Goal: Transaction & Acquisition: Book appointment/travel/reservation

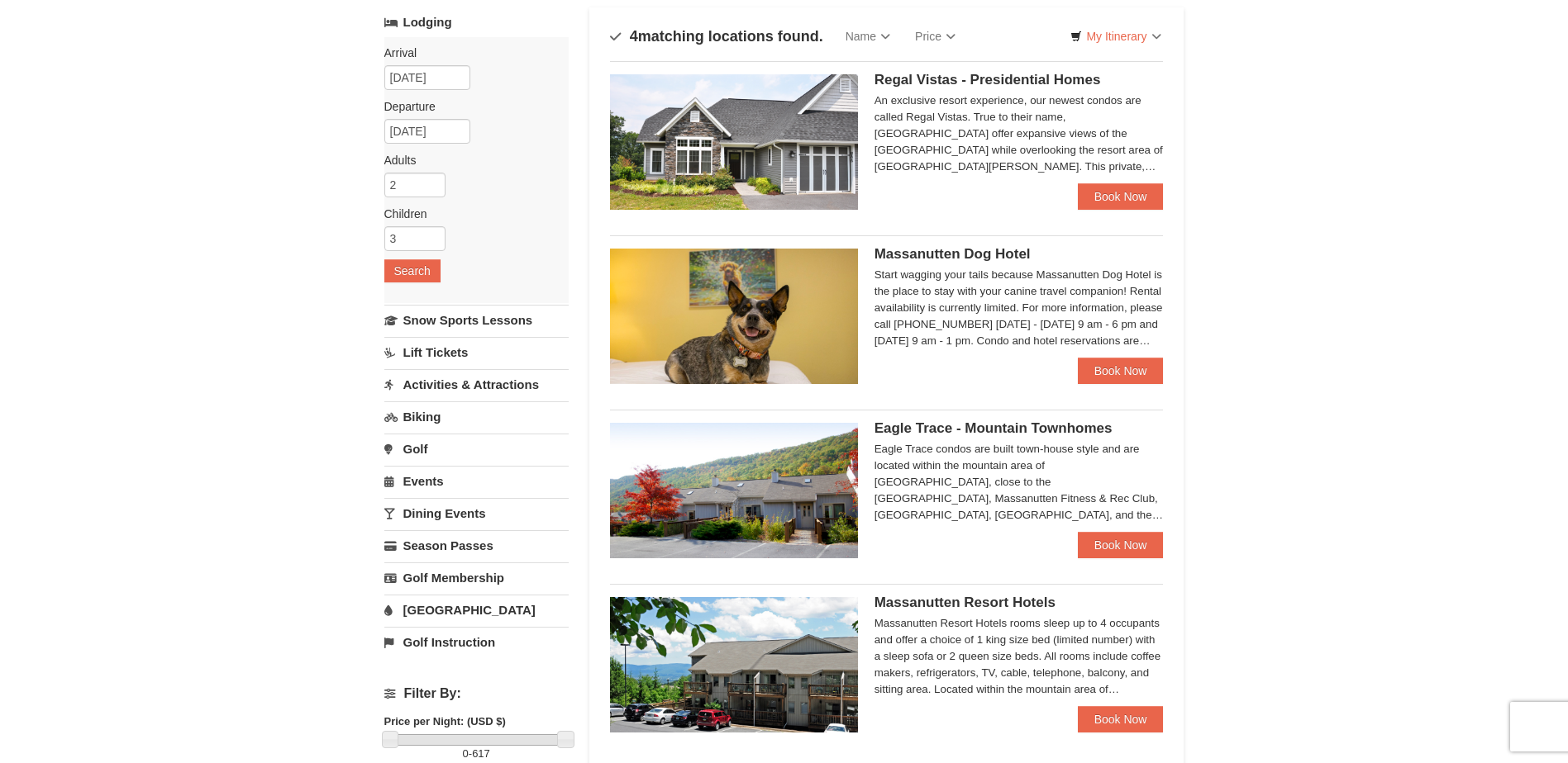
scroll to position [82, 0]
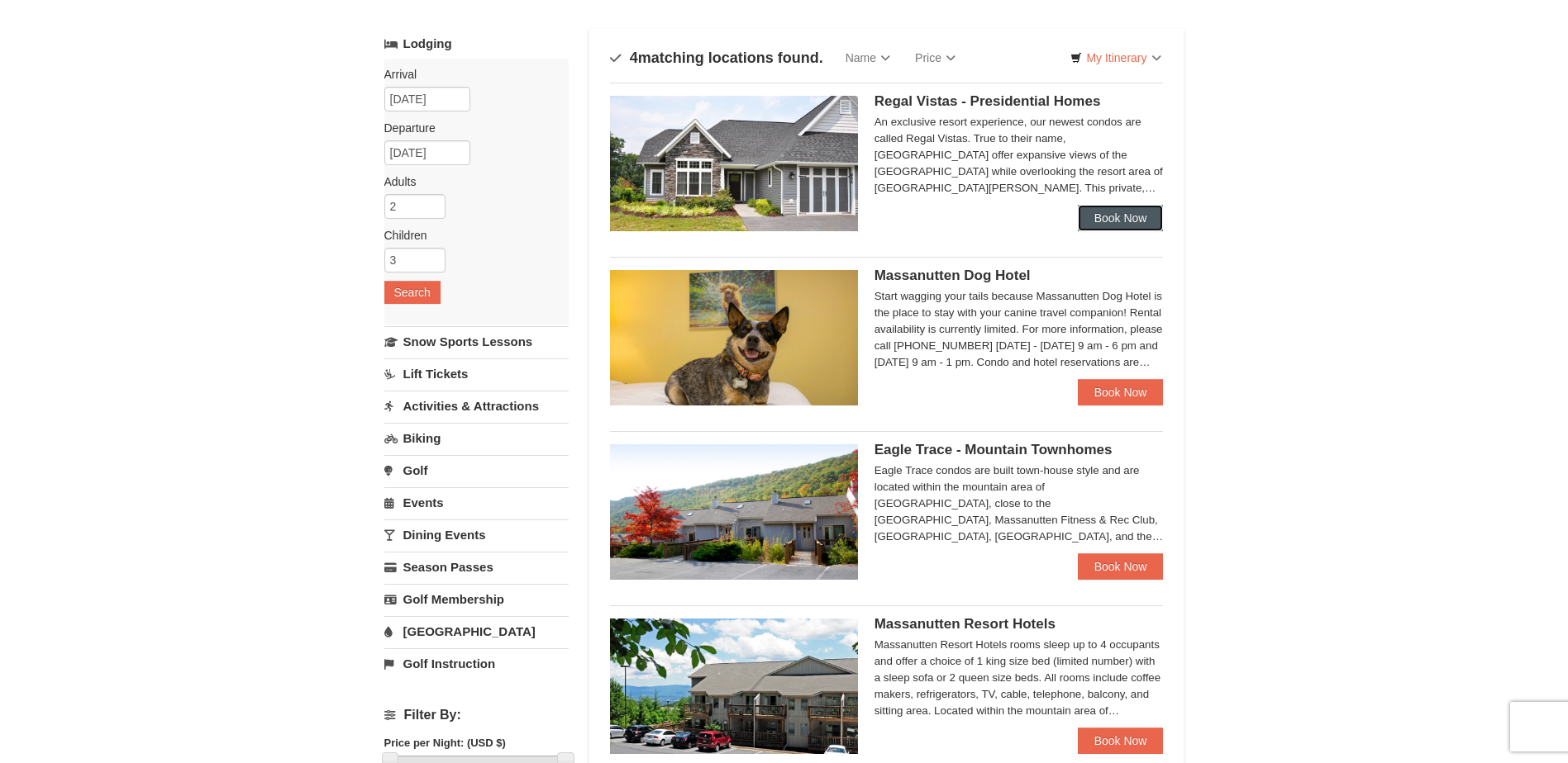
click at [1136, 218] on link "Book Now" at bounding box center [1121, 218] width 86 height 26
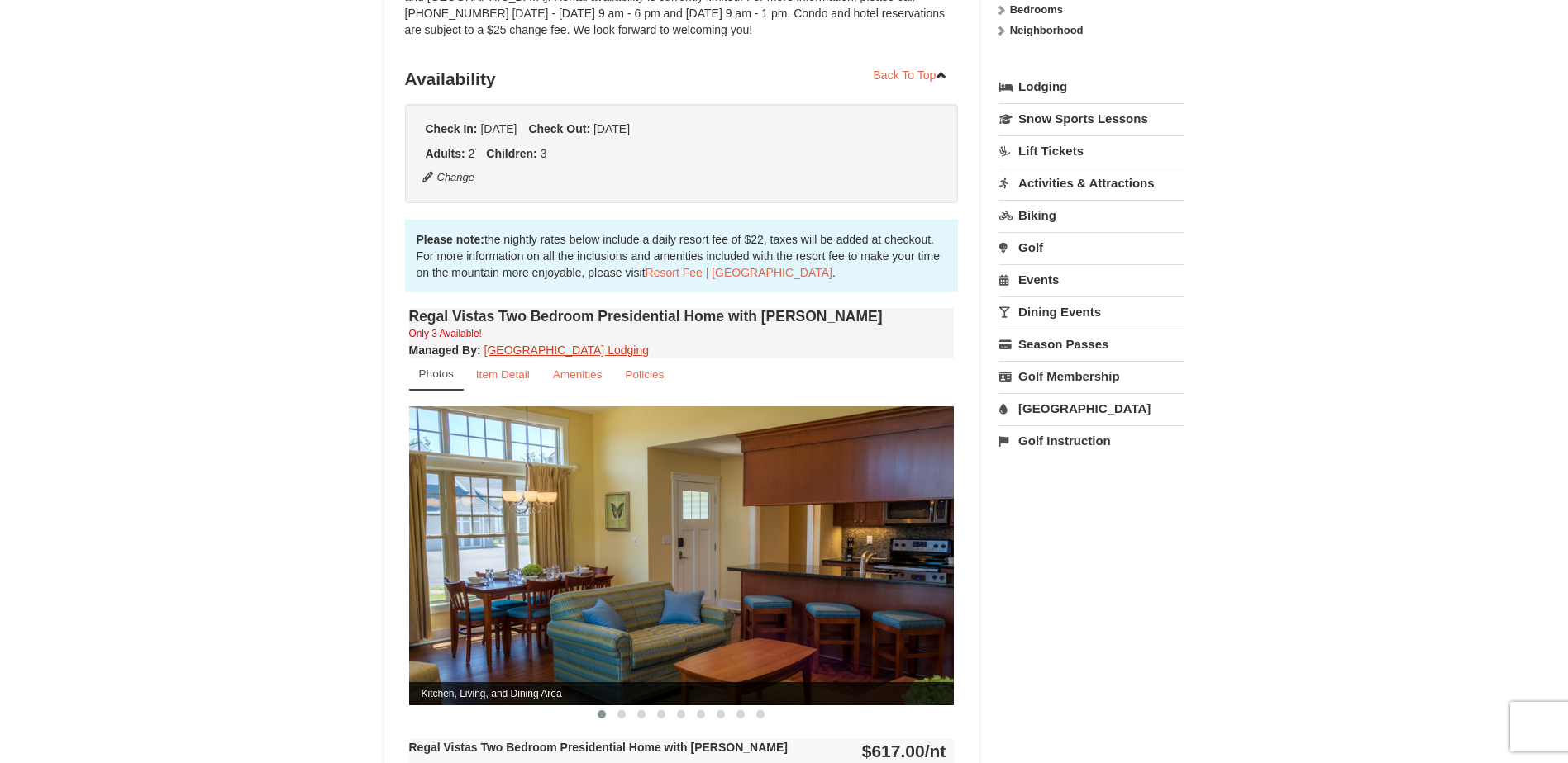
scroll to position [413, 0]
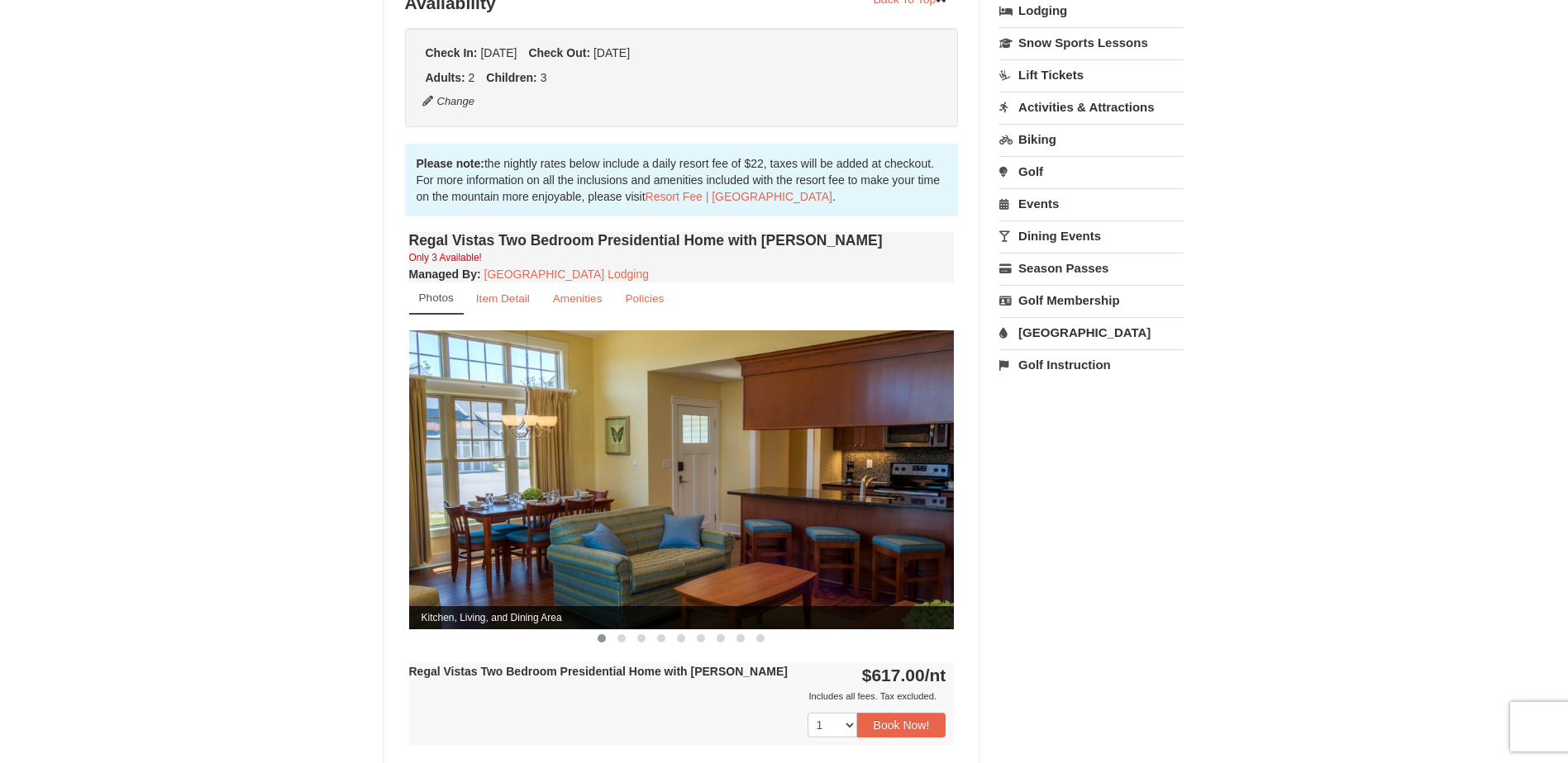
click at [935, 427] on img at bounding box center [681, 479] width 545 height 298
drag, startPoint x: 920, startPoint y: 437, endPoint x: 622, endPoint y: 471, distance: 299.9
click at [588, 468] on img at bounding box center [681, 479] width 545 height 298
click at [623, 635] on span at bounding box center [621, 639] width 8 height 8
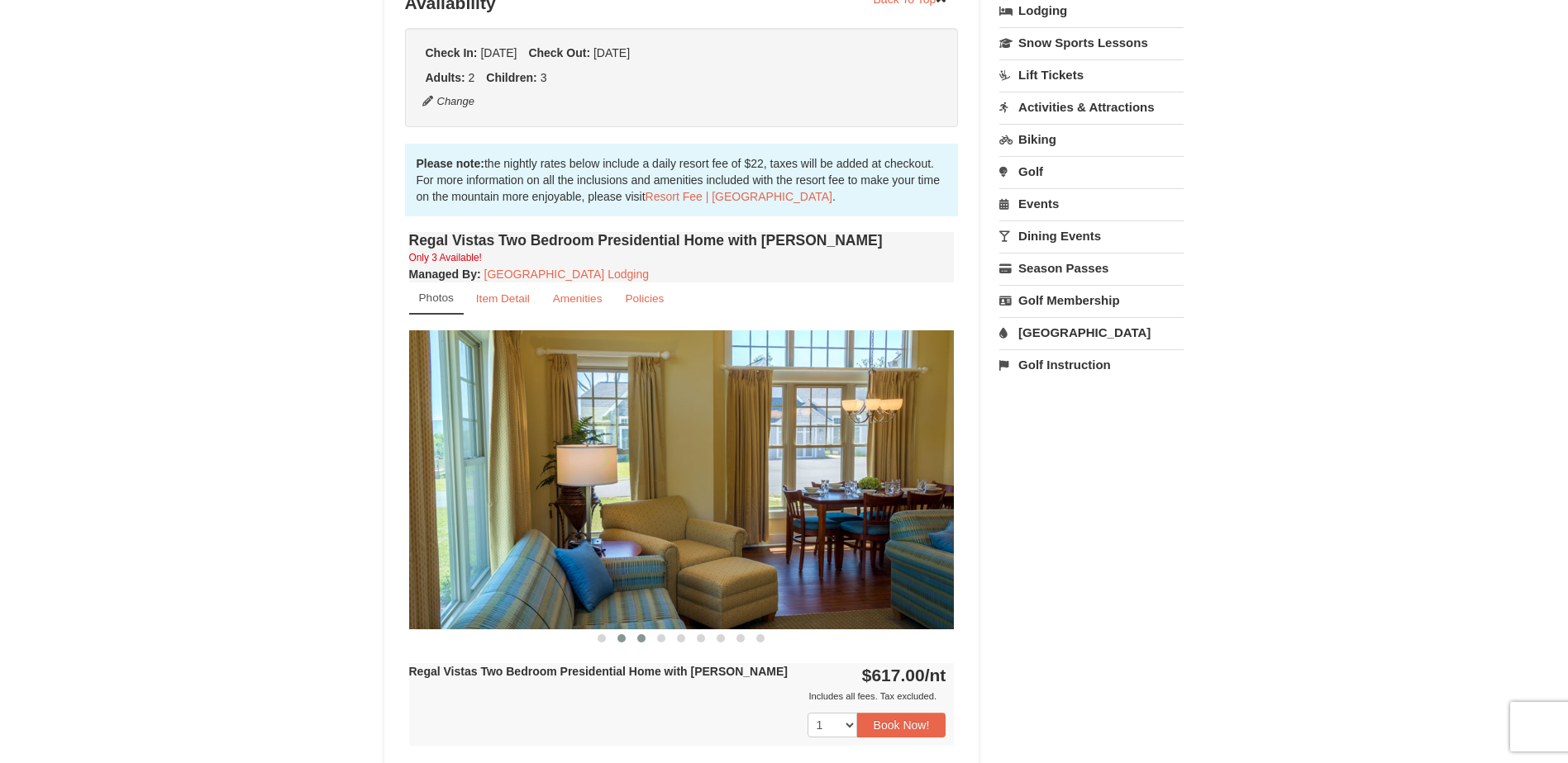
click at [644, 635] on span at bounding box center [641, 639] width 8 height 8
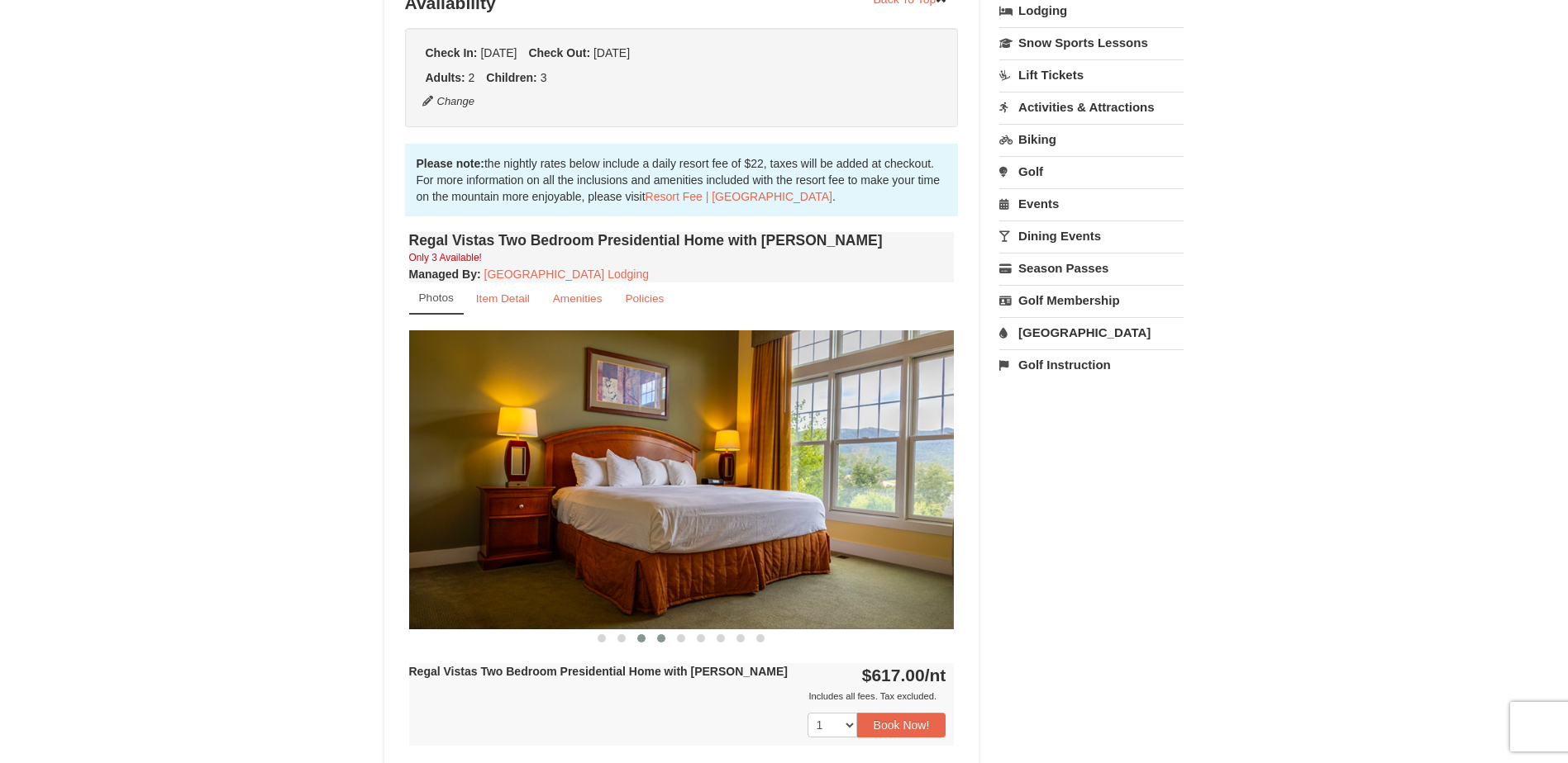
click at [664, 635] on span at bounding box center [661, 639] width 8 height 8
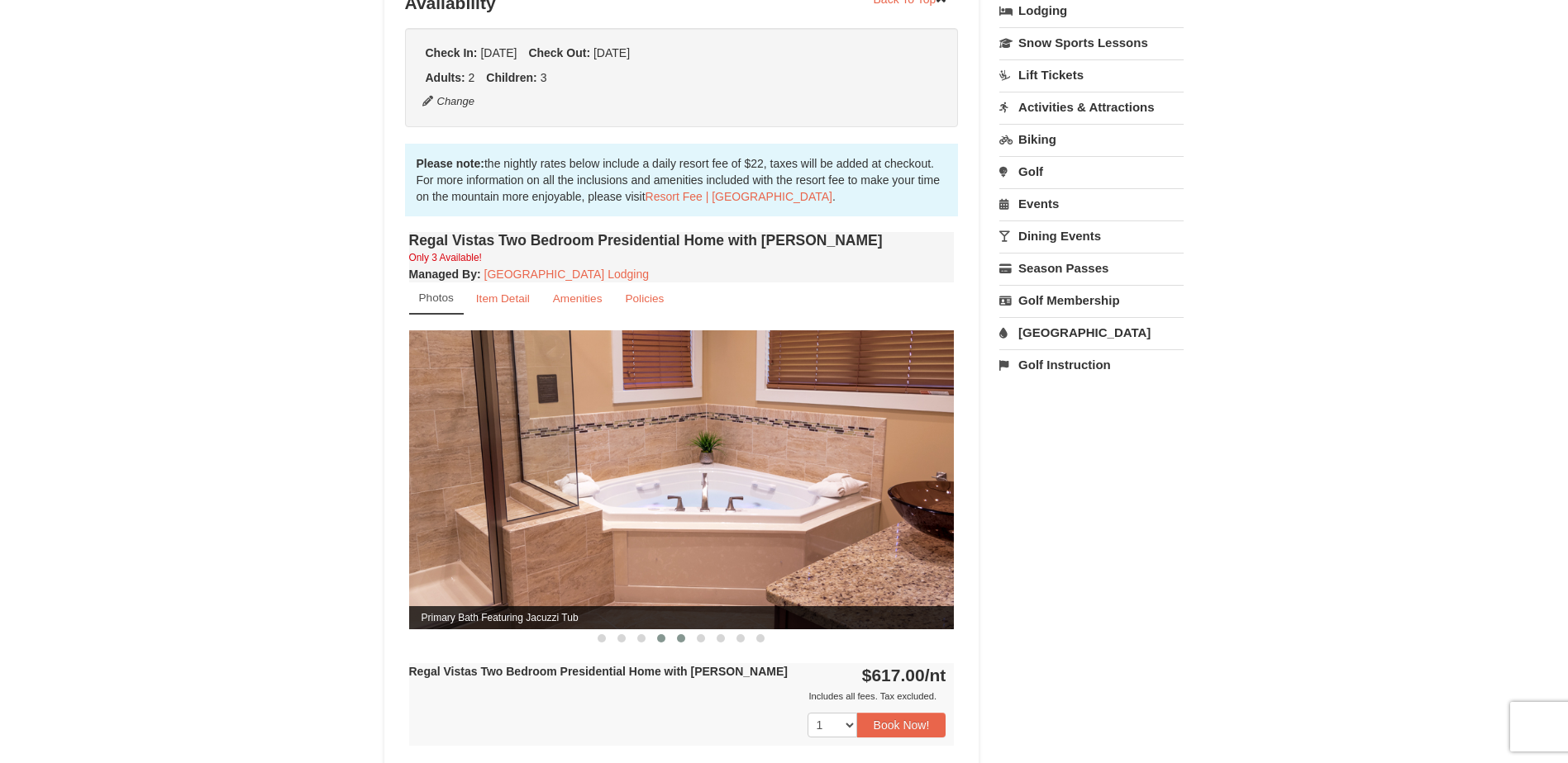
click at [679, 635] on span at bounding box center [681, 639] width 8 height 8
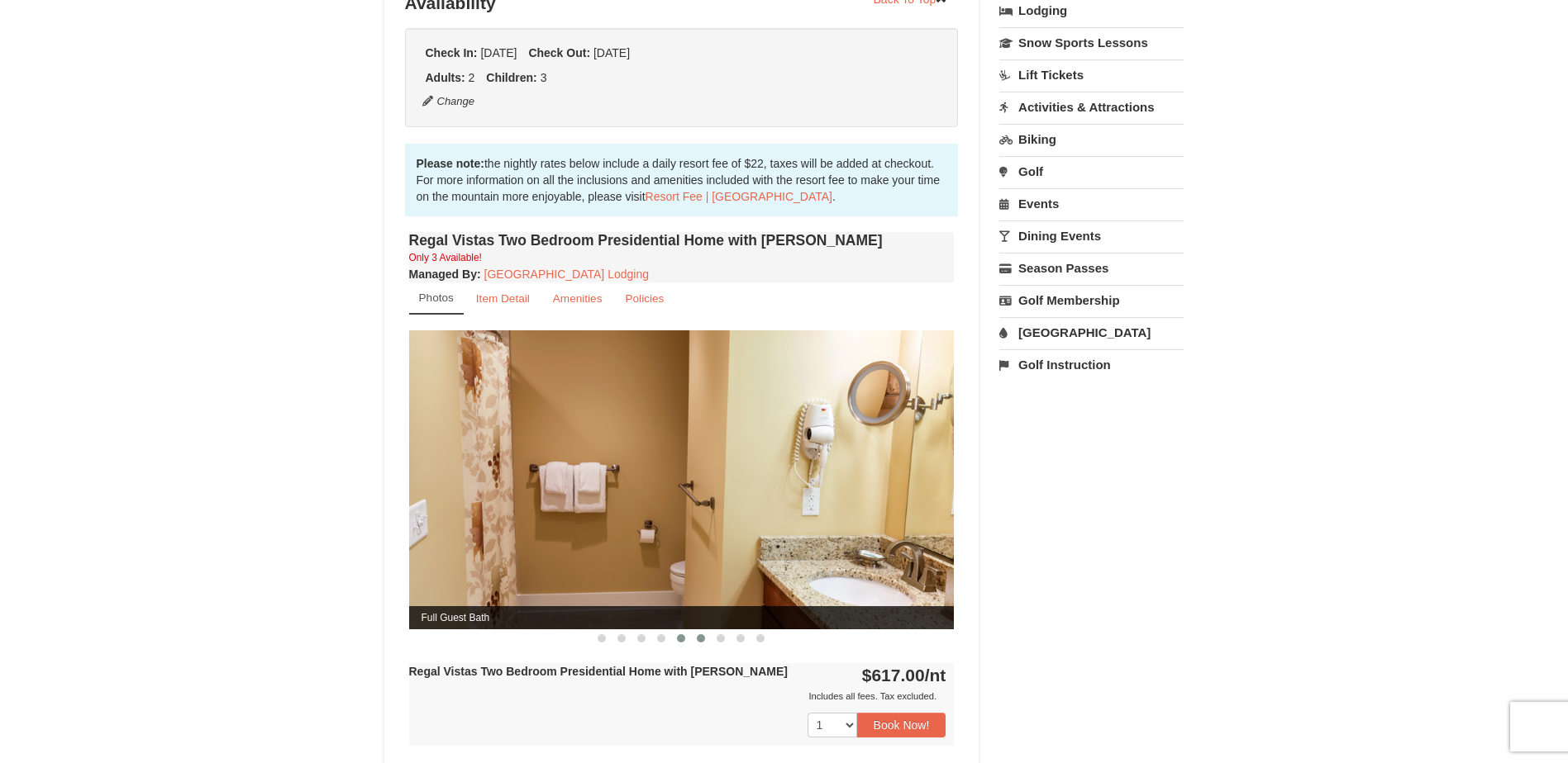
click at [700, 635] on span at bounding box center [701, 639] width 8 height 8
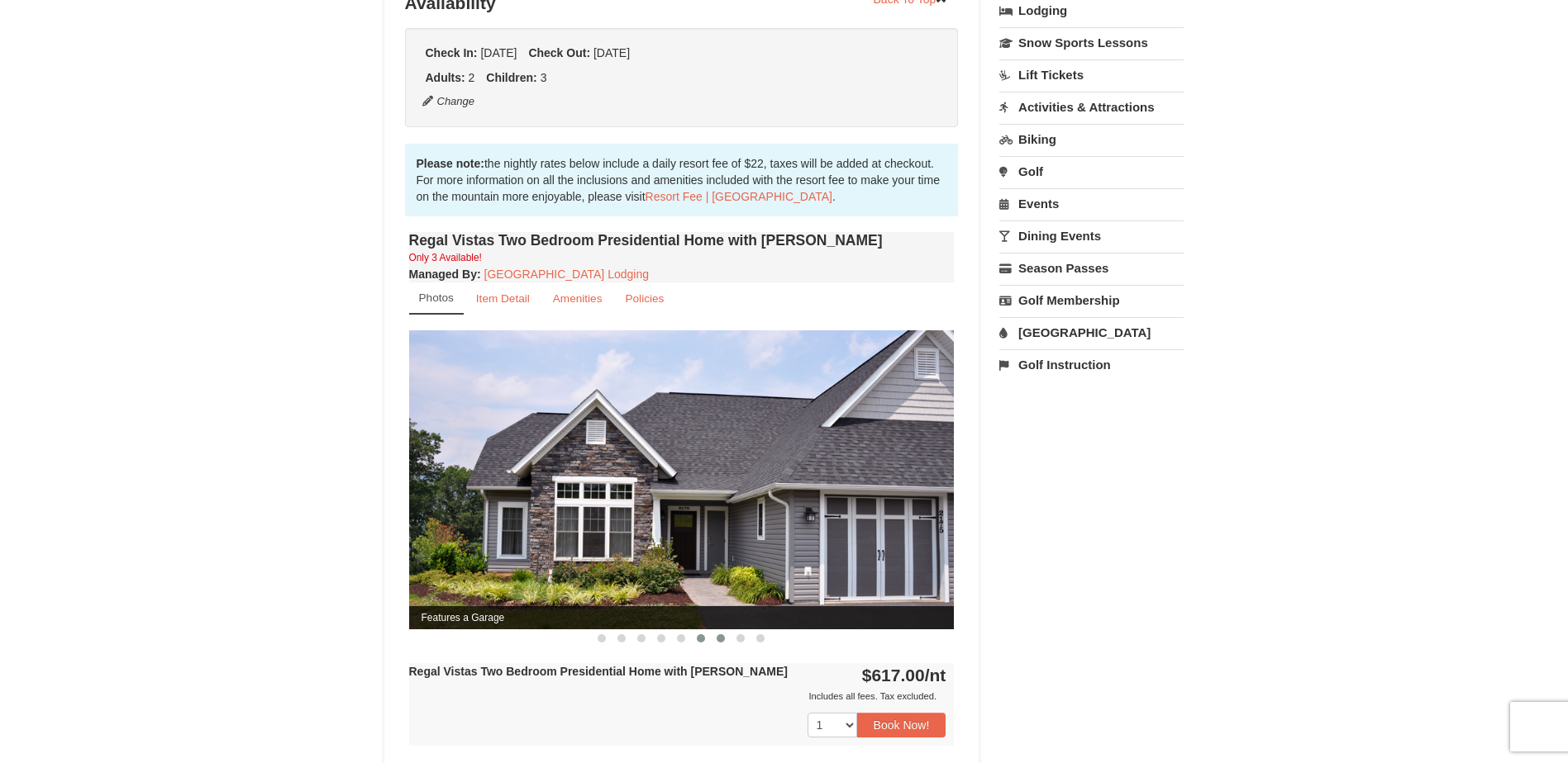
click at [720, 635] on span at bounding box center [720, 639] width 8 height 8
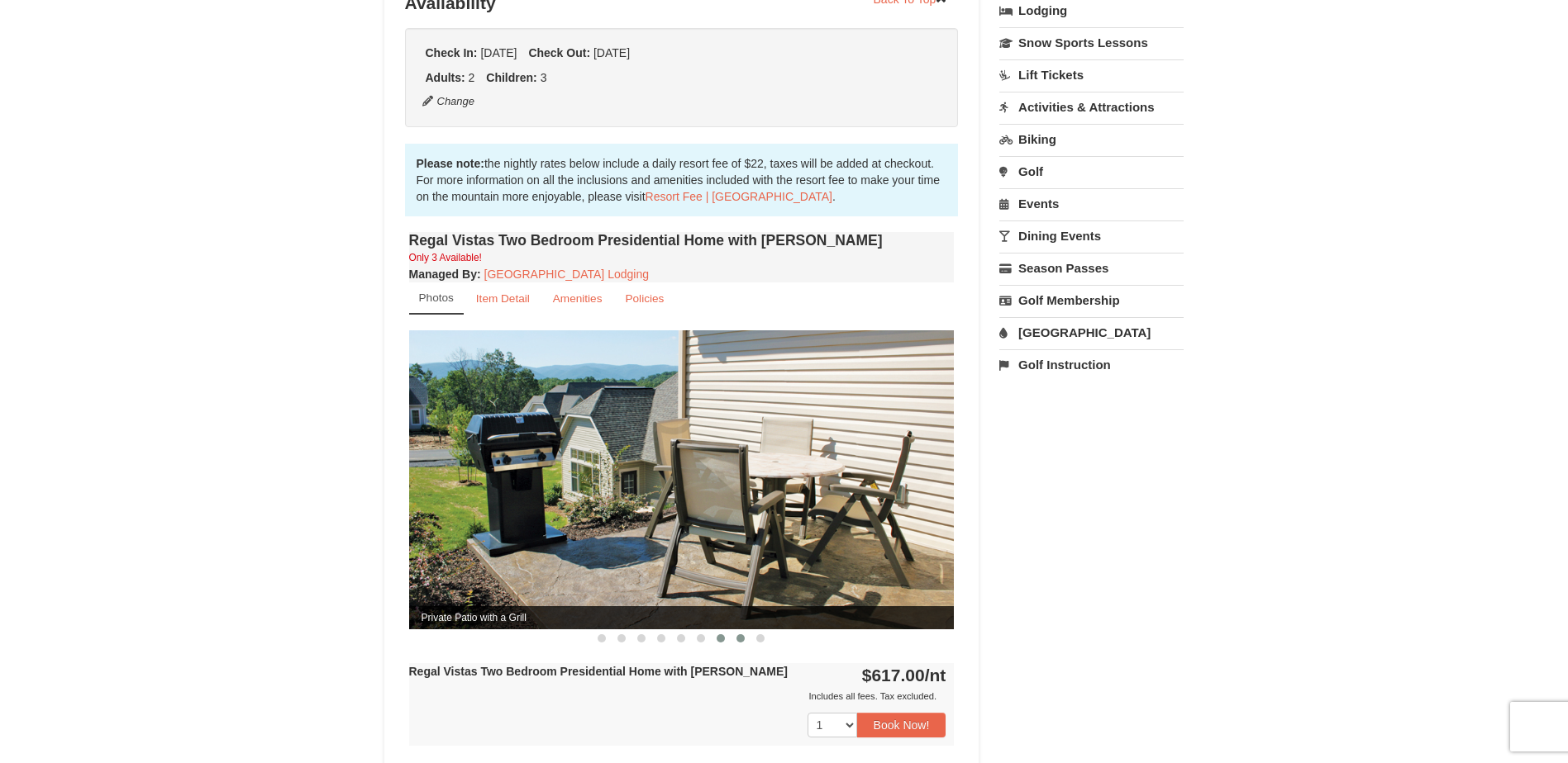
click at [740, 635] on span at bounding box center [740, 639] width 8 height 8
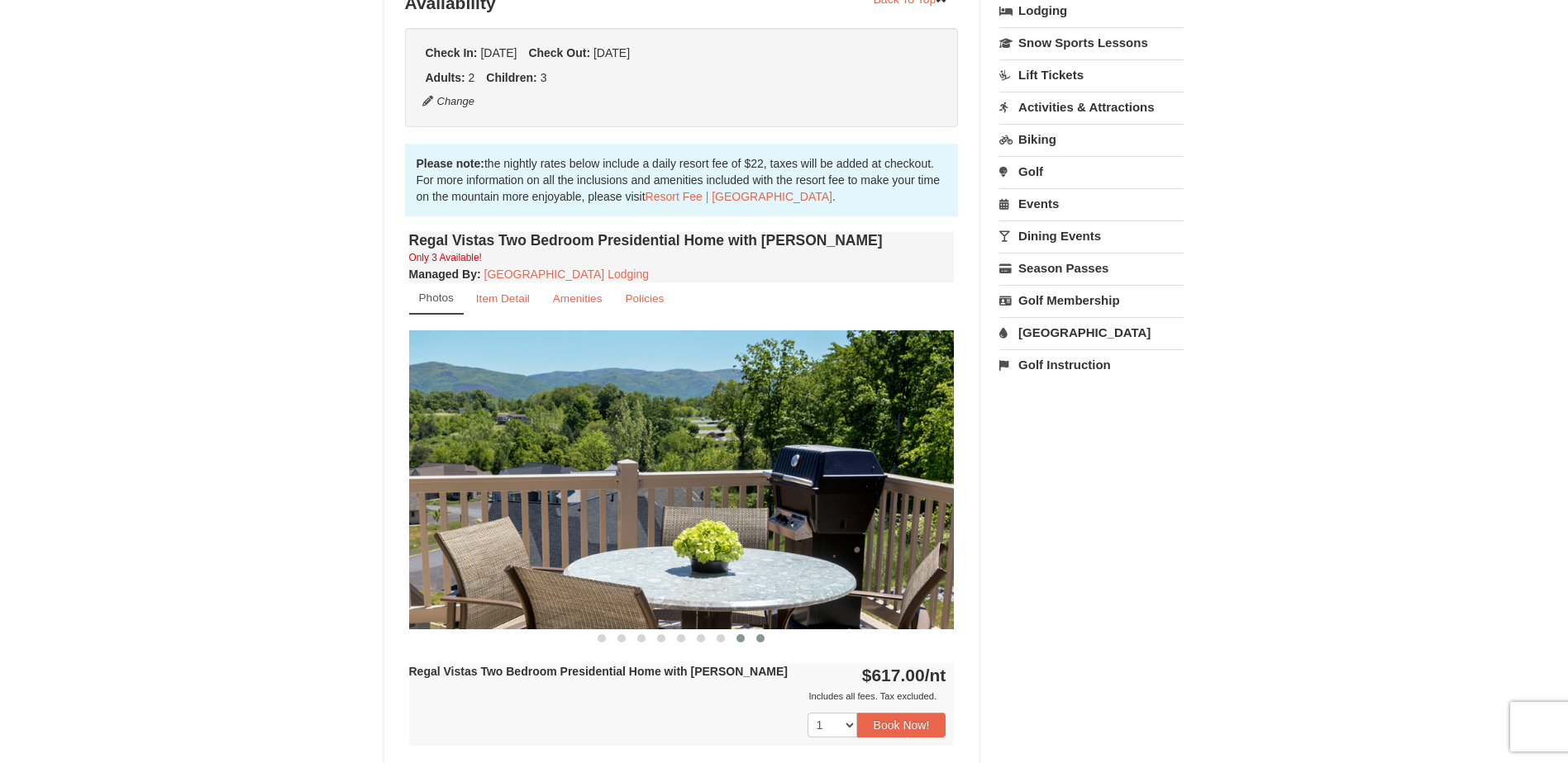
click at [761, 635] on span at bounding box center [760, 639] width 8 height 8
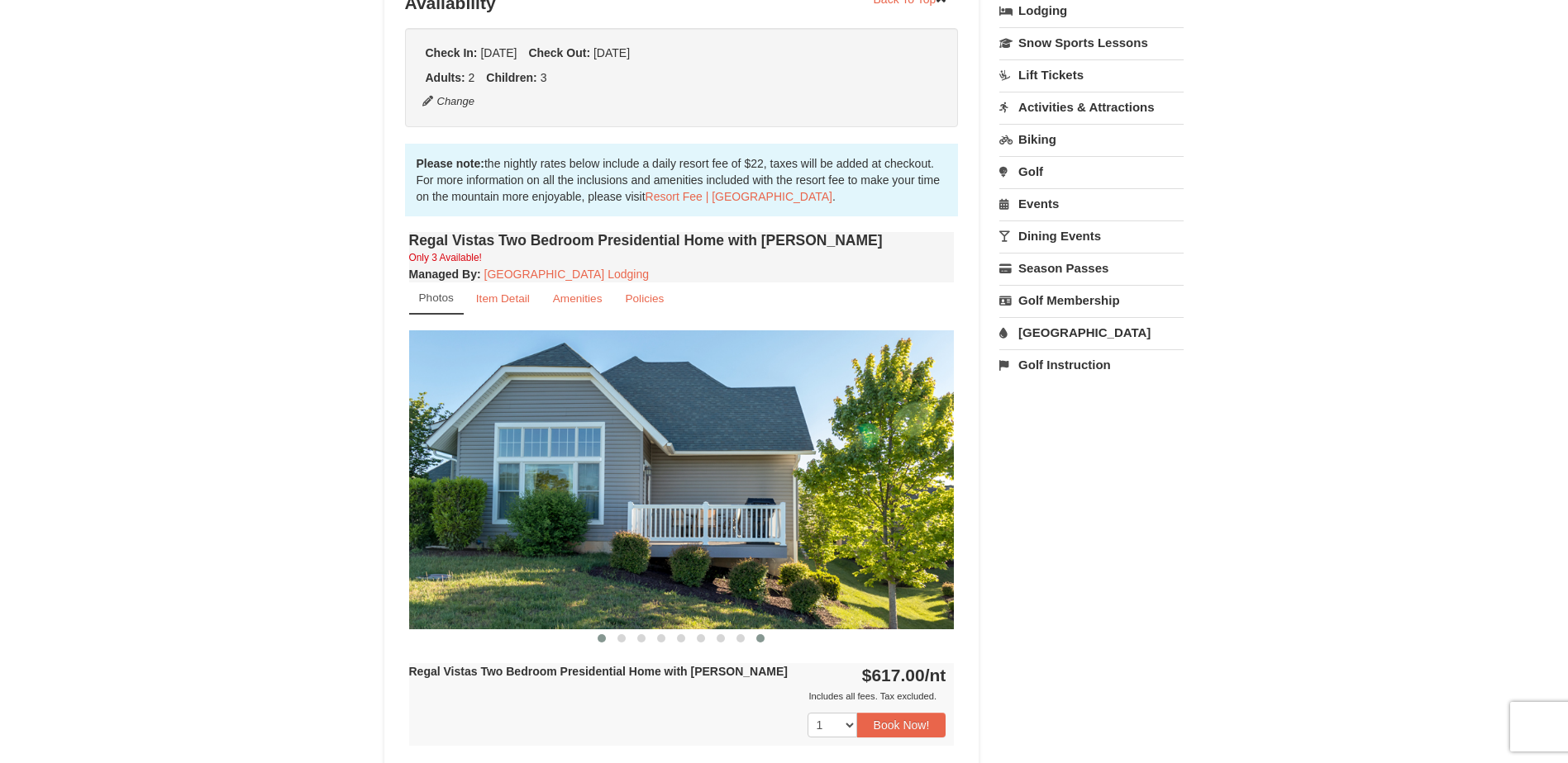
click at [603, 635] on span at bounding box center [602, 639] width 8 height 8
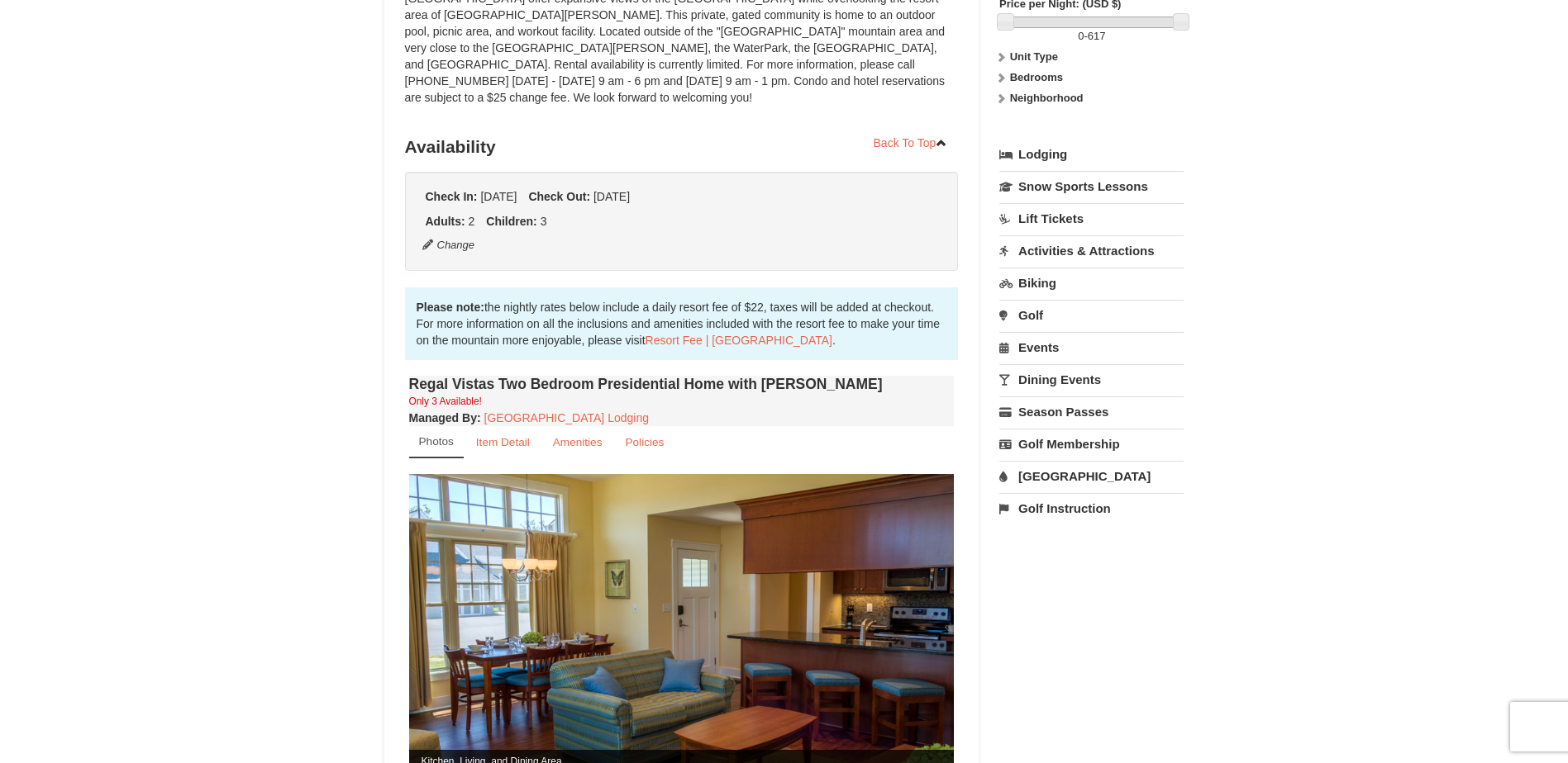
scroll to position [248, 0]
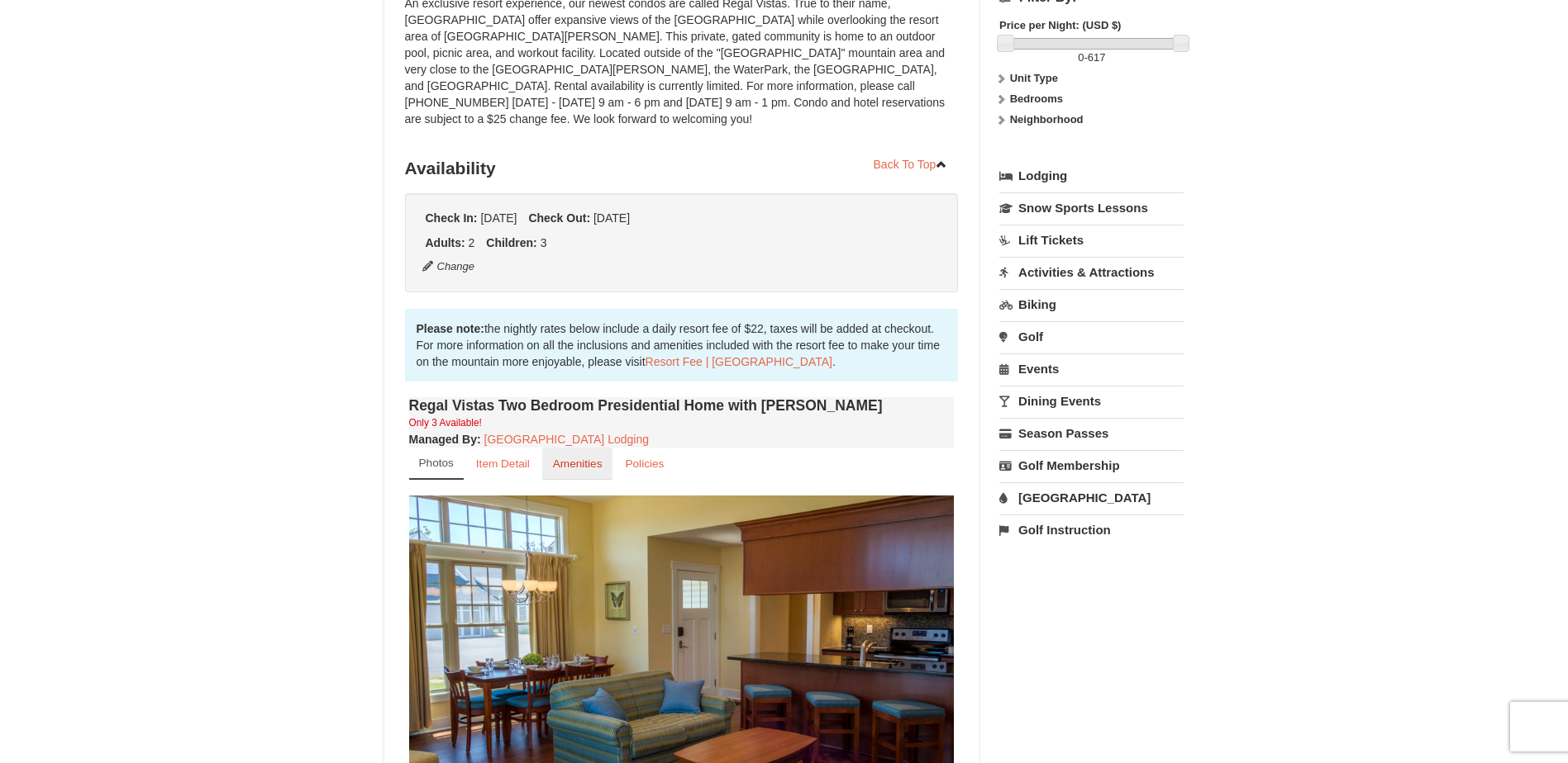
click at [559, 454] on link "Amenities" at bounding box center [578, 464] width 71 height 32
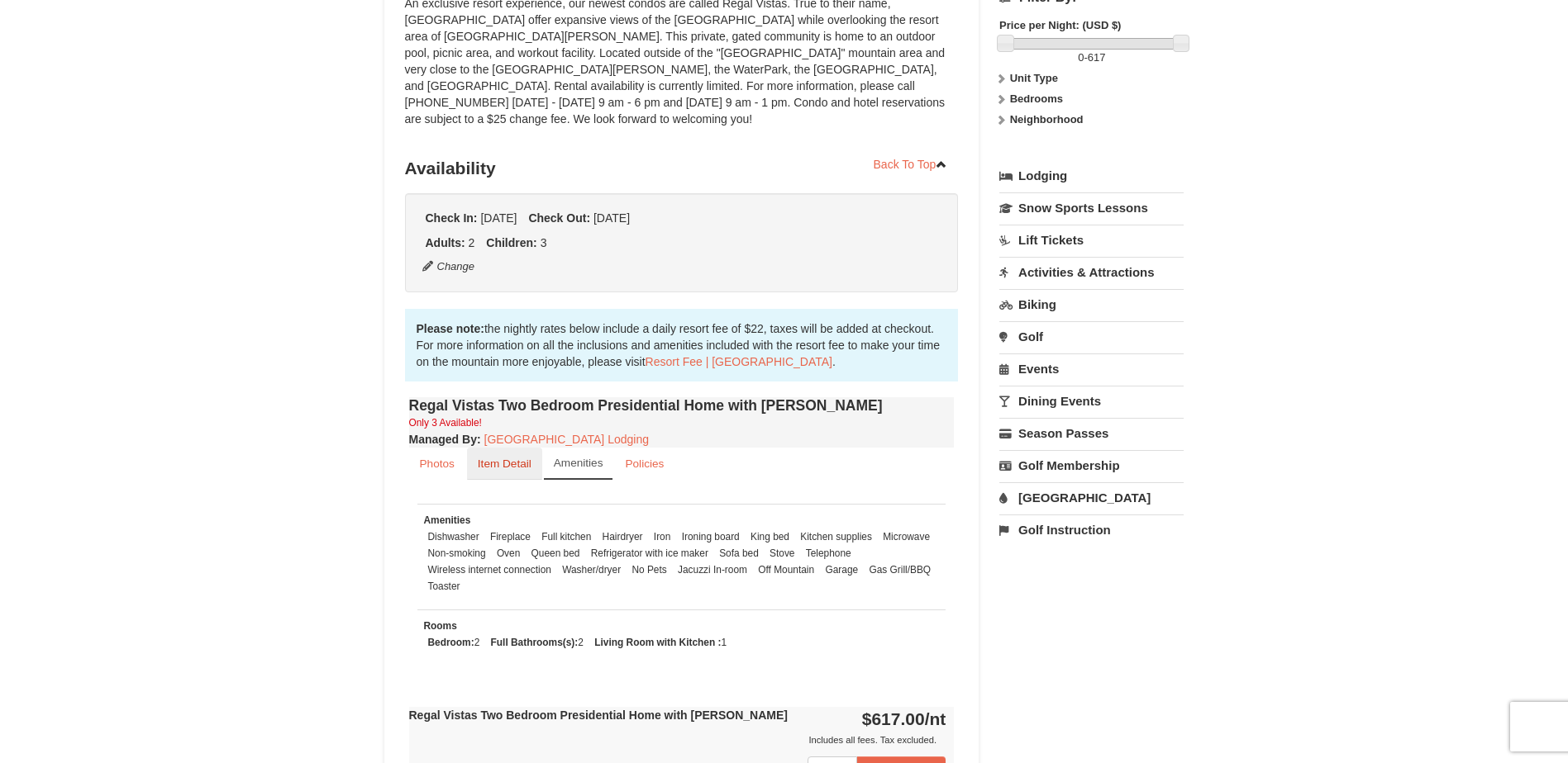
click at [525, 454] on link "Item Detail" at bounding box center [504, 464] width 75 height 32
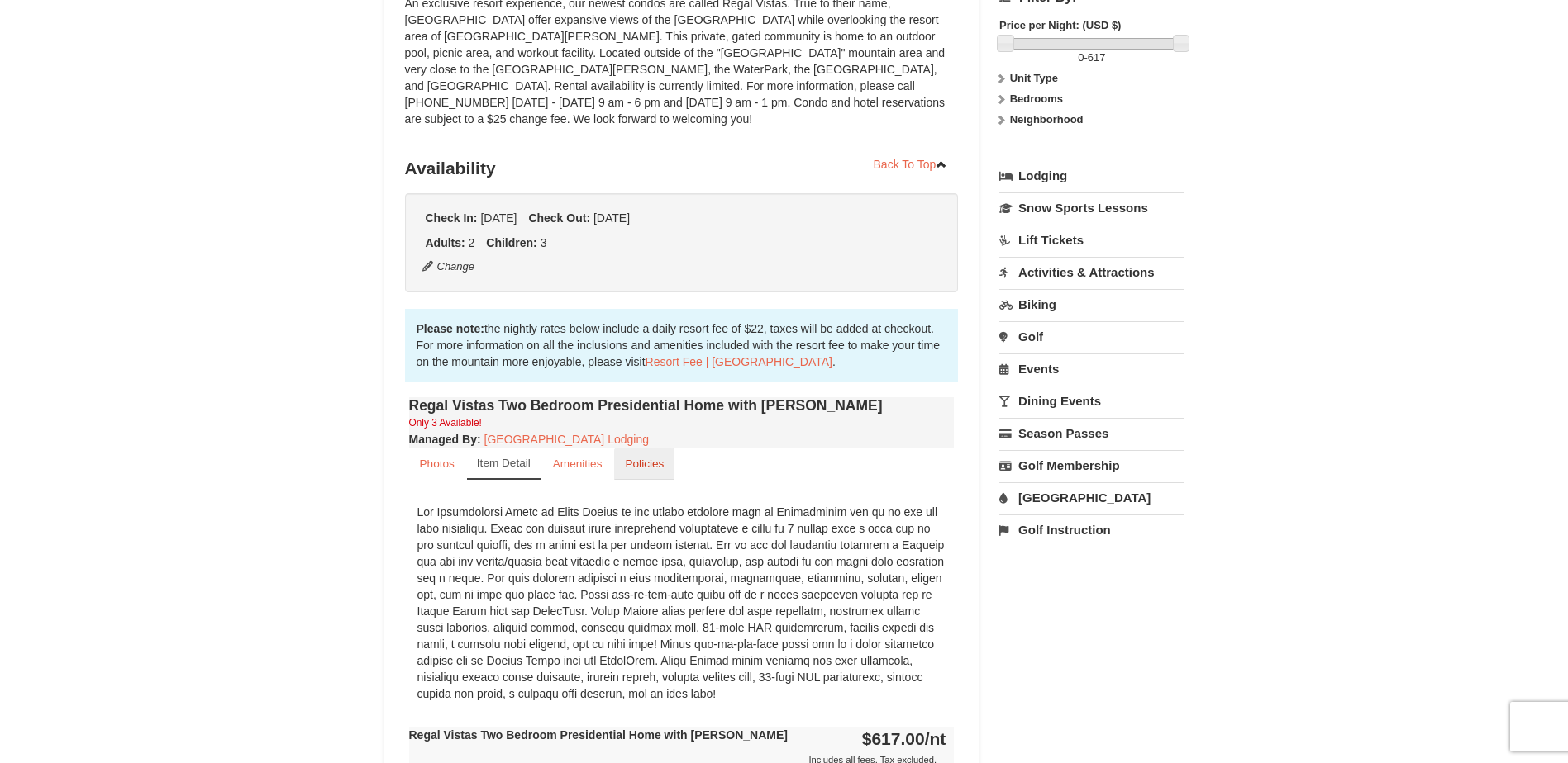
click at [625, 457] on small "Policies" at bounding box center [645, 463] width 39 height 12
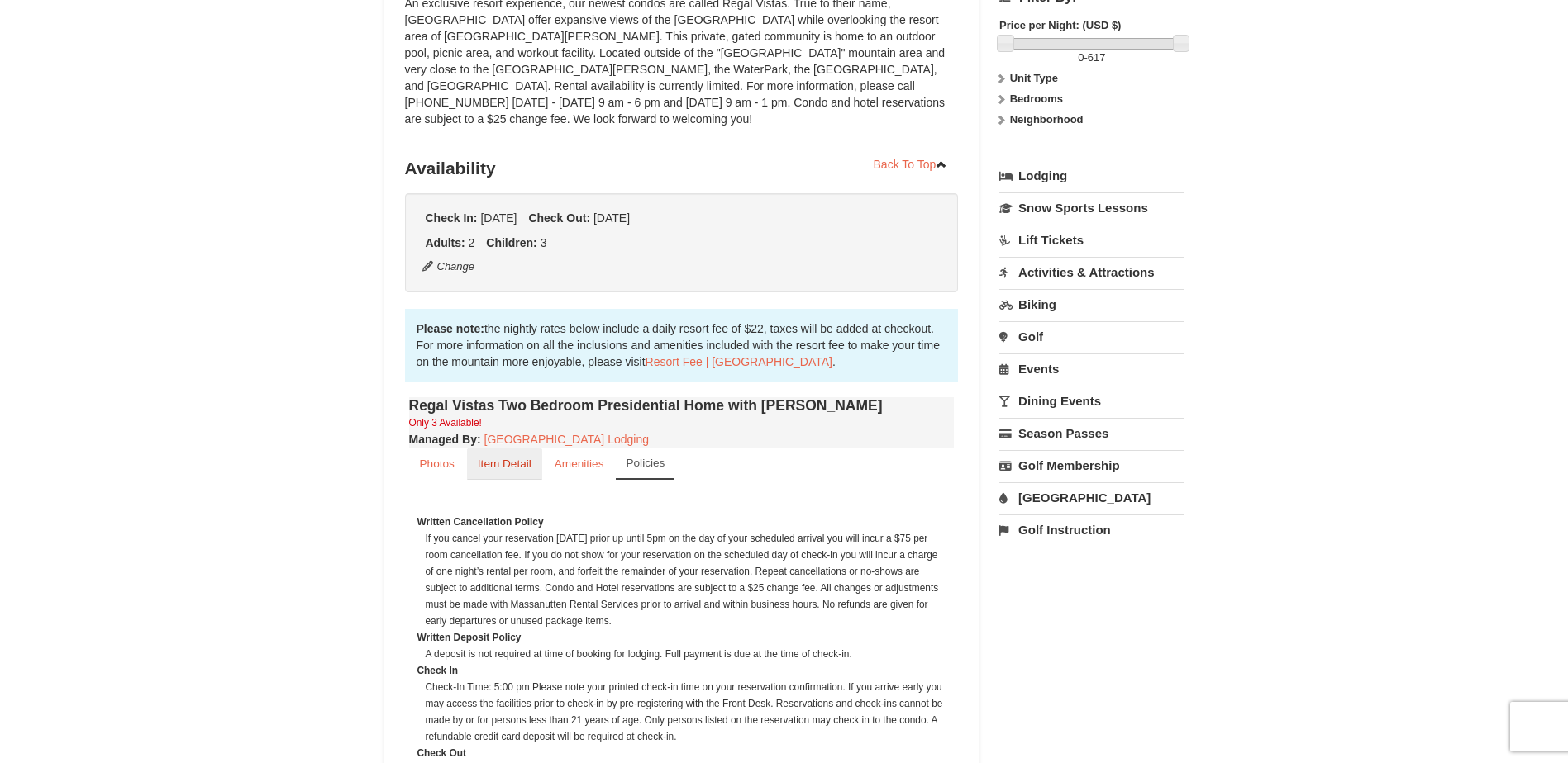
click at [500, 457] on small "Item Detail" at bounding box center [504, 463] width 53 height 12
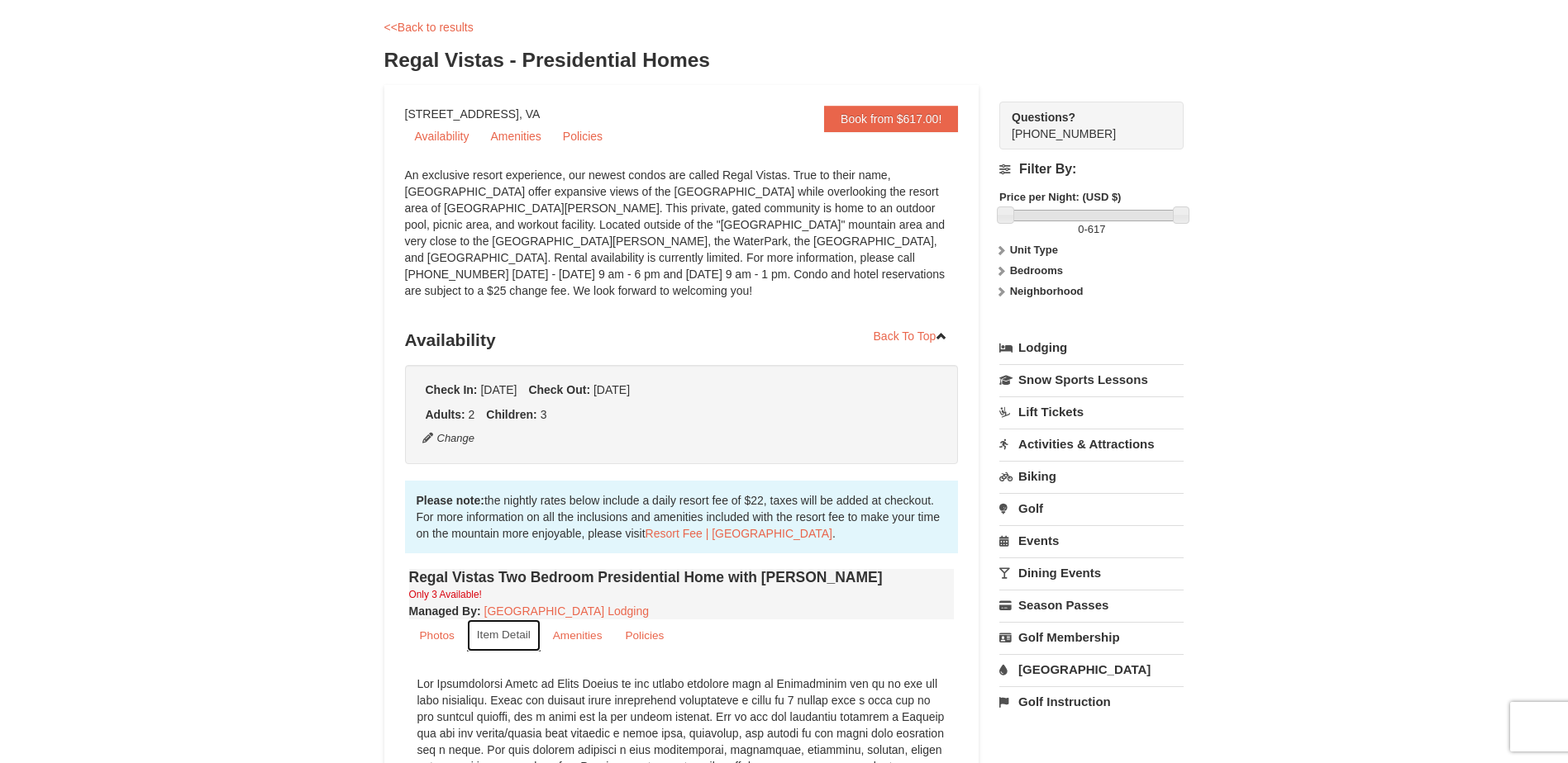
scroll to position [0, 0]
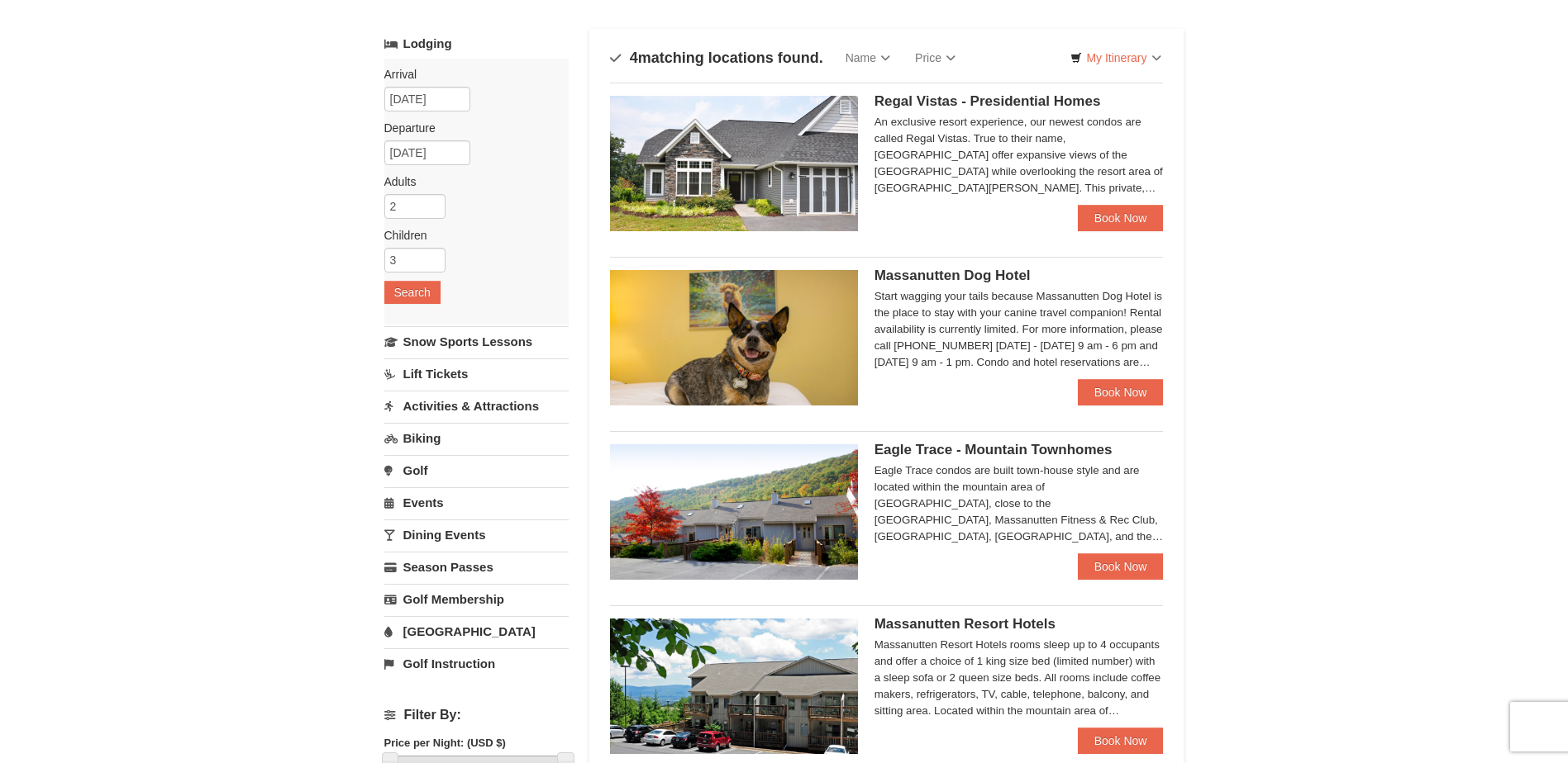
scroll to position [166, 0]
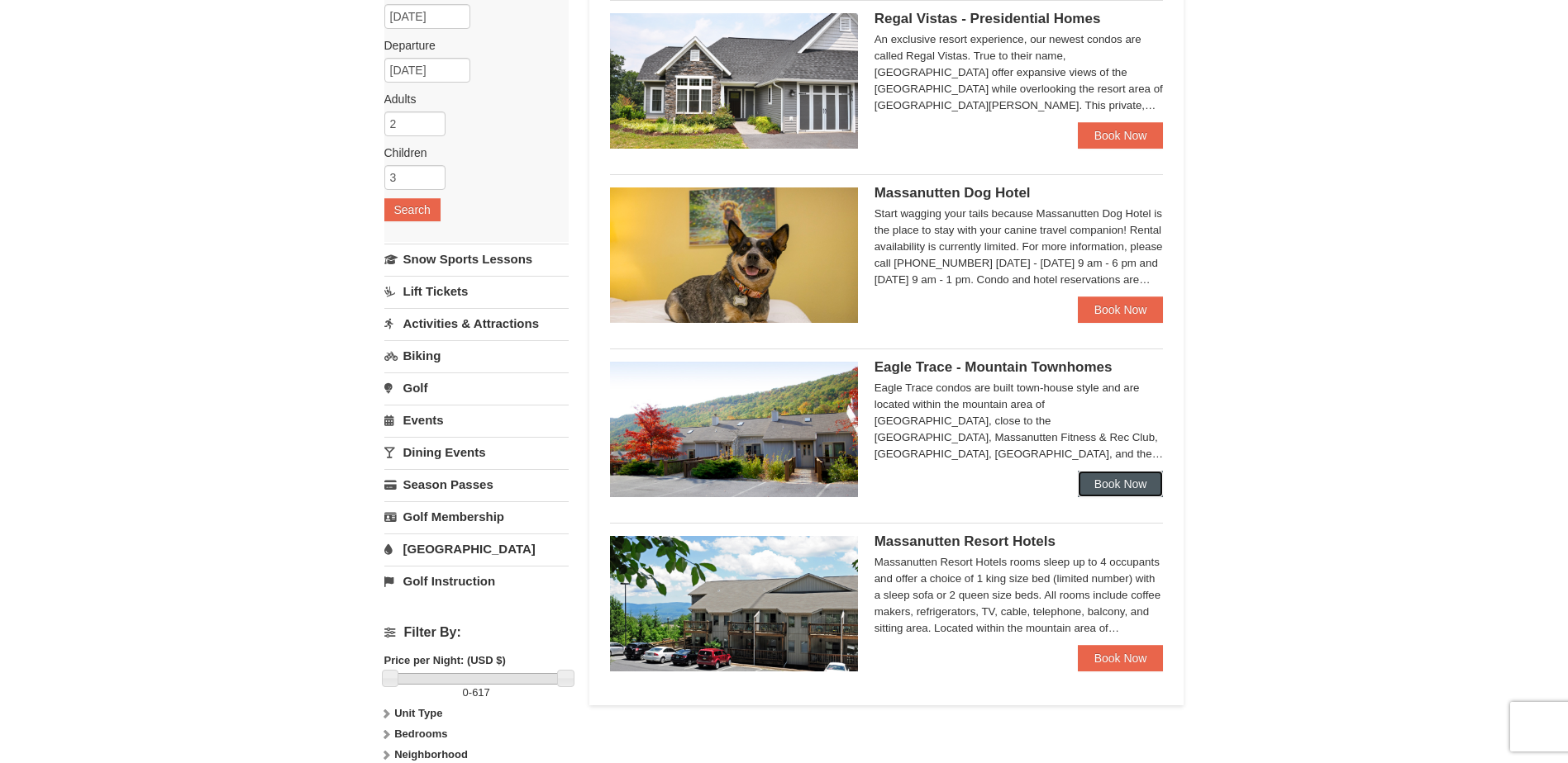
click at [1101, 486] on link "Book Now" at bounding box center [1121, 484] width 86 height 26
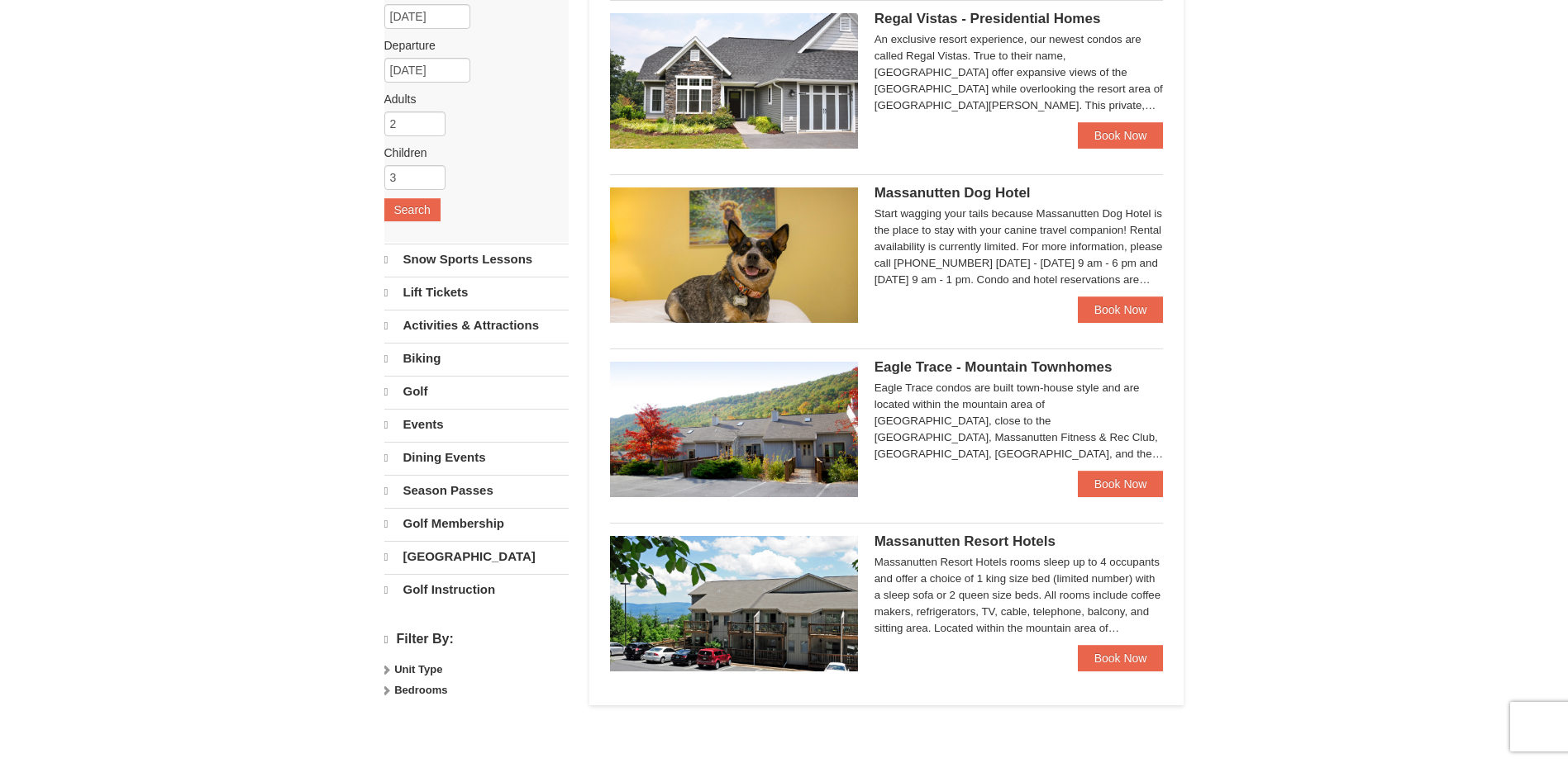
scroll to position [166, 0]
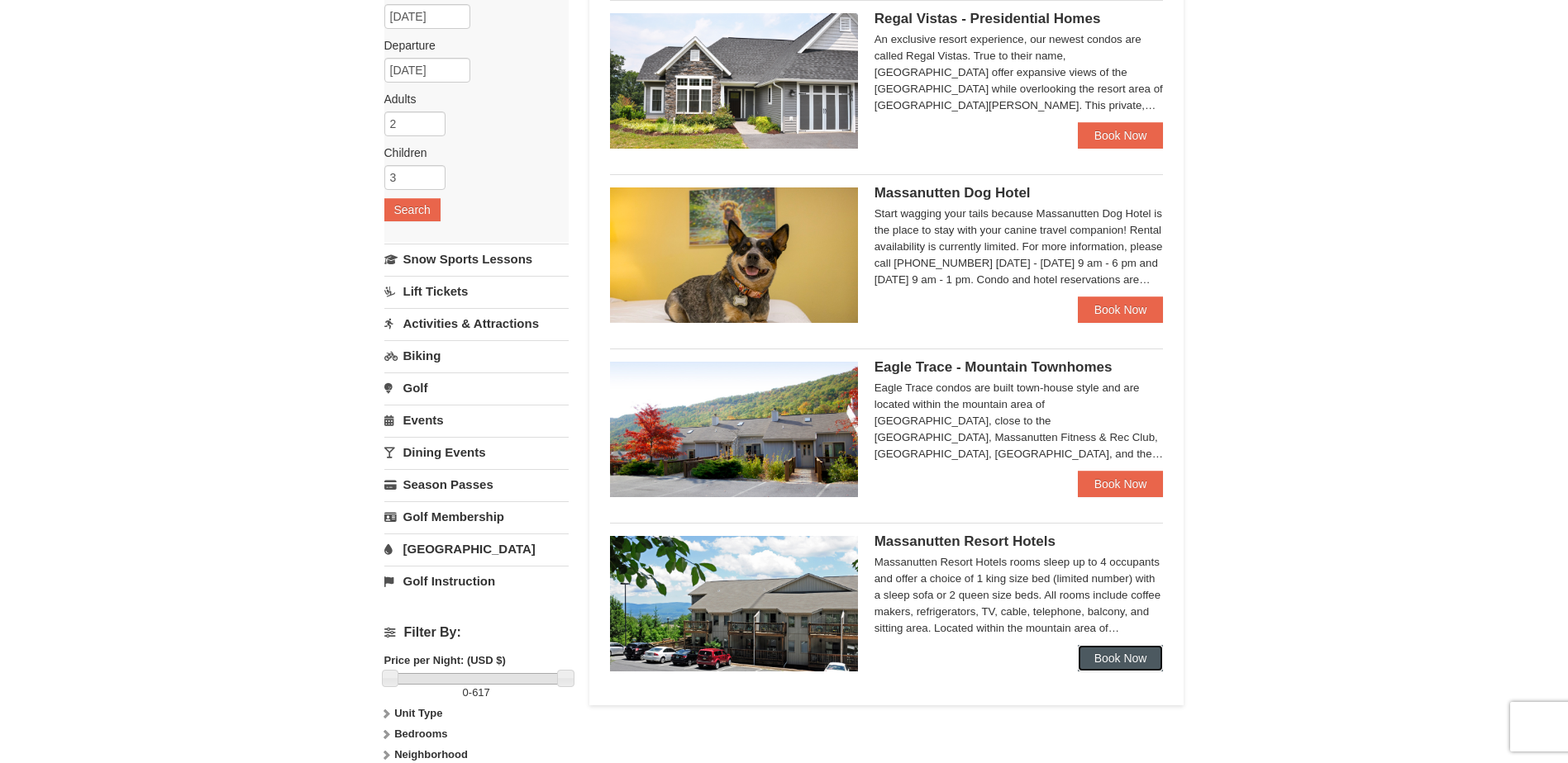
click at [1081, 657] on link "Book Now" at bounding box center [1121, 658] width 86 height 26
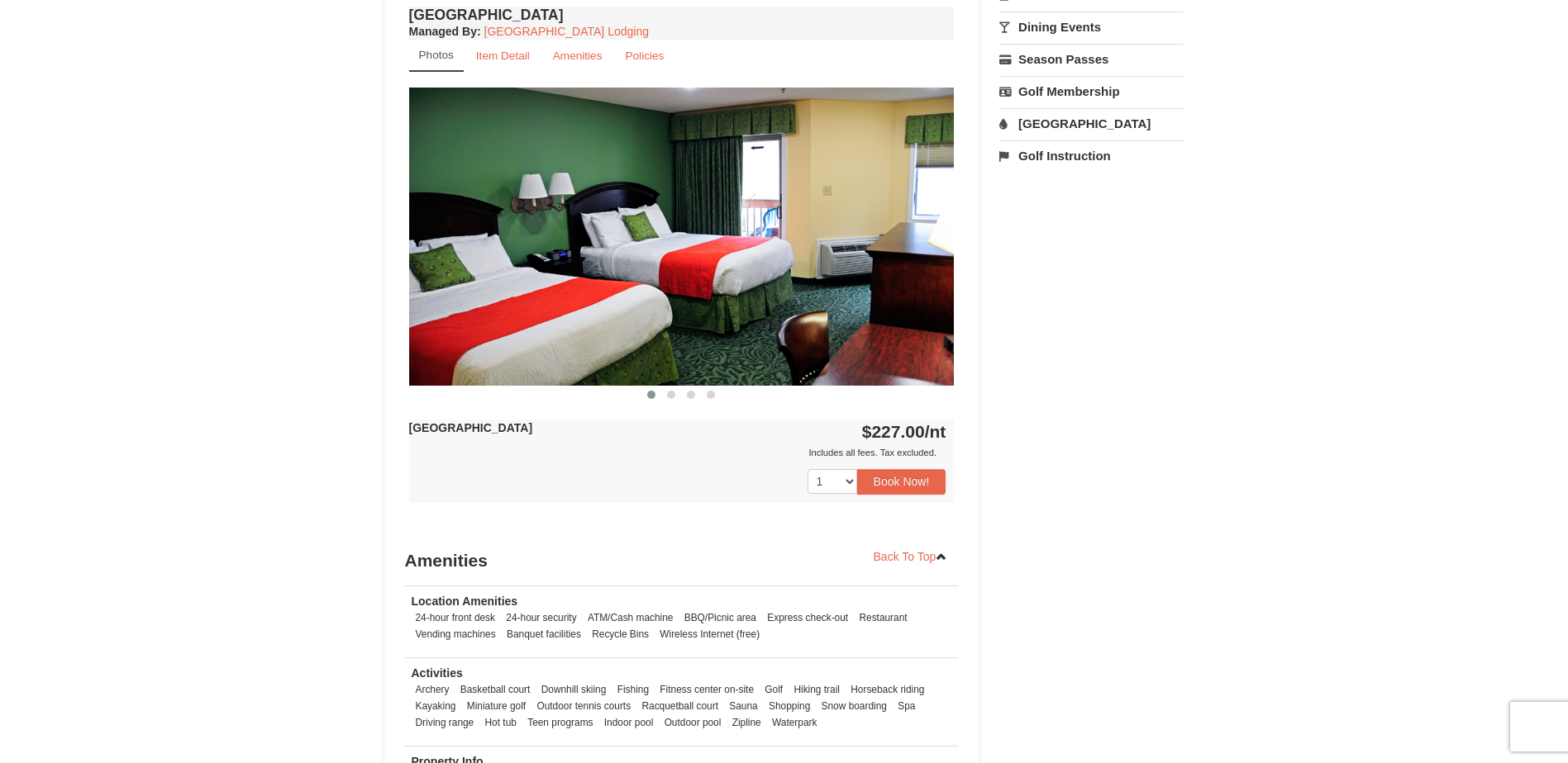
scroll to position [661, 0]
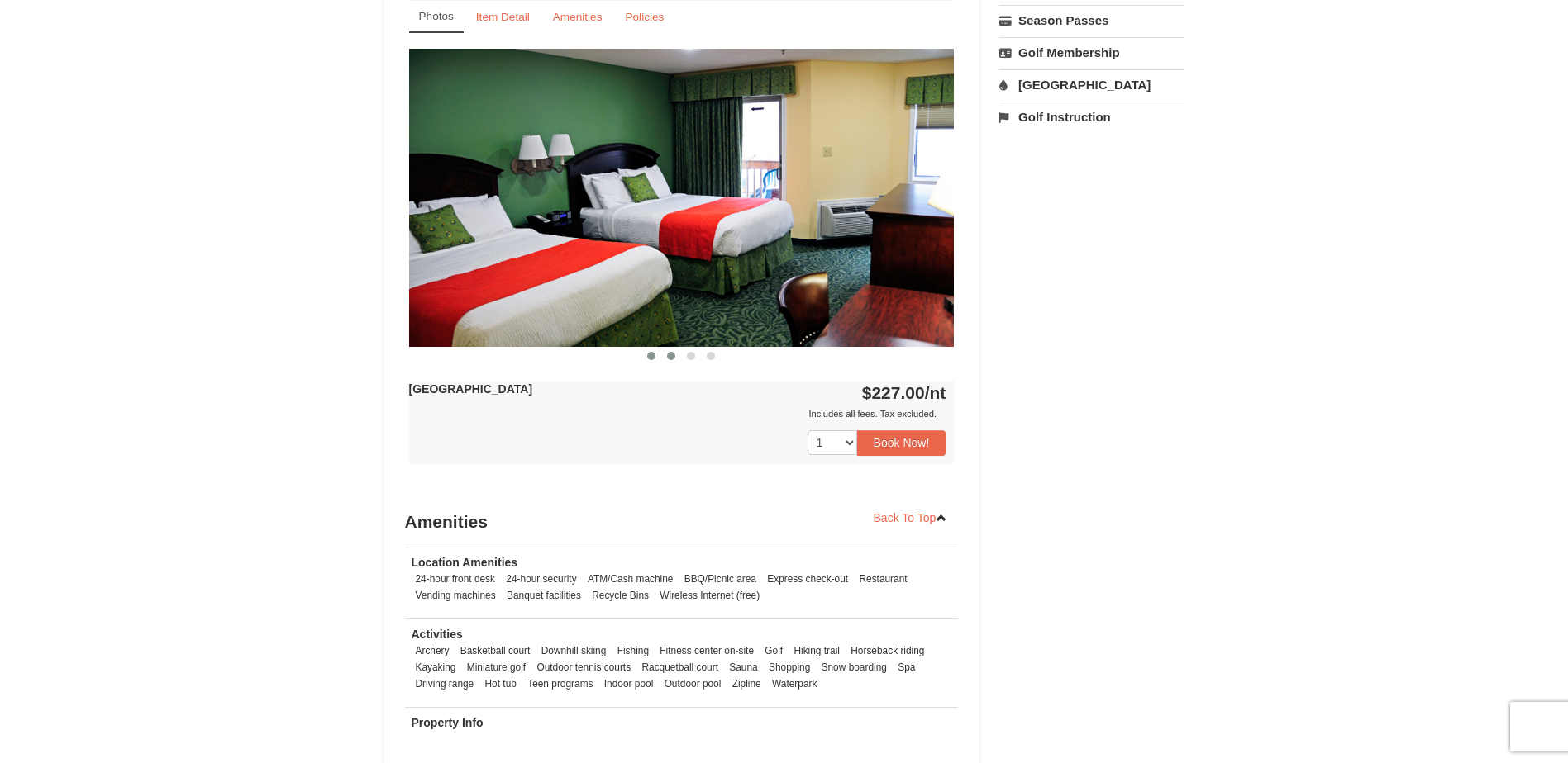
click at [675, 357] on span at bounding box center [671, 355] width 8 height 8
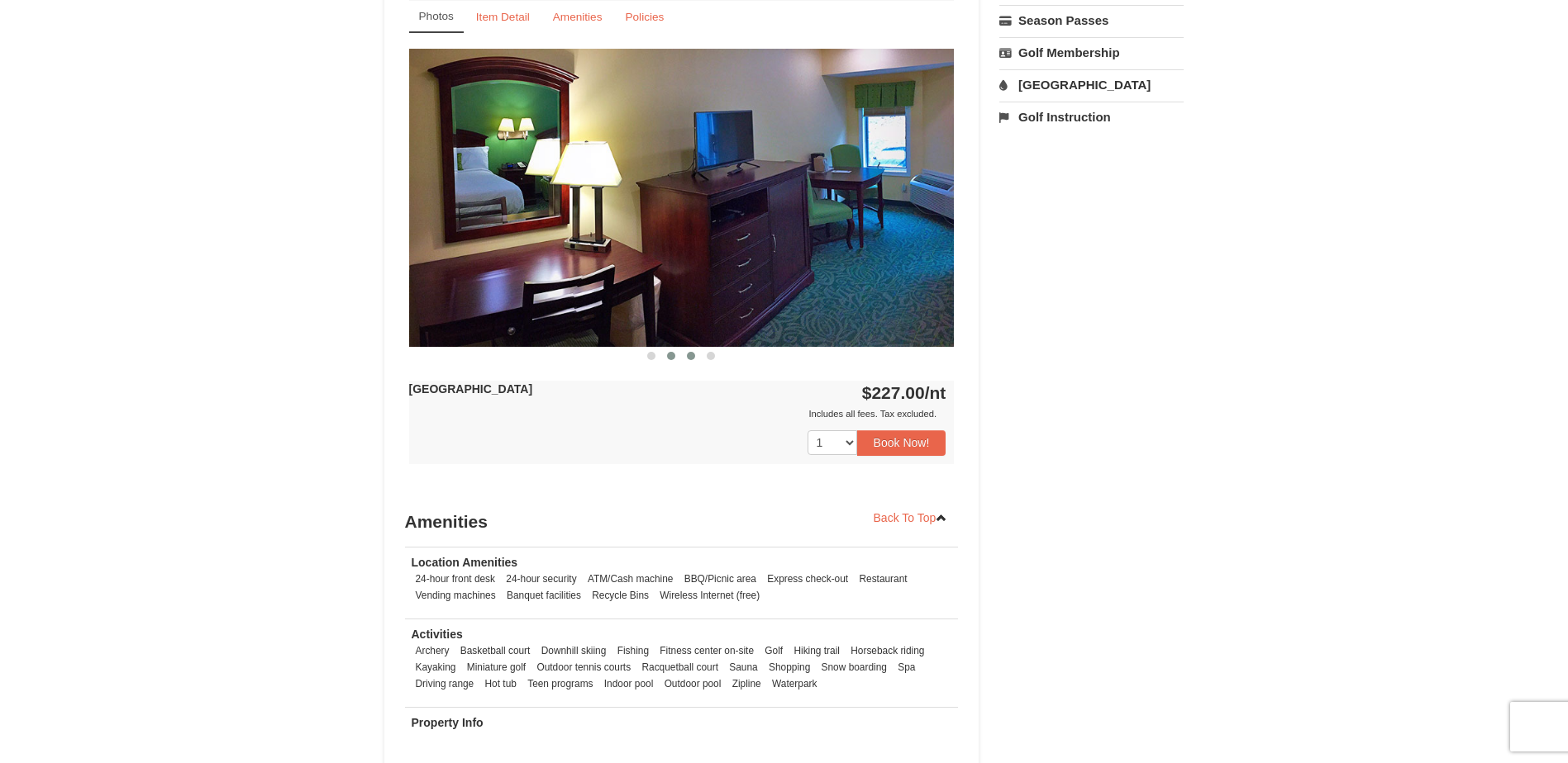
click at [685, 354] on button at bounding box center [690, 356] width 20 height 17
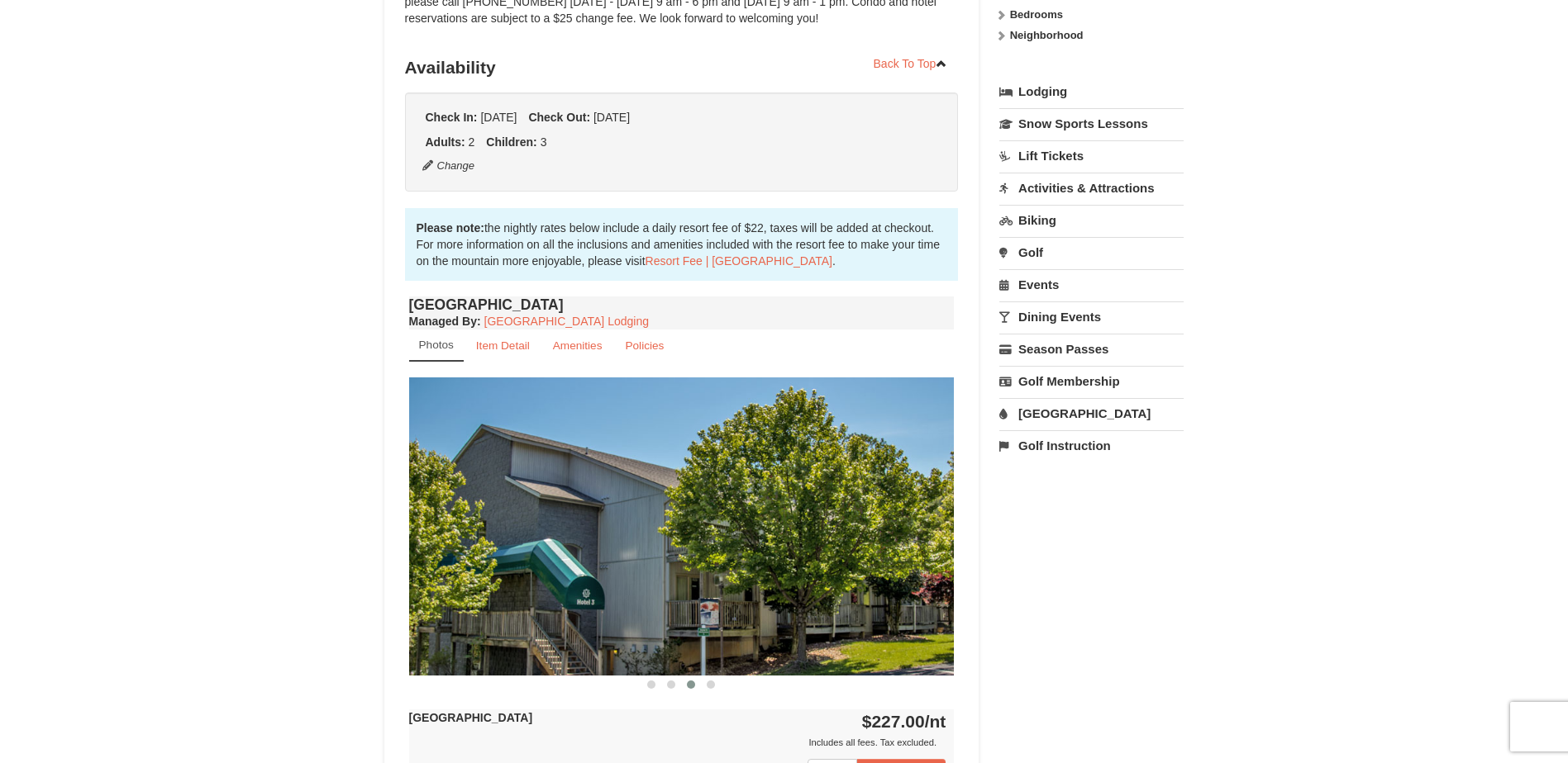
scroll to position [330, 0]
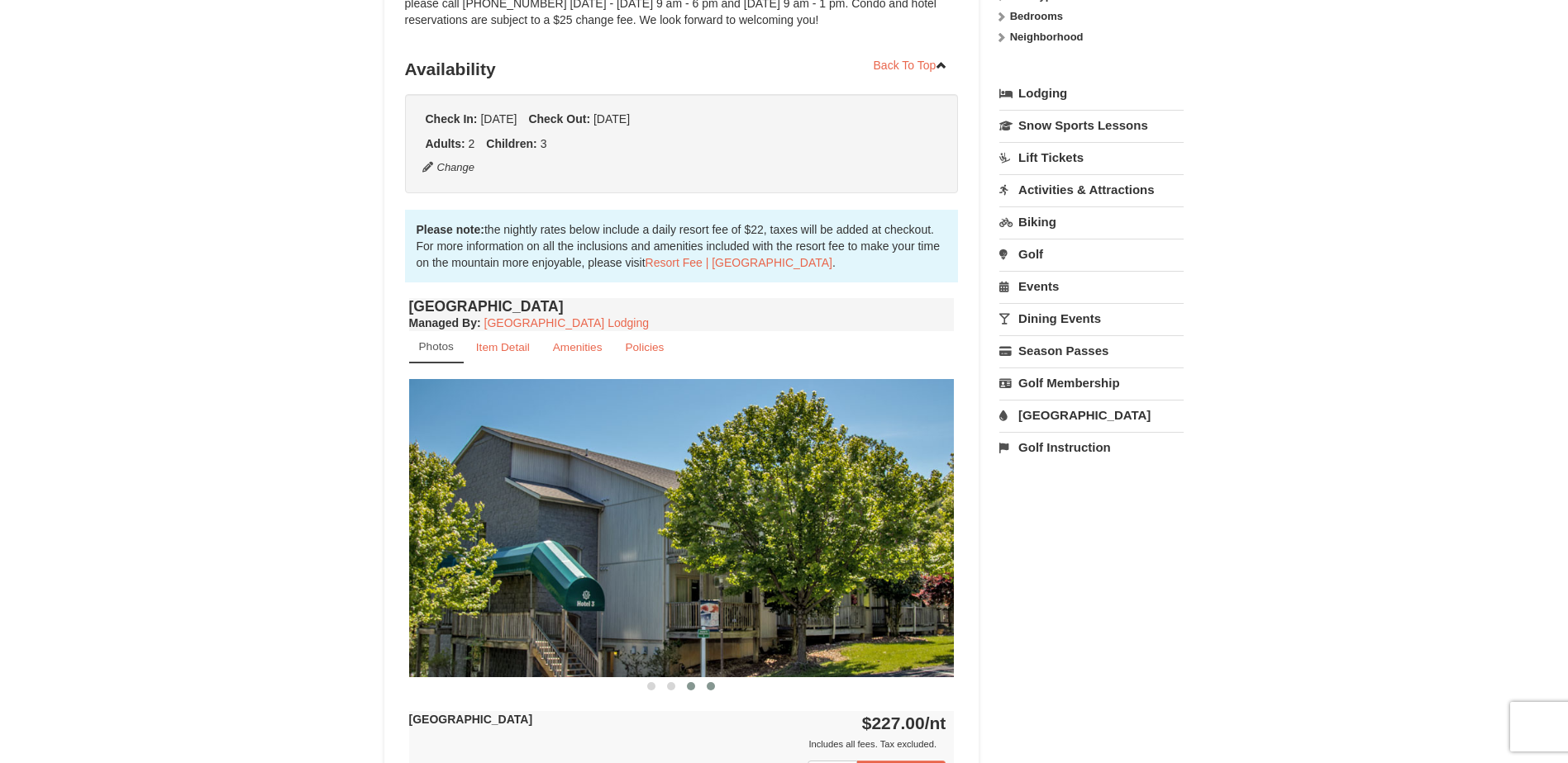
click at [713, 689] on span at bounding box center [710, 686] width 8 height 8
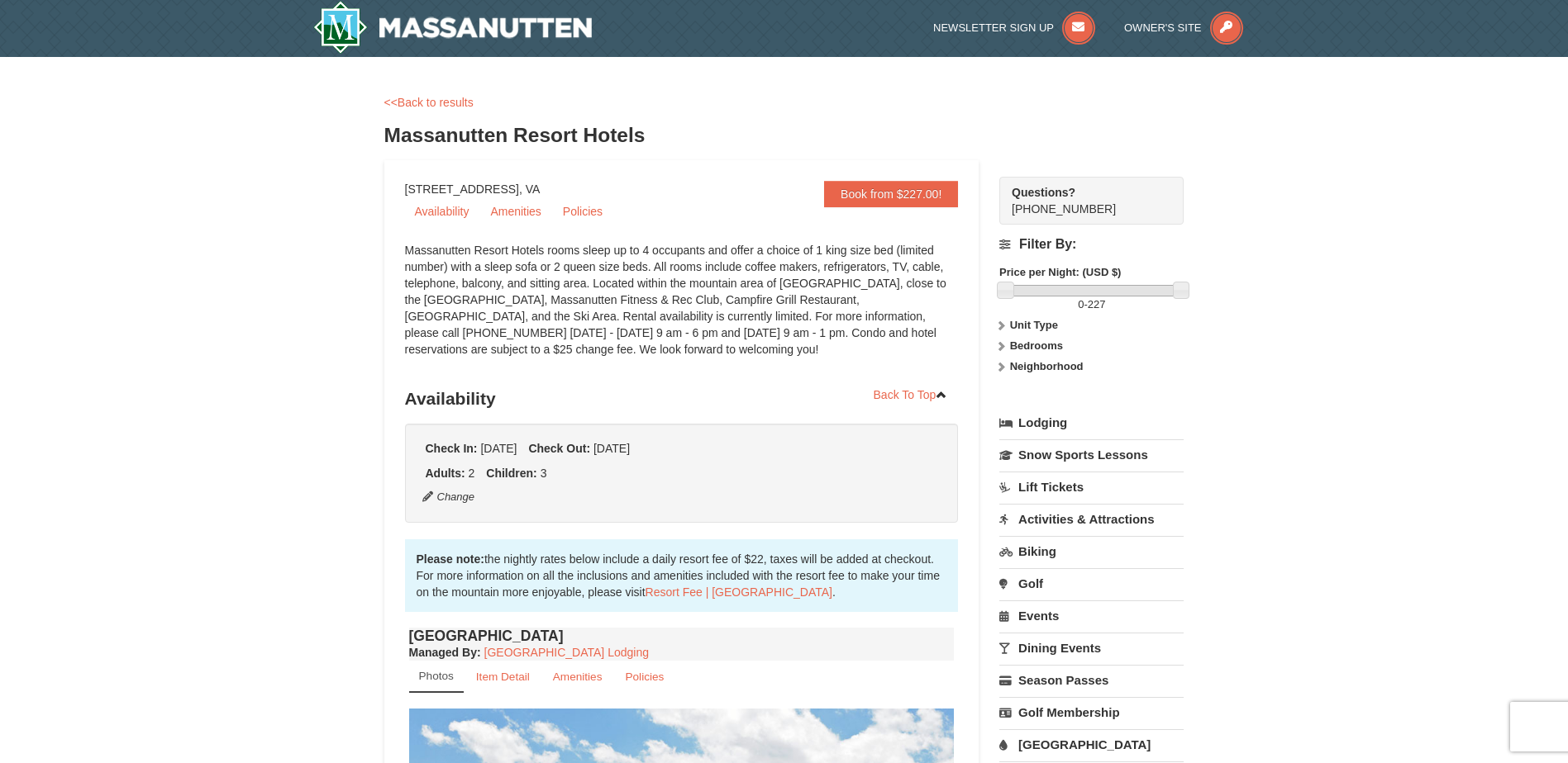
scroll to position [0, 0]
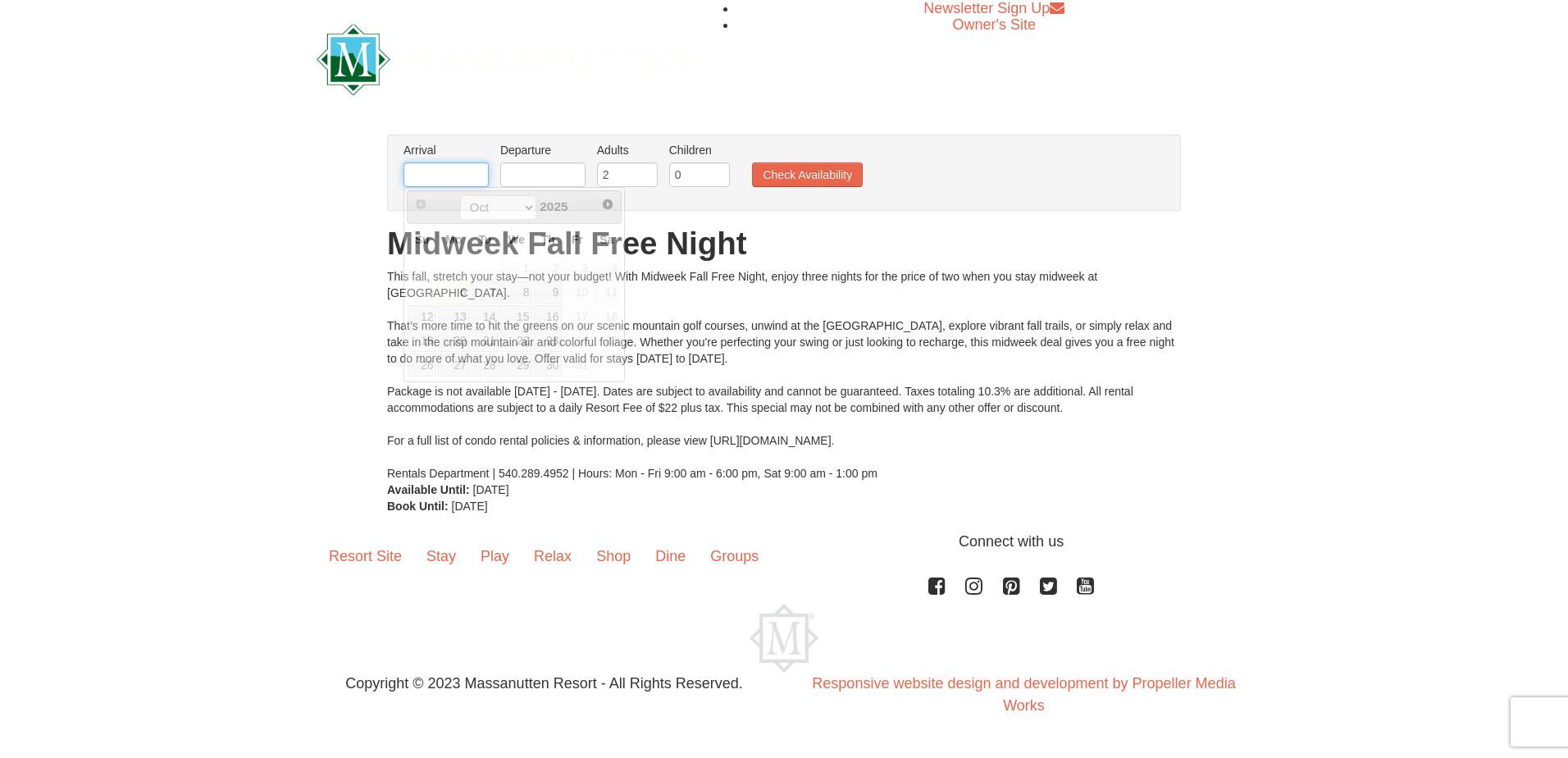
click at [456, 183] on input "text" at bounding box center [447, 175] width 85 height 25
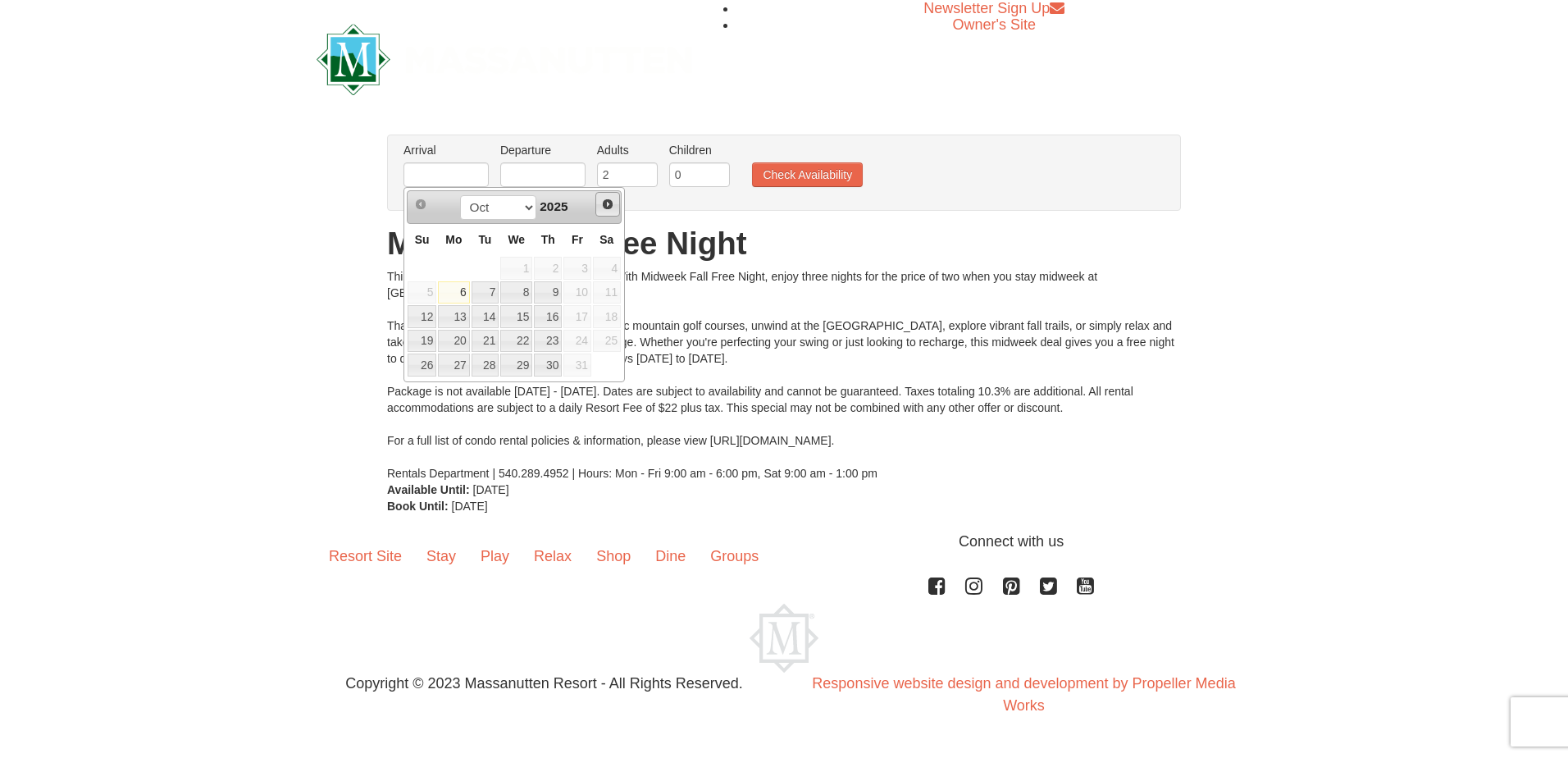
click at [600, 211] on link "Next" at bounding box center [607, 204] width 25 height 25
click at [606, 207] on span "Next" at bounding box center [608, 204] width 13 height 13
click at [454, 316] on link "15" at bounding box center [454, 317] width 32 height 23
type input "[DATE]"
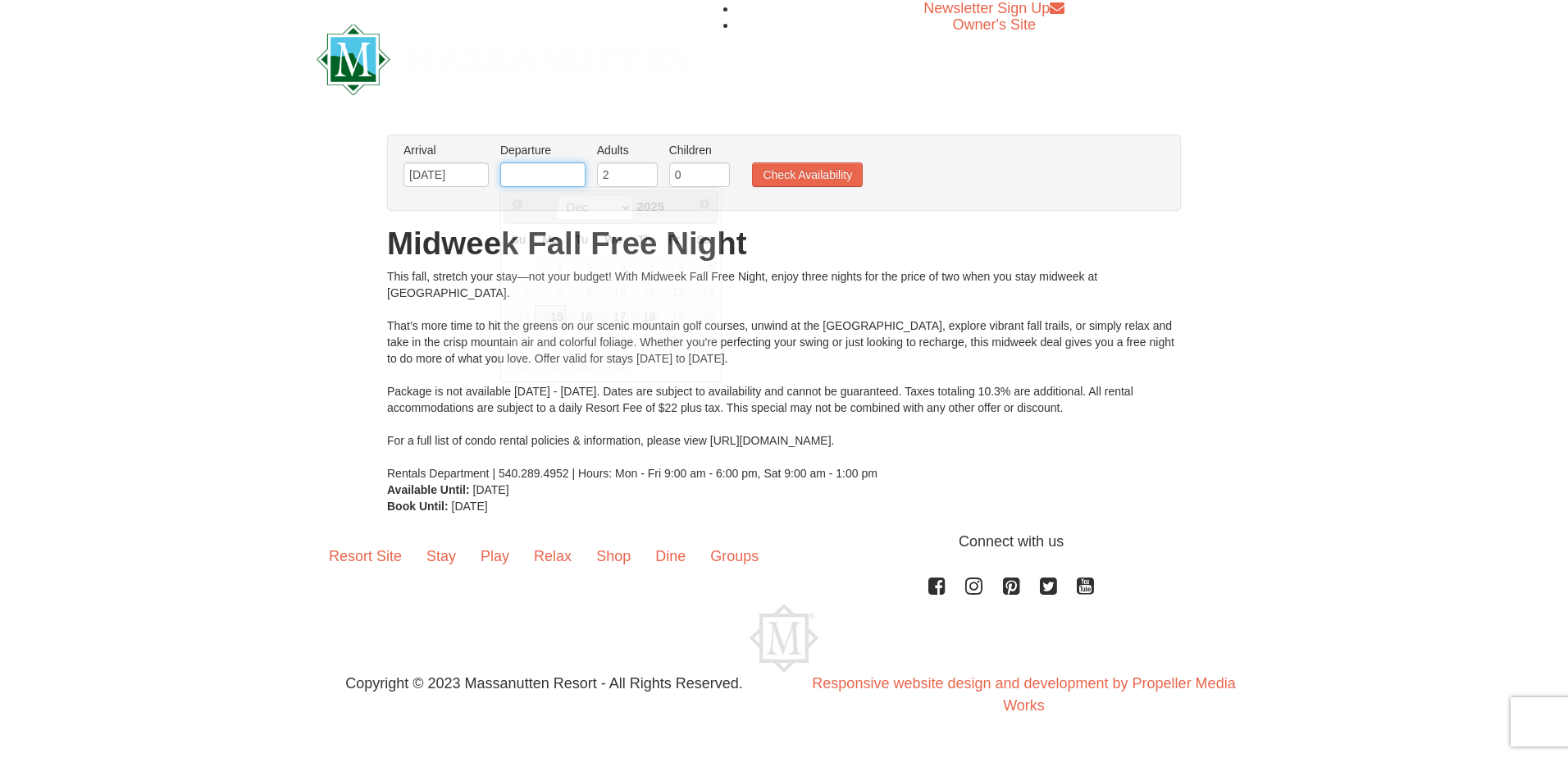
click at [535, 165] on input "text" at bounding box center [543, 175] width 85 height 25
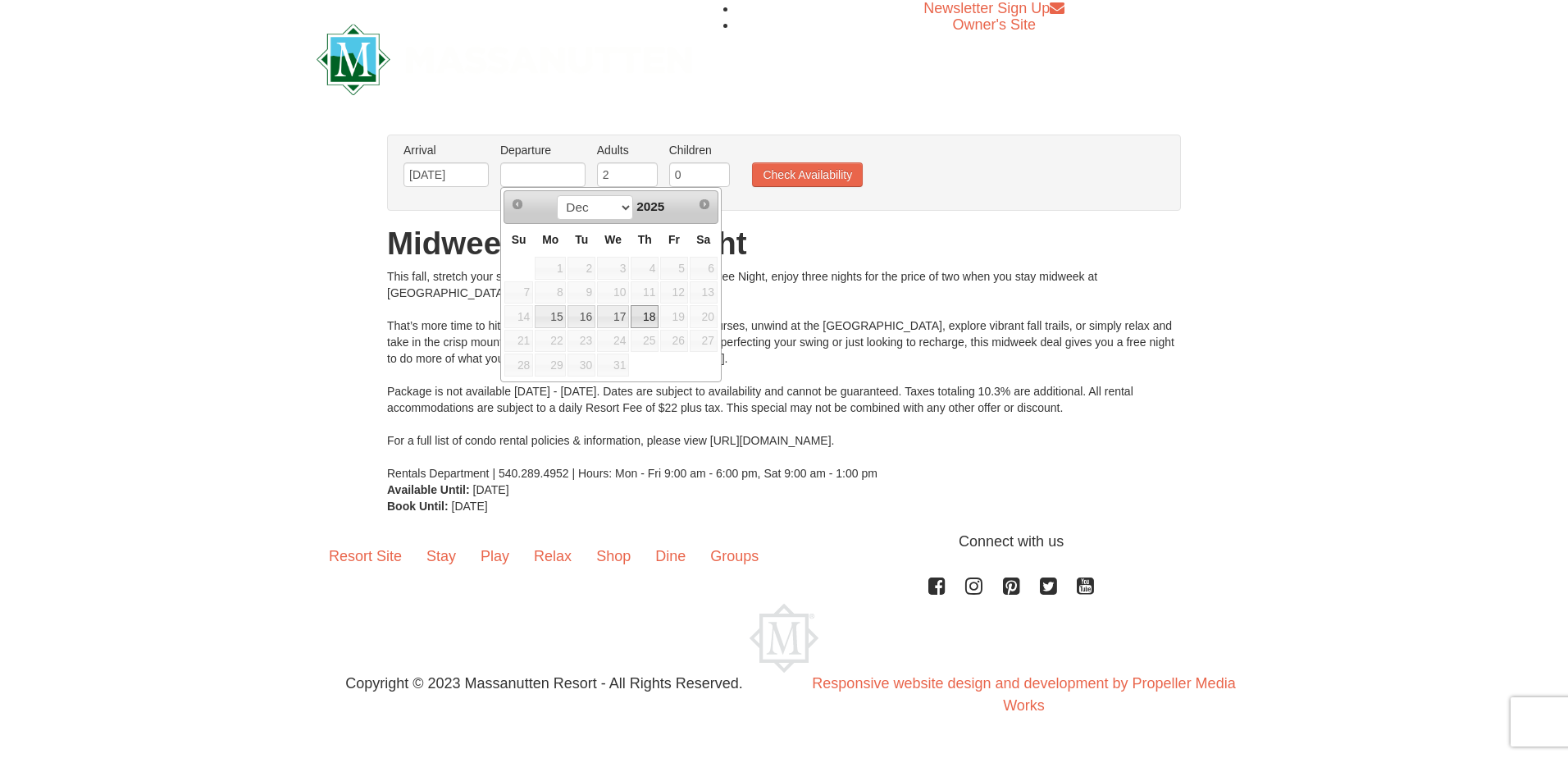
click at [641, 320] on link "18" at bounding box center [644, 317] width 28 height 23
type input "[DATE]"
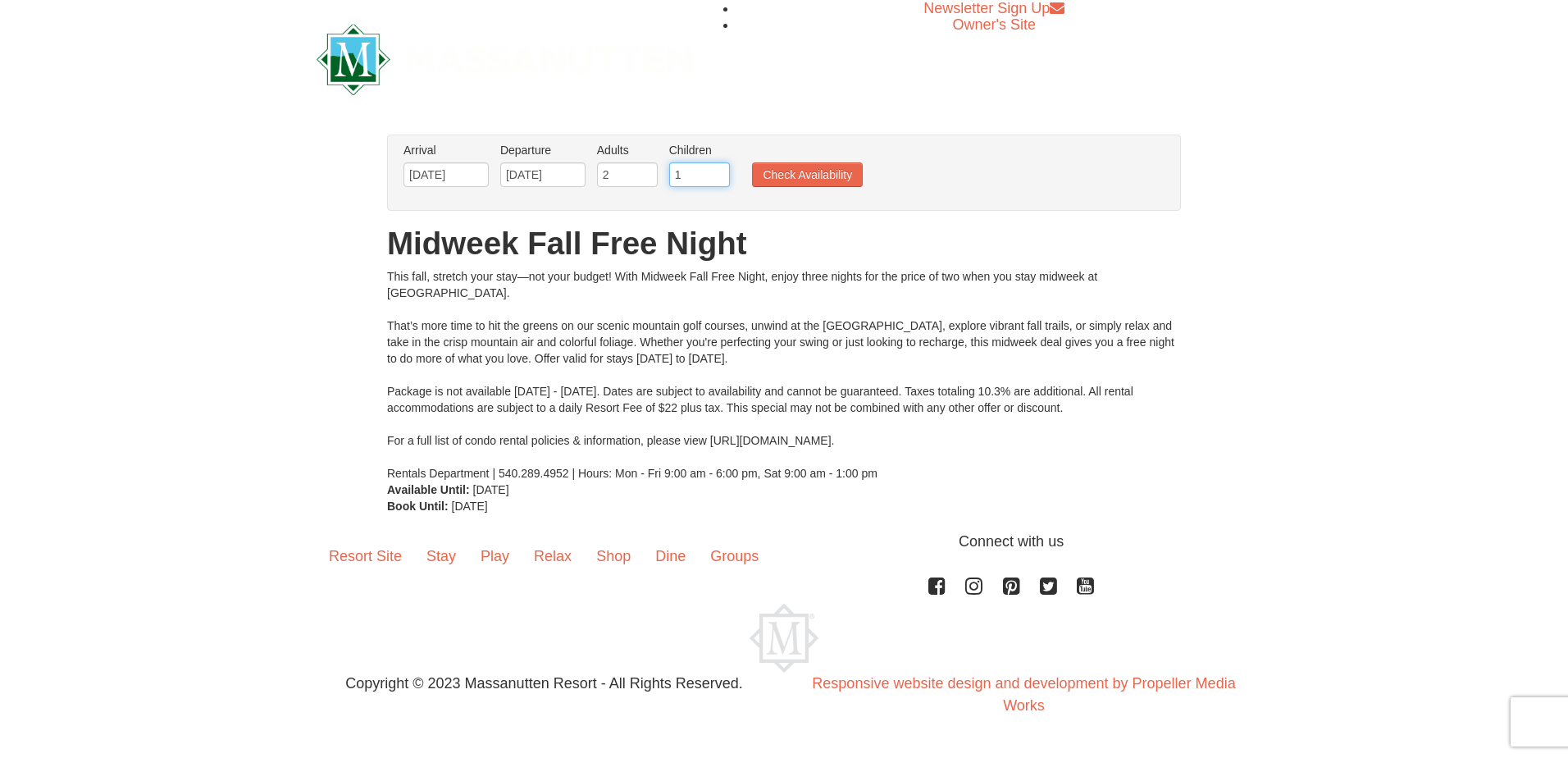
click at [712, 173] on input "1" at bounding box center [699, 175] width 60 height 25
click at [721, 169] on input "2" at bounding box center [699, 175] width 60 height 25
click at [721, 169] on input "3" at bounding box center [699, 175] width 60 height 25
type input "4"
click at [721, 169] on input "4" at bounding box center [699, 175] width 60 height 25
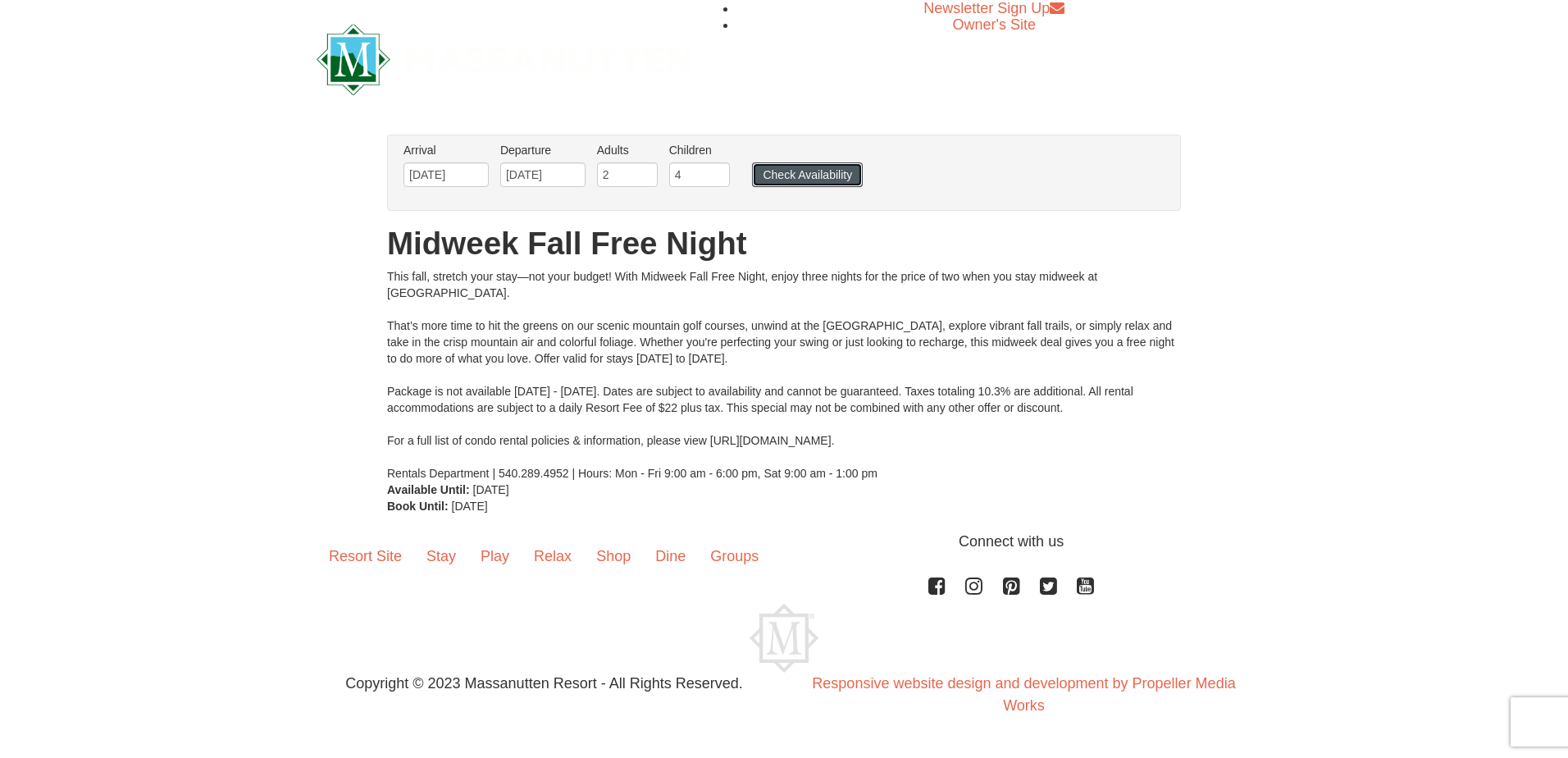
click at [810, 171] on button "Check Availability" at bounding box center [807, 175] width 110 height 25
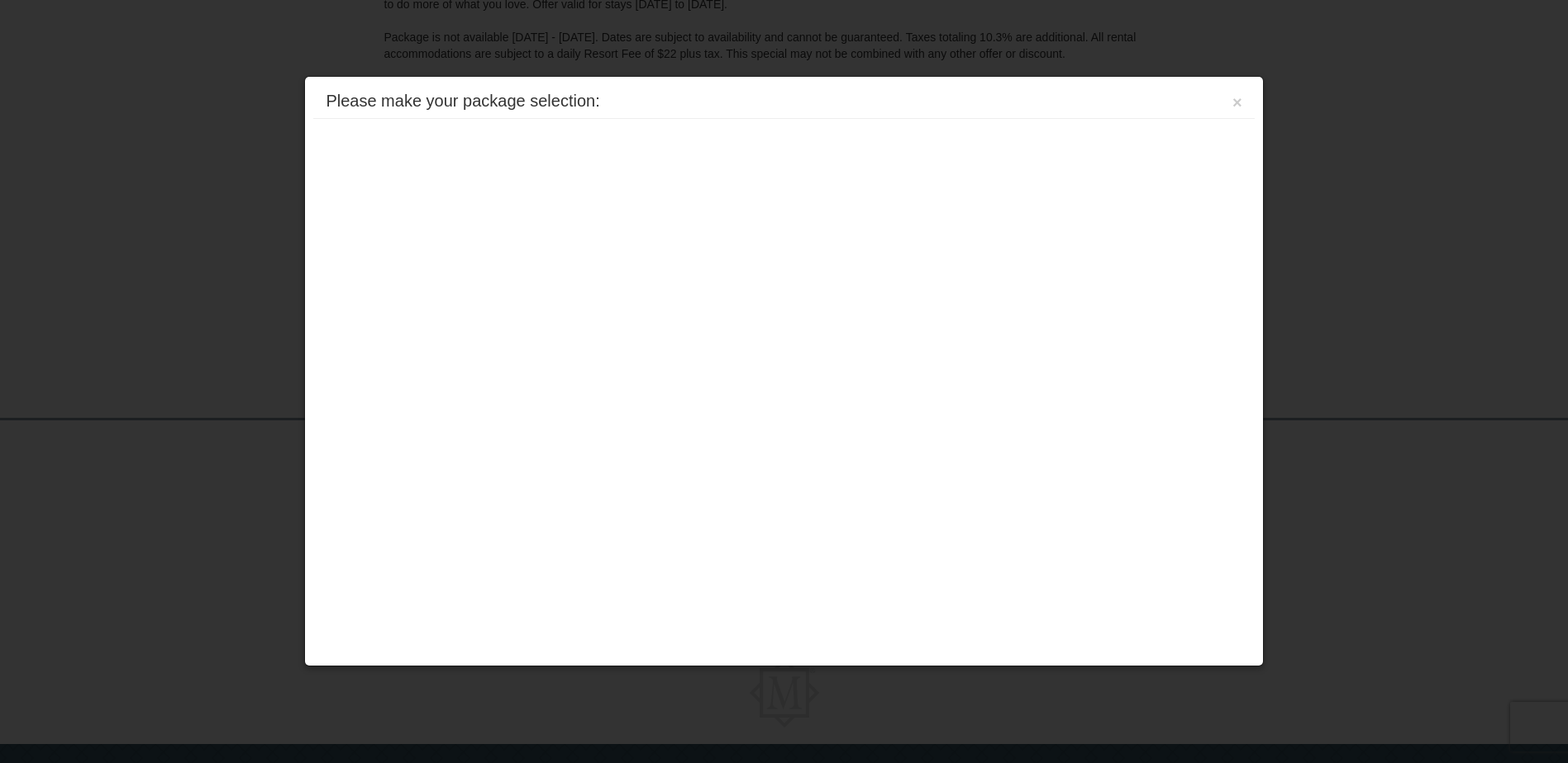
scroll to position [367, 0]
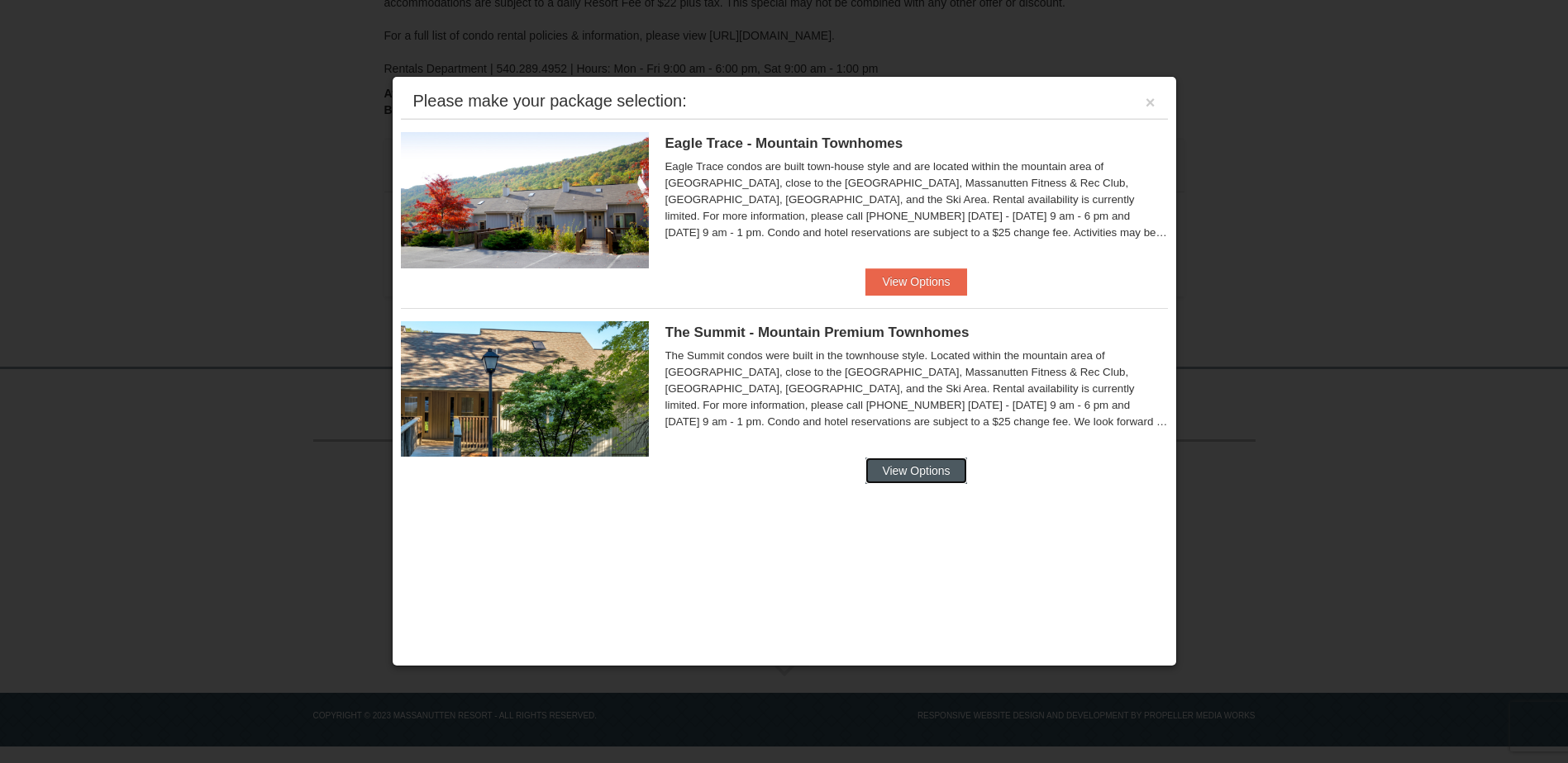
click at [886, 468] on button "View Options" at bounding box center [916, 470] width 101 height 26
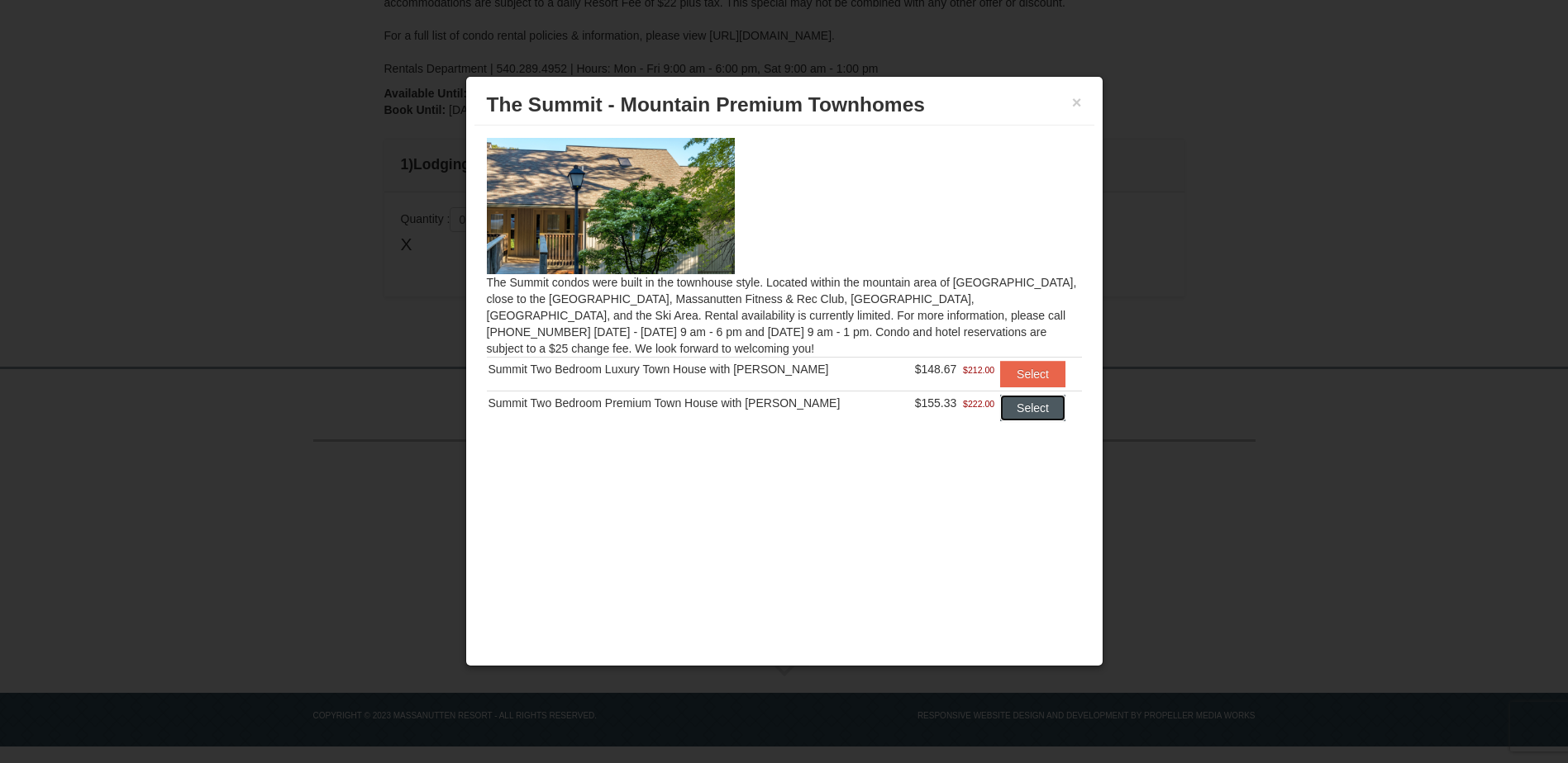
click at [1023, 407] on button "Select" at bounding box center [1033, 408] width 65 height 26
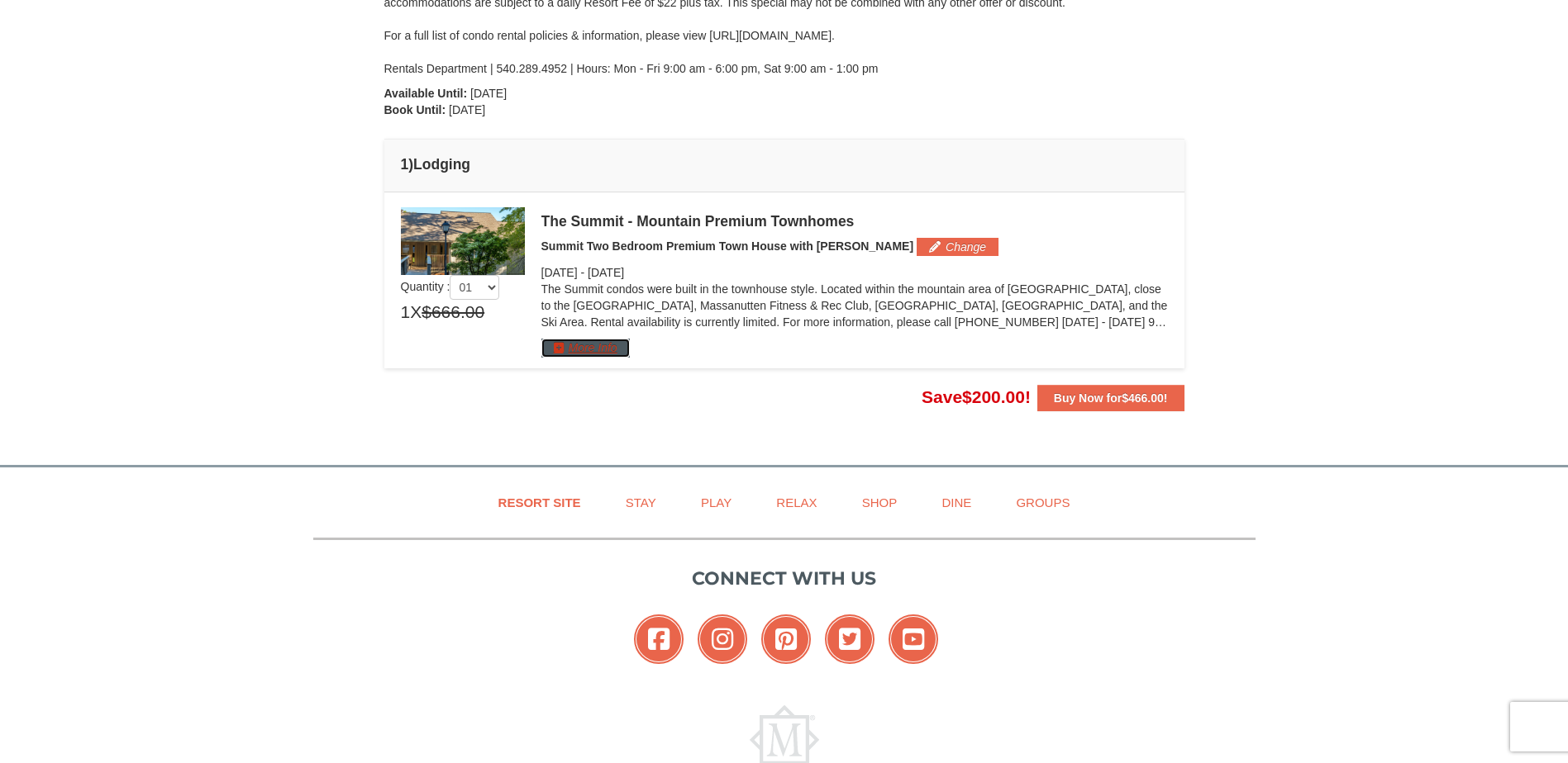
click at [593, 339] on button "More Info" at bounding box center [586, 347] width 89 height 18
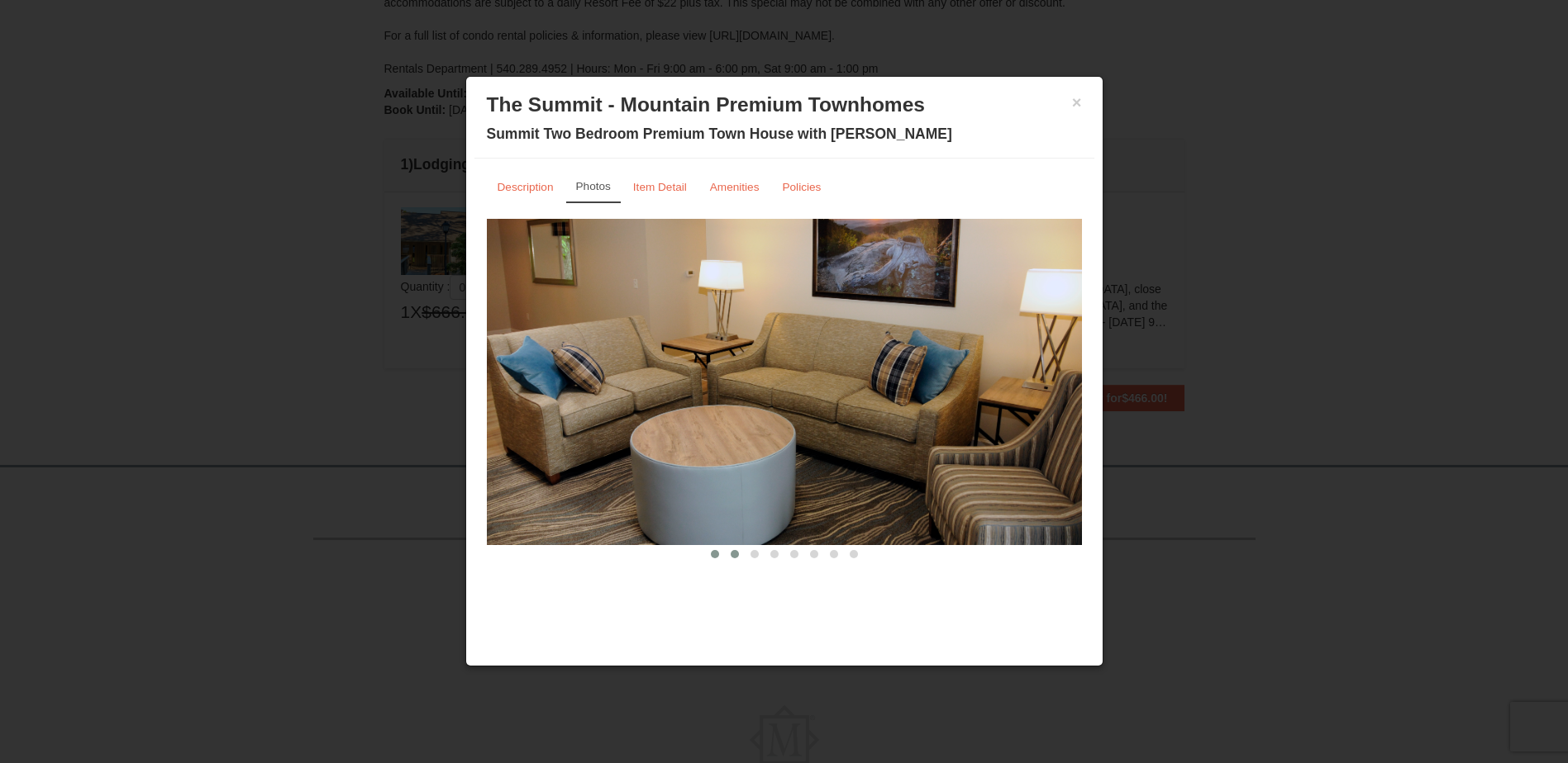
click at [732, 553] on span at bounding box center [734, 554] width 8 height 8
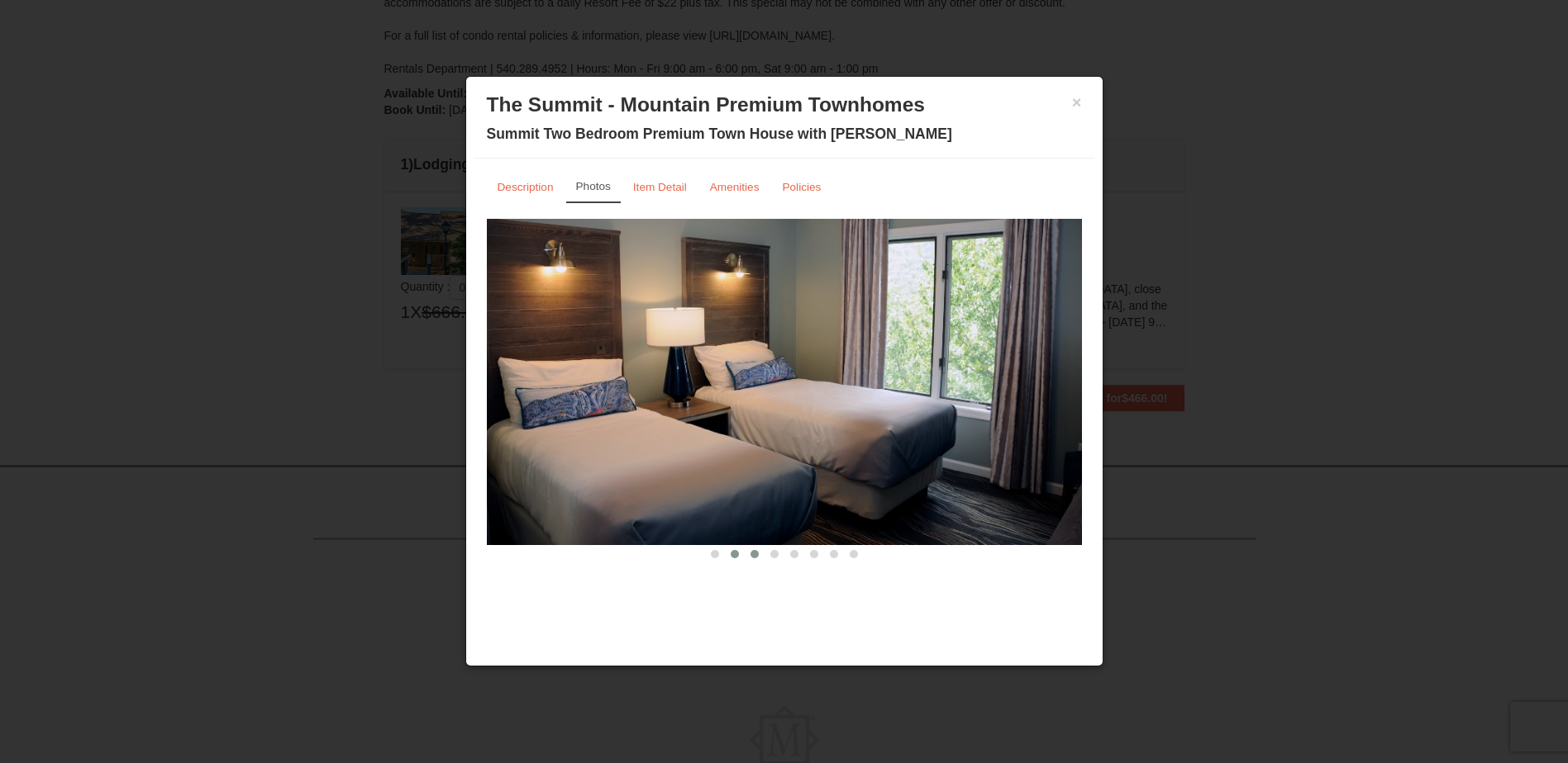
click at [751, 554] on span at bounding box center [754, 554] width 8 height 8
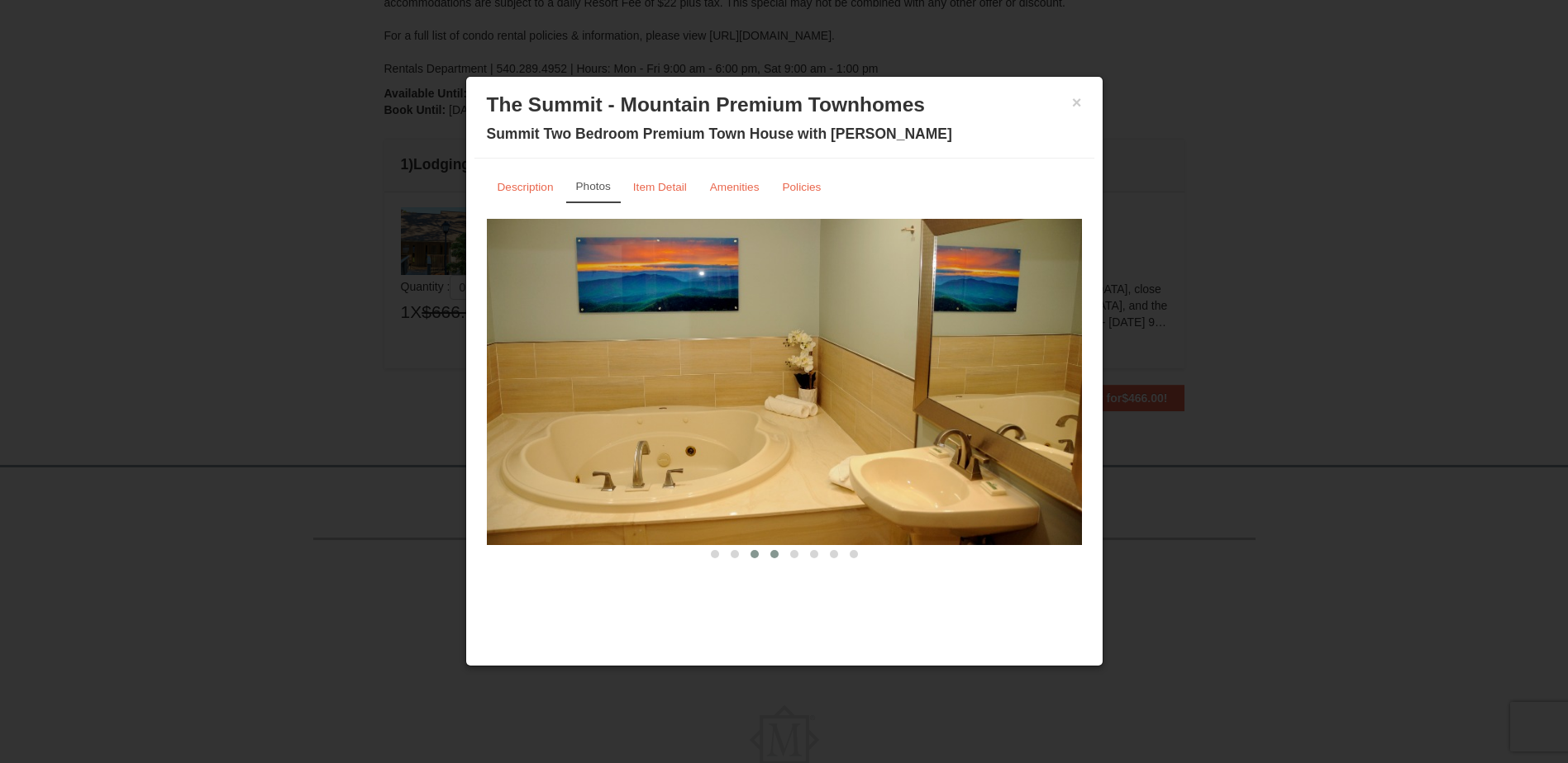
click at [771, 554] on span at bounding box center [774, 554] width 8 height 8
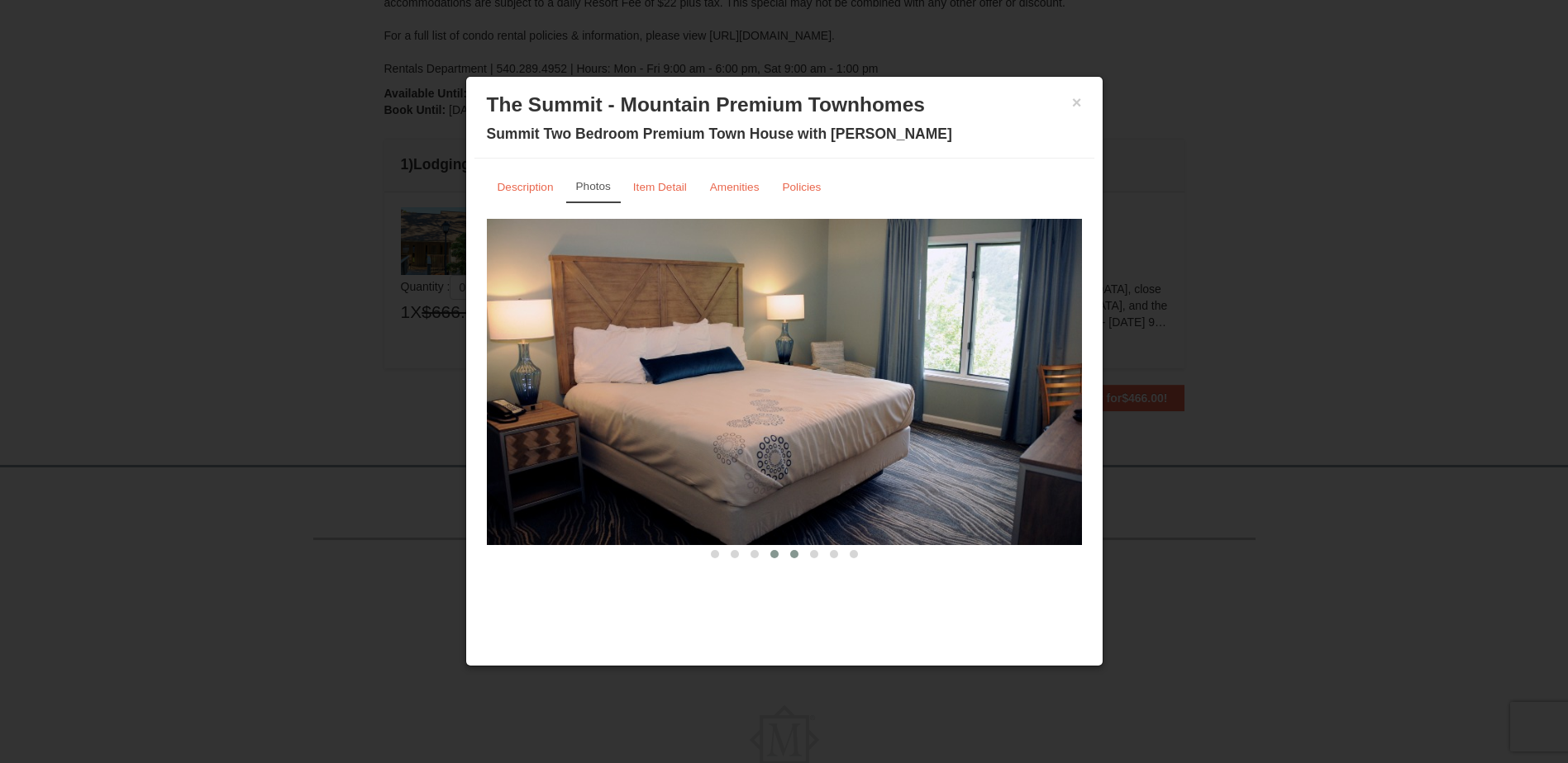
click at [795, 554] on span at bounding box center [794, 554] width 8 height 8
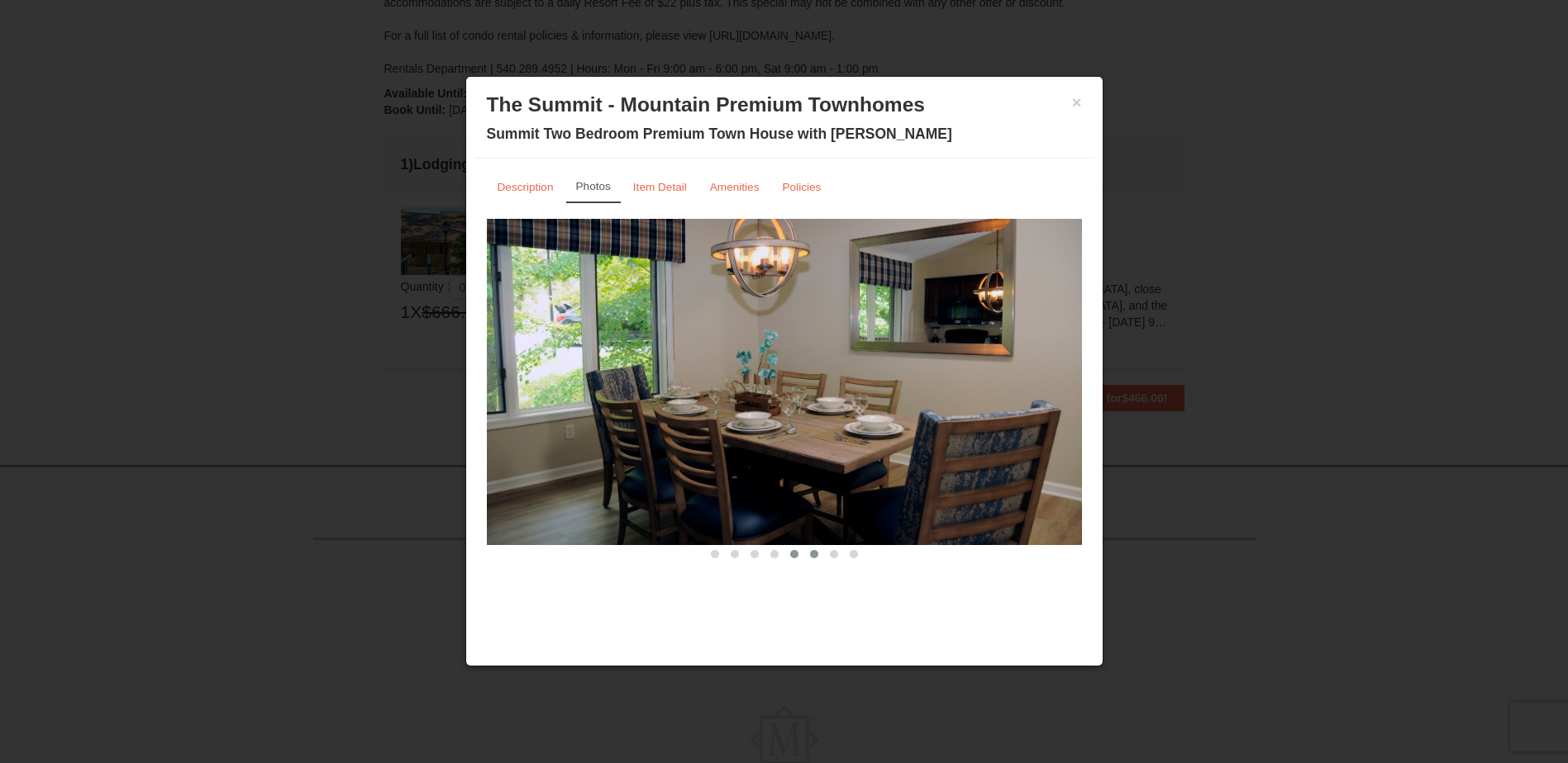
click at [808, 554] on button at bounding box center [814, 554] width 20 height 17
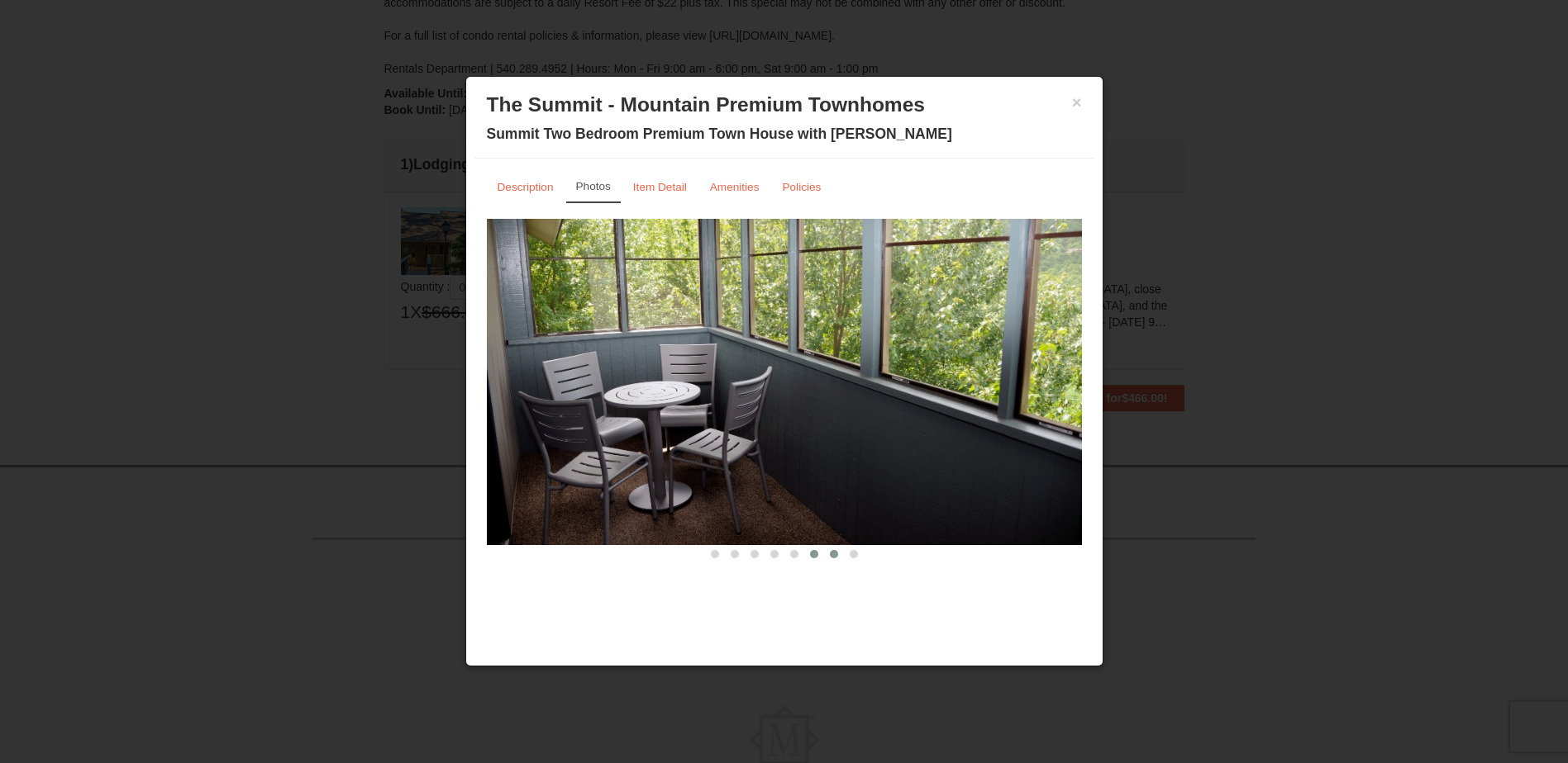
click at [835, 555] on span at bounding box center [834, 554] width 8 height 8
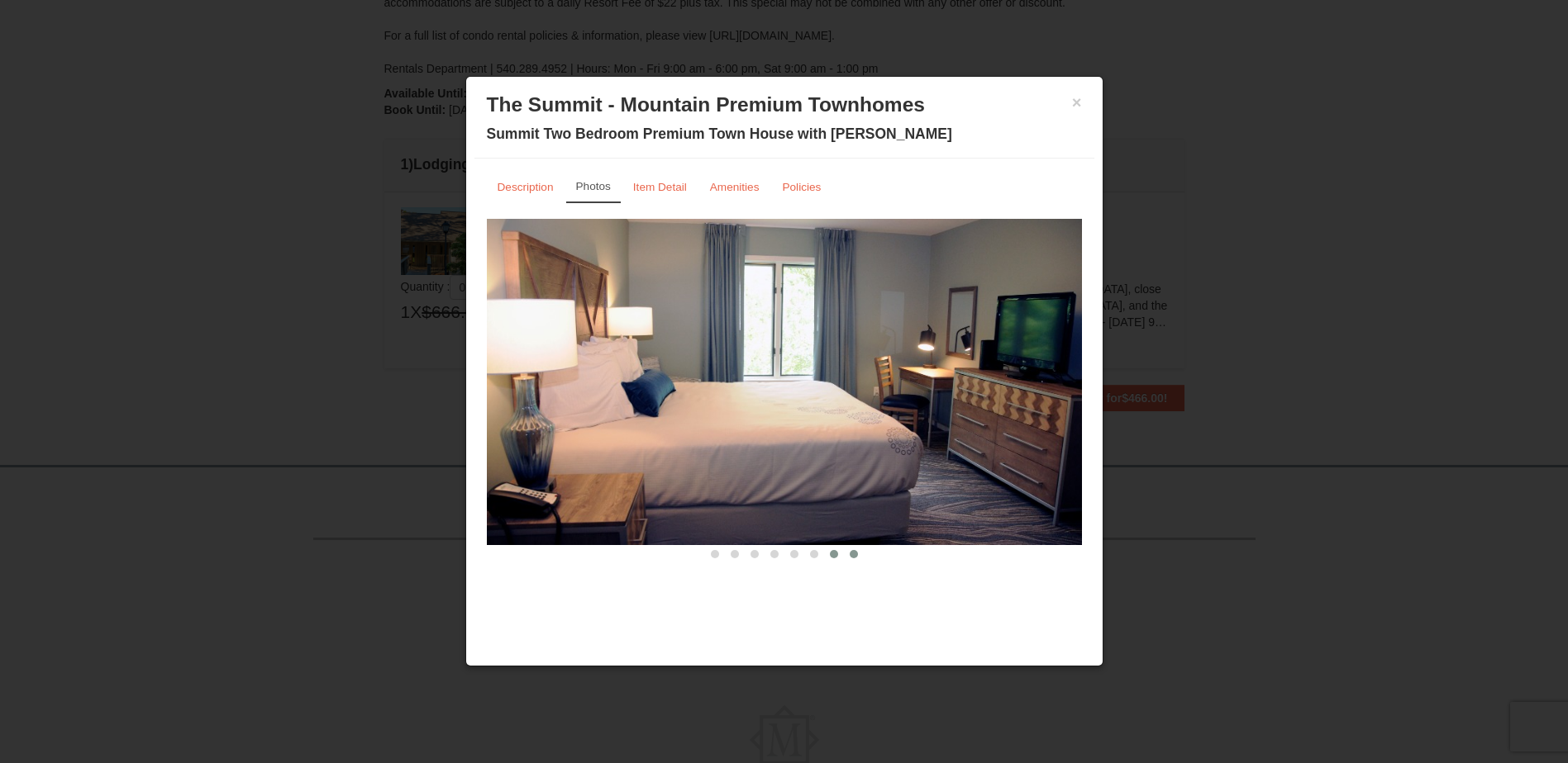
click at [848, 555] on button at bounding box center [853, 554] width 20 height 17
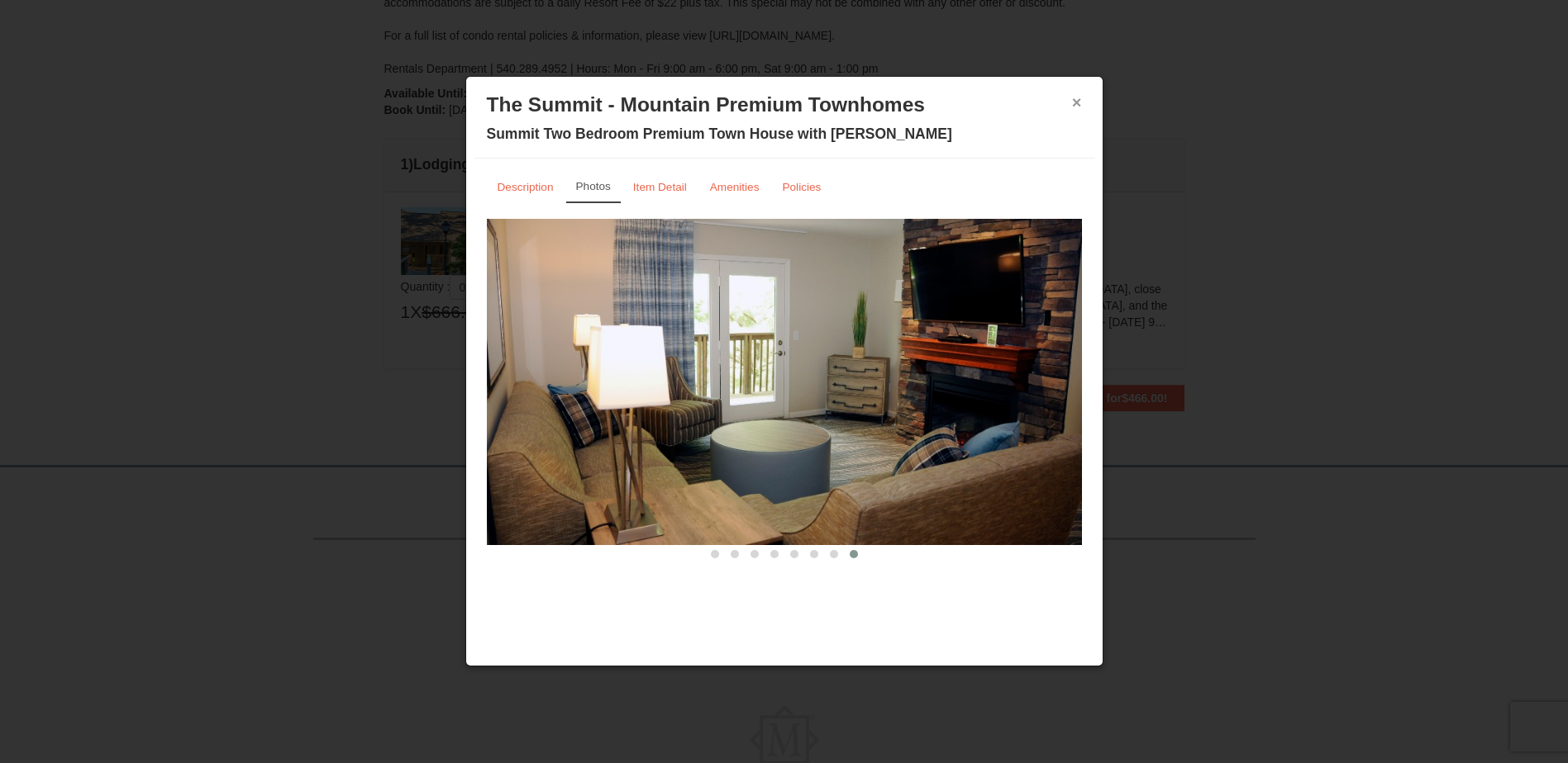
click at [1076, 106] on button "×" at bounding box center [1077, 103] width 10 height 17
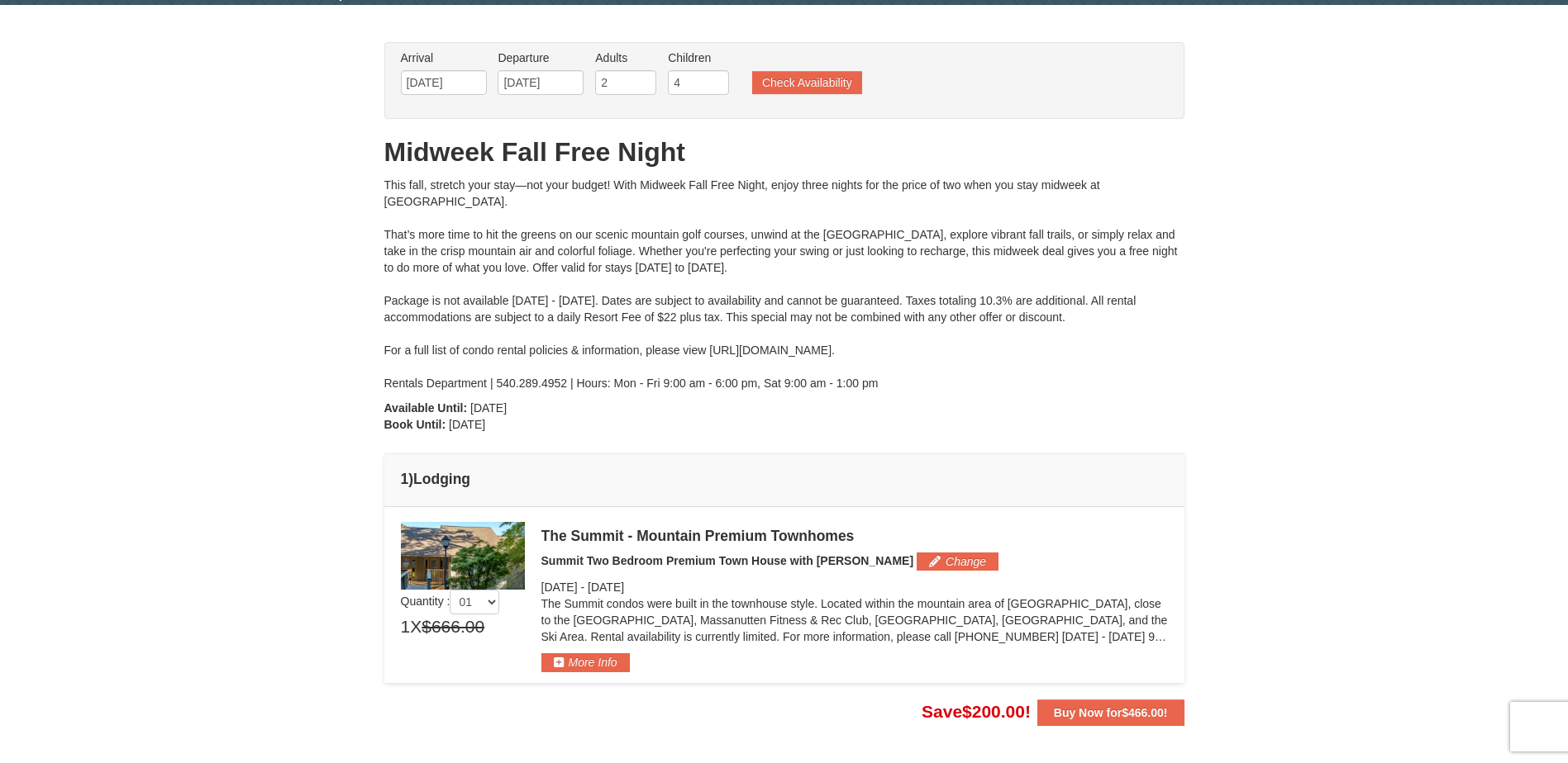
scroll to position [0, 0]
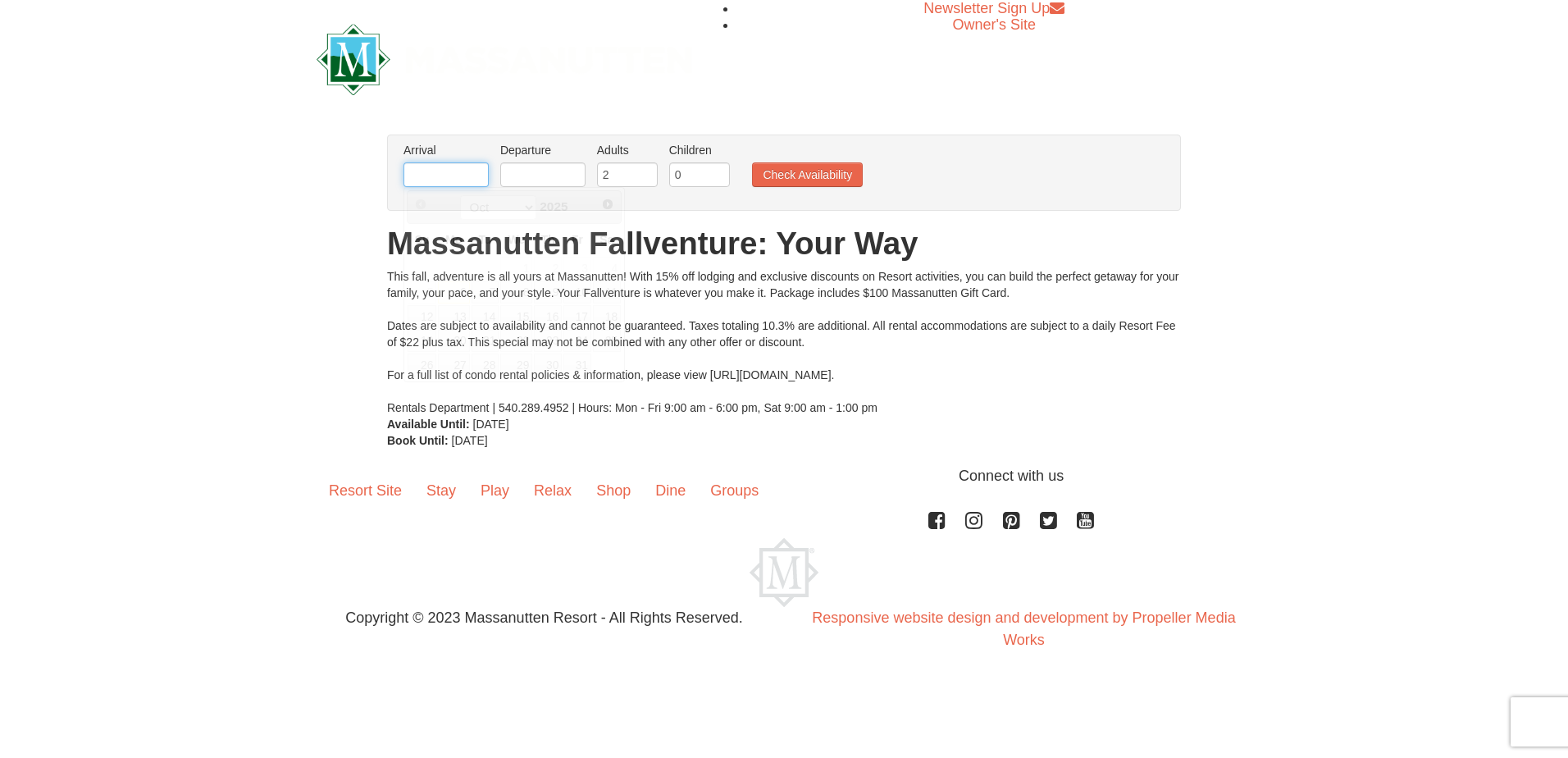
click at [480, 184] on input "text" at bounding box center [447, 175] width 85 height 25
click at [710, 217] on div "From: To: Adults: 2 Children: 0 Change Arrival Please format dates MM/DD/YYYY P…" at bounding box center [784, 292] width 794 height 314
drag, startPoint x: 469, startPoint y: 178, endPoint x: 482, endPoint y: 180, distance: 13.2
click at [469, 179] on input "text" at bounding box center [447, 175] width 85 height 25
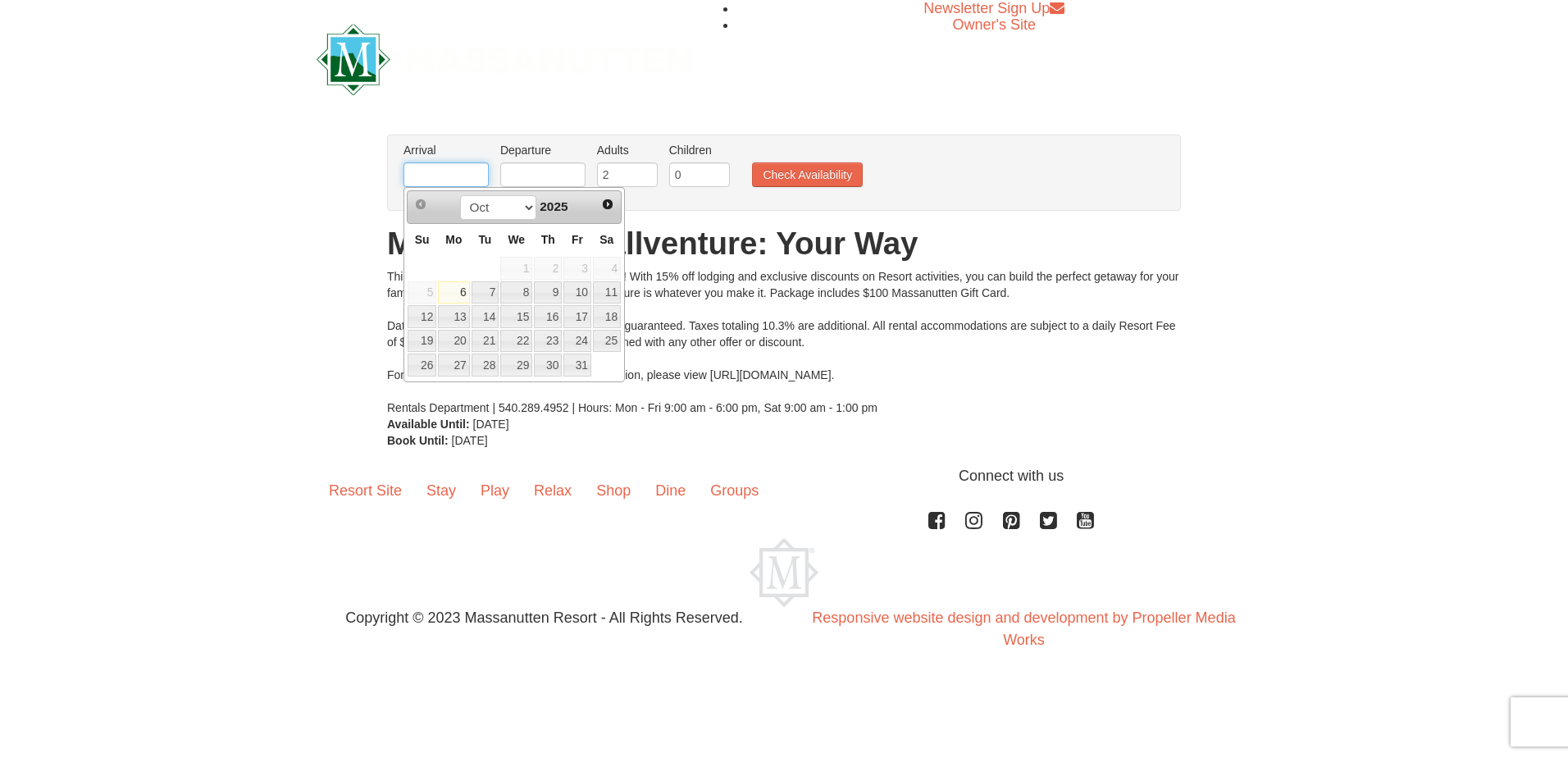
type input "[DATE]"
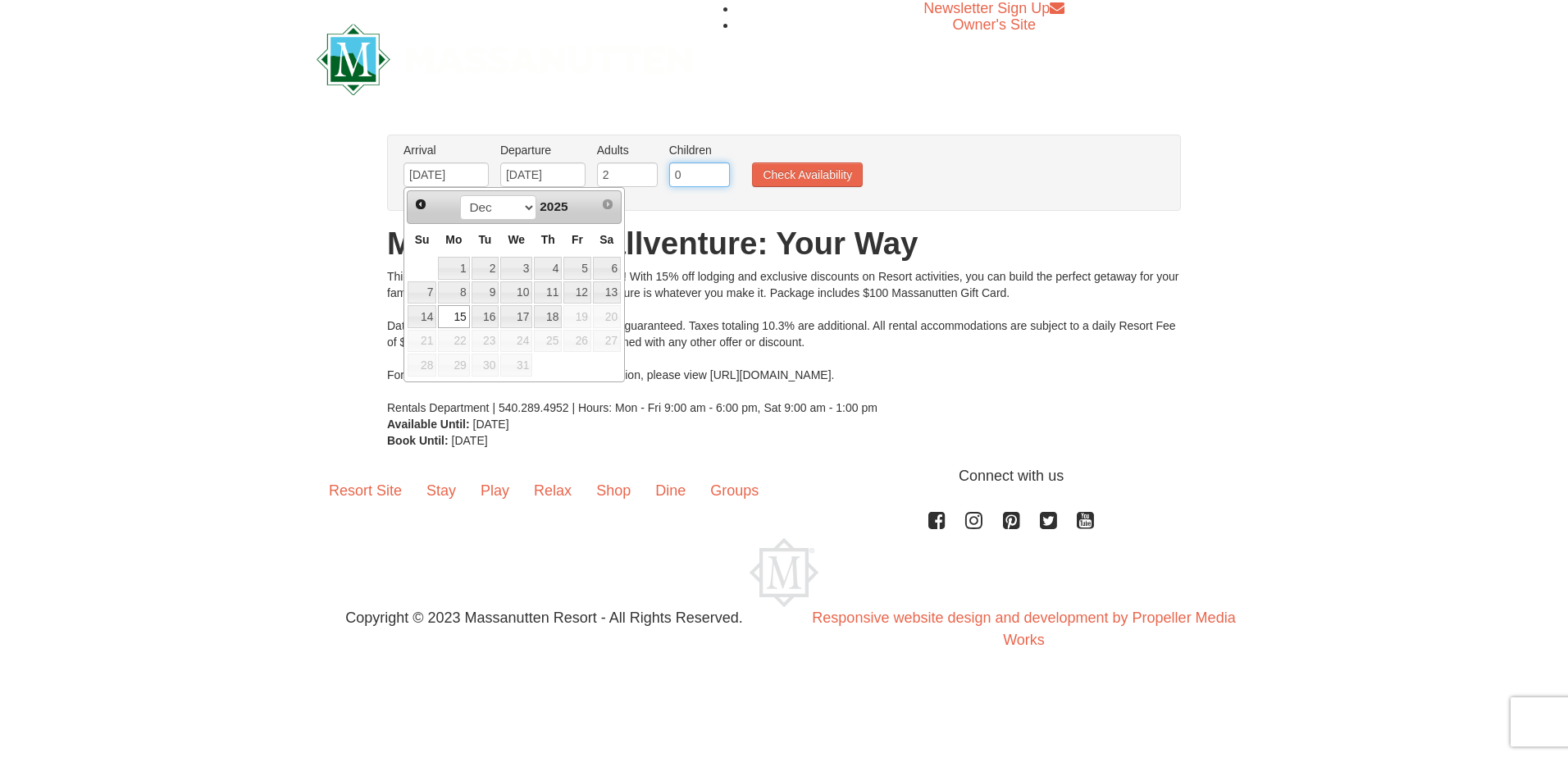
drag, startPoint x: 679, startPoint y: 183, endPoint x: 688, endPoint y: 183, distance: 9.0
click at [688, 183] on input "0" at bounding box center [699, 175] width 60 height 25
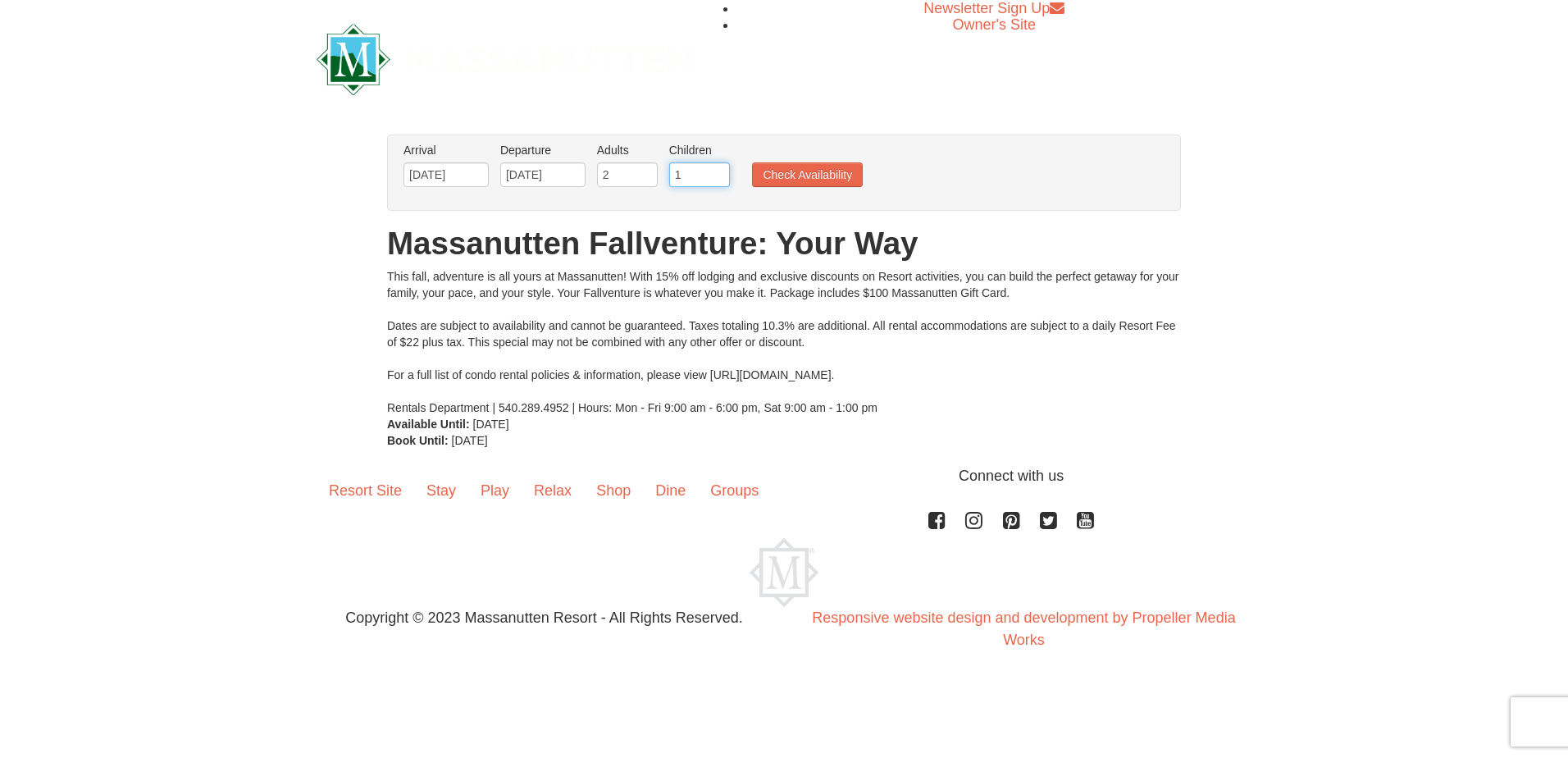
click at [718, 172] on input "1" at bounding box center [699, 175] width 60 height 25
click at [718, 172] on input "2" at bounding box center [699, 175] width 60 height 25
click at [718, 172] on input "3" at bounding box center [699, 175] width 60 height 25
click at [718, 172] on input "4" at bounding box center [699, 175] width 60 height 25
click at [718, 172] on input "5" at bounding box center [699, 175] width 60 height 25
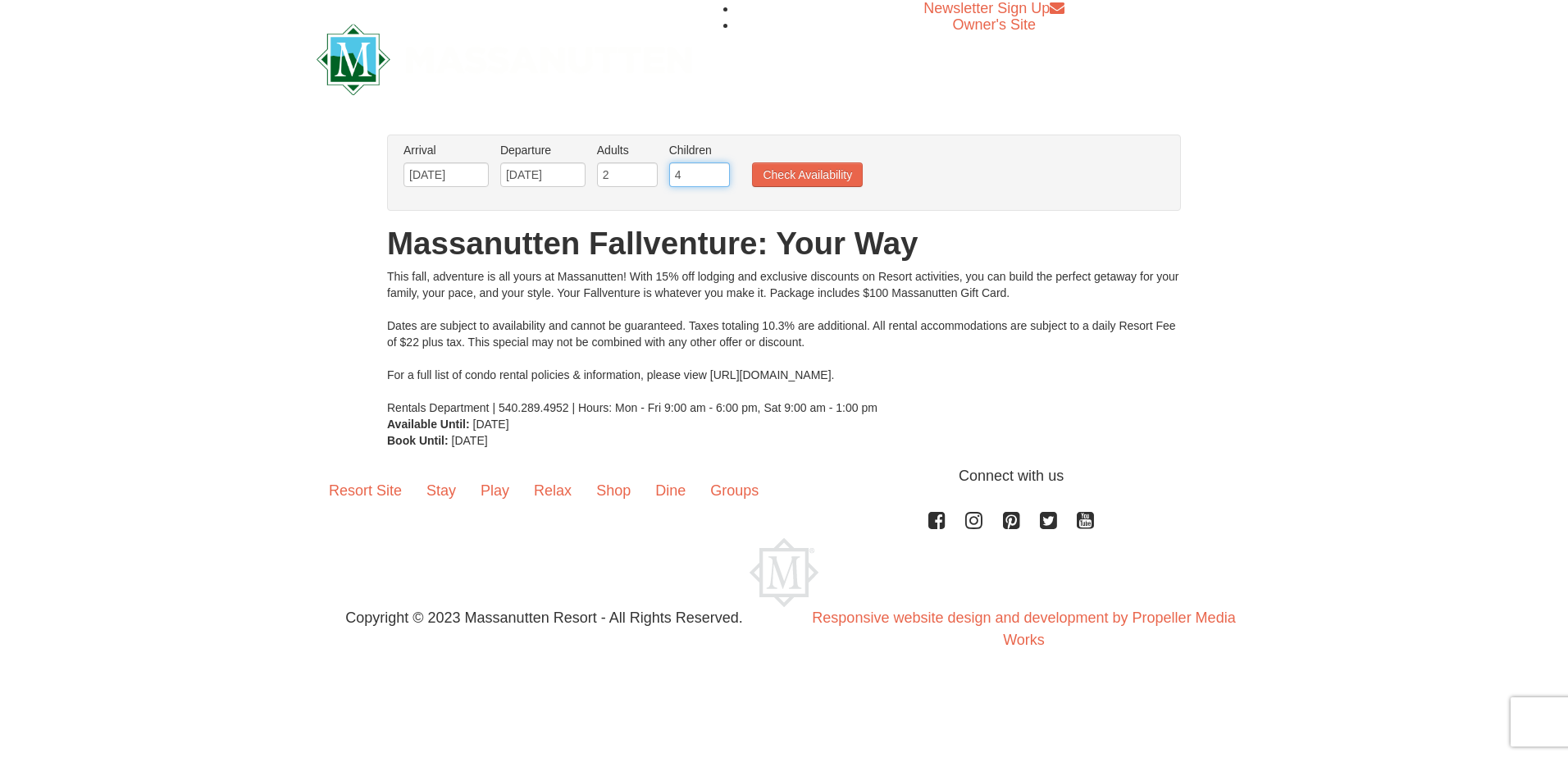
type input "4"
click at [718, 179] on input "4" at bounding box center [699, 175] width 60 height 25
click at [828, 176] on button "Check Availability" at bounding box center [807, 175] width 110 height 25
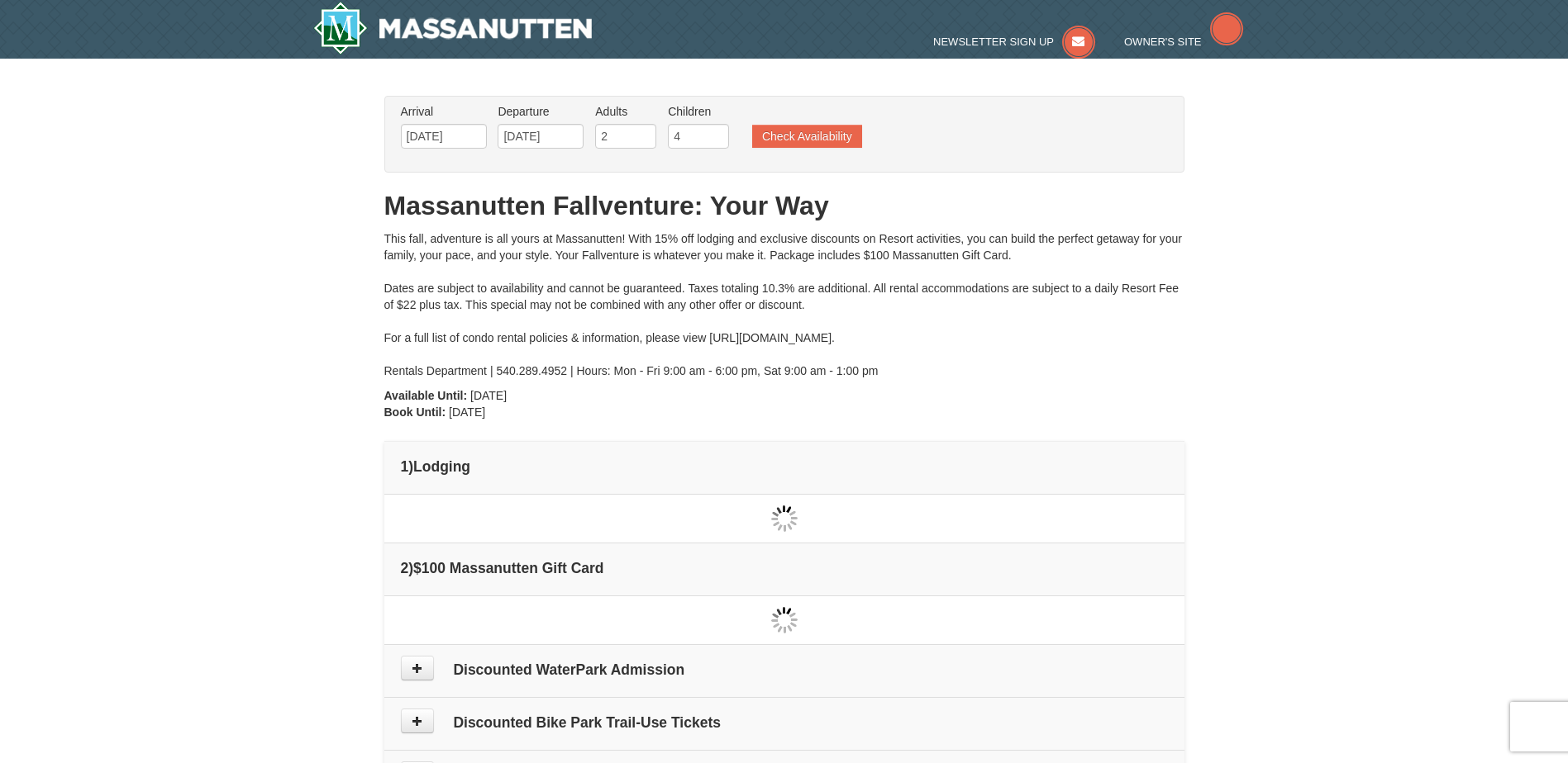
type input "[DATE]"
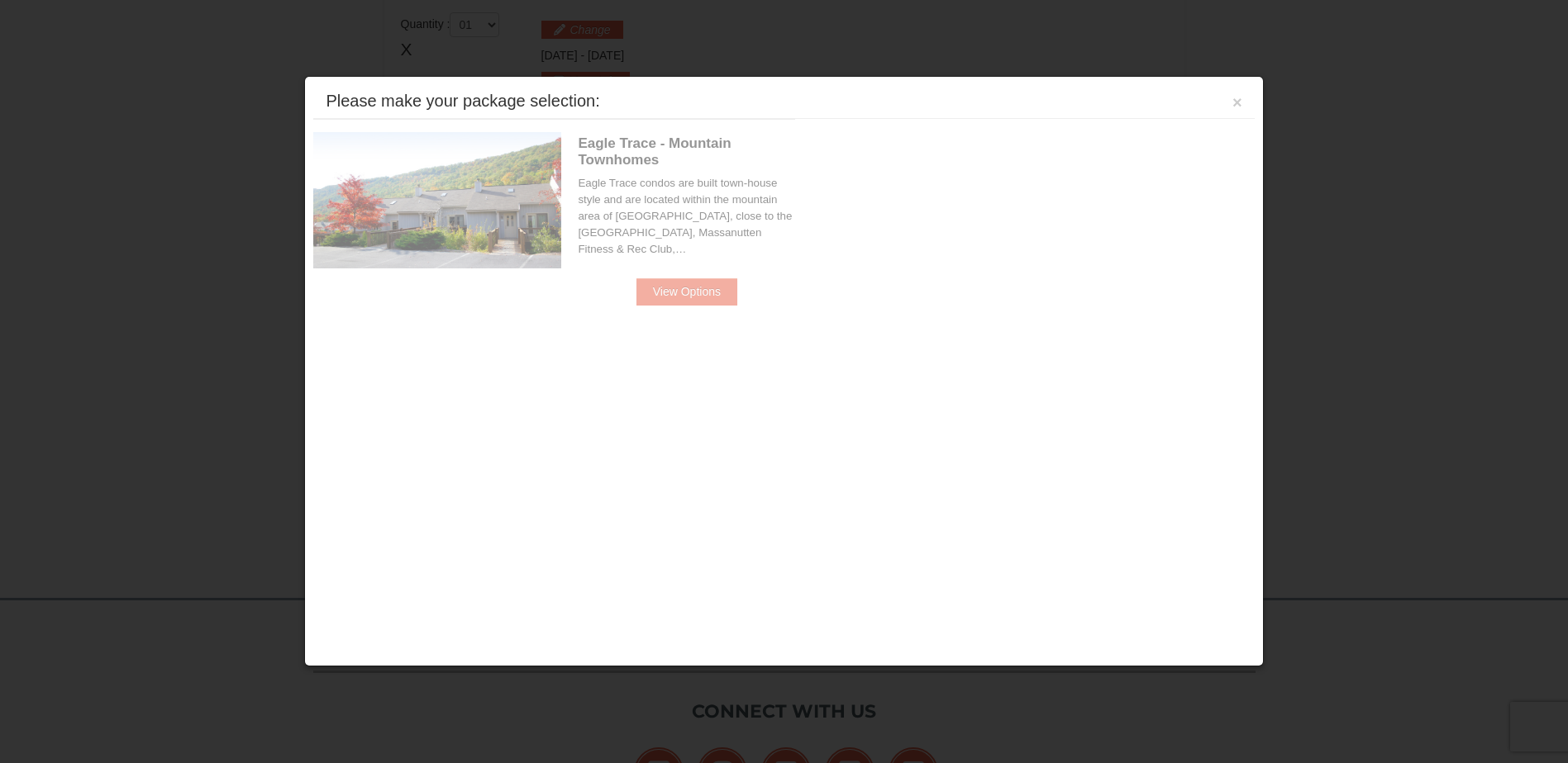
scroll to position [506, 0]
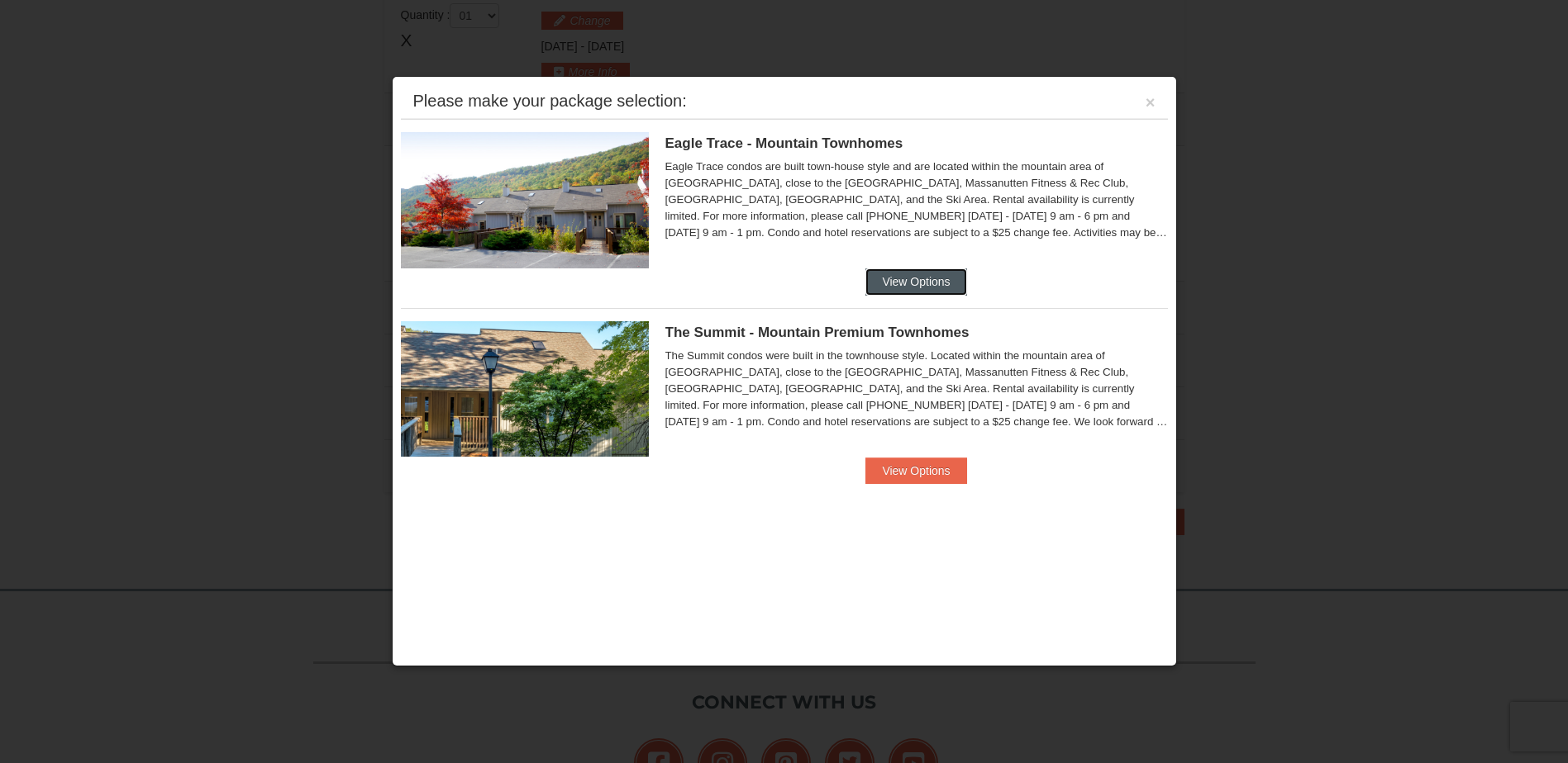
click at [927, 284] on button "View Options" at bounding box center [916, 281] width 101 height 26
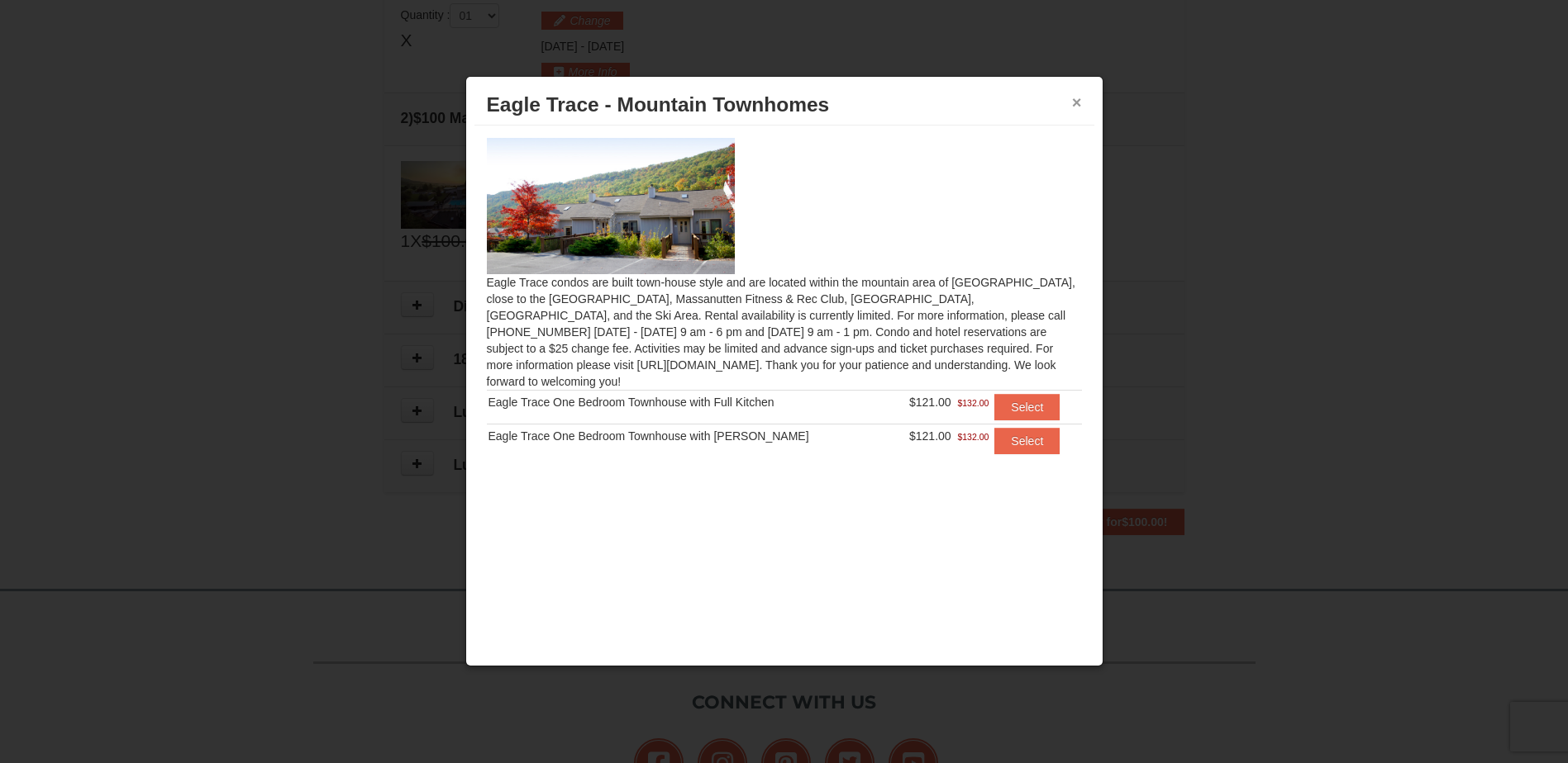
click at [1075, 97] on button "×" at bounding box center [1077, 103] width 10 height 17
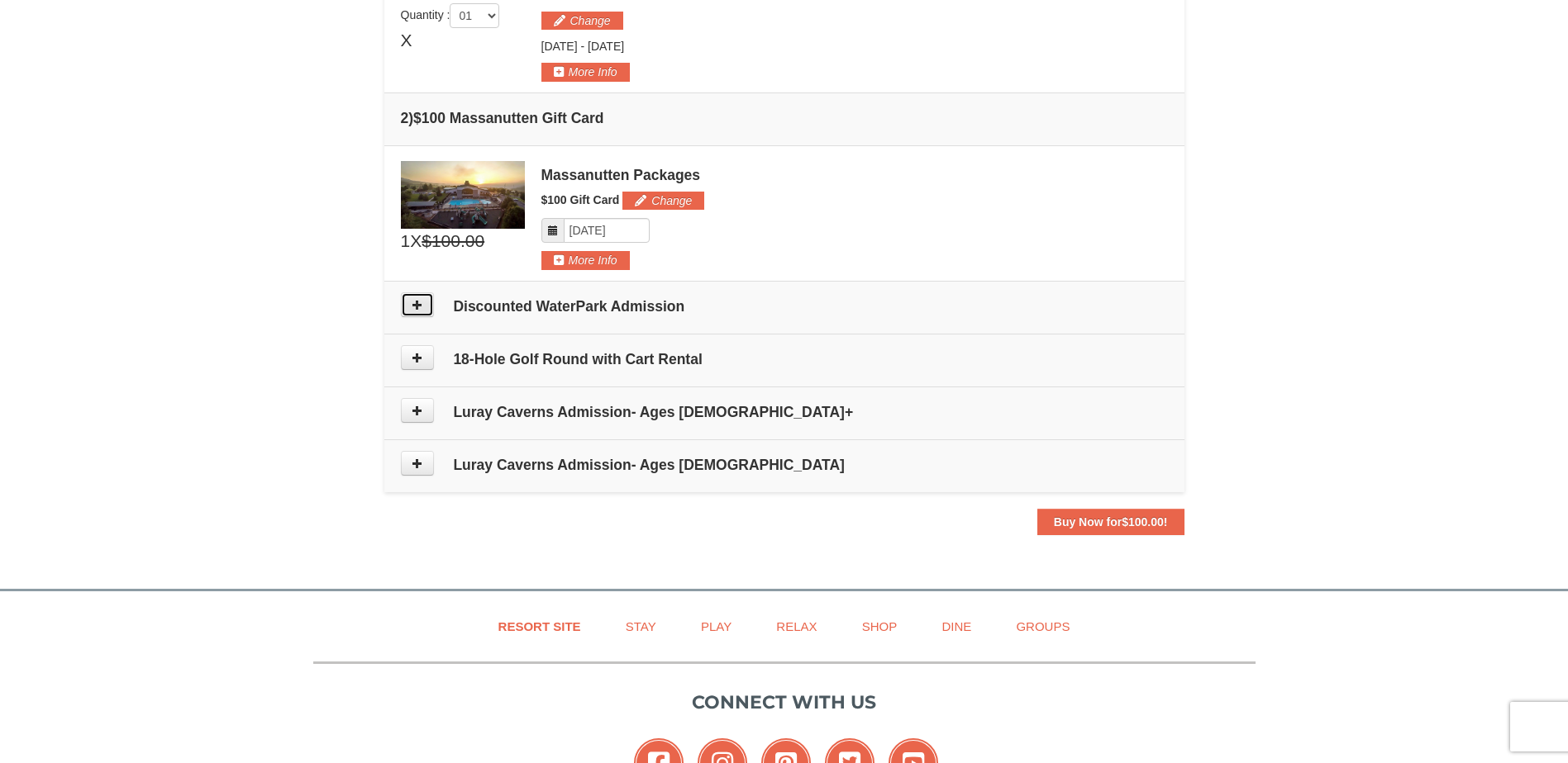
click at [423, 309] on button at bounding box center [417, 305] width 33 height 25
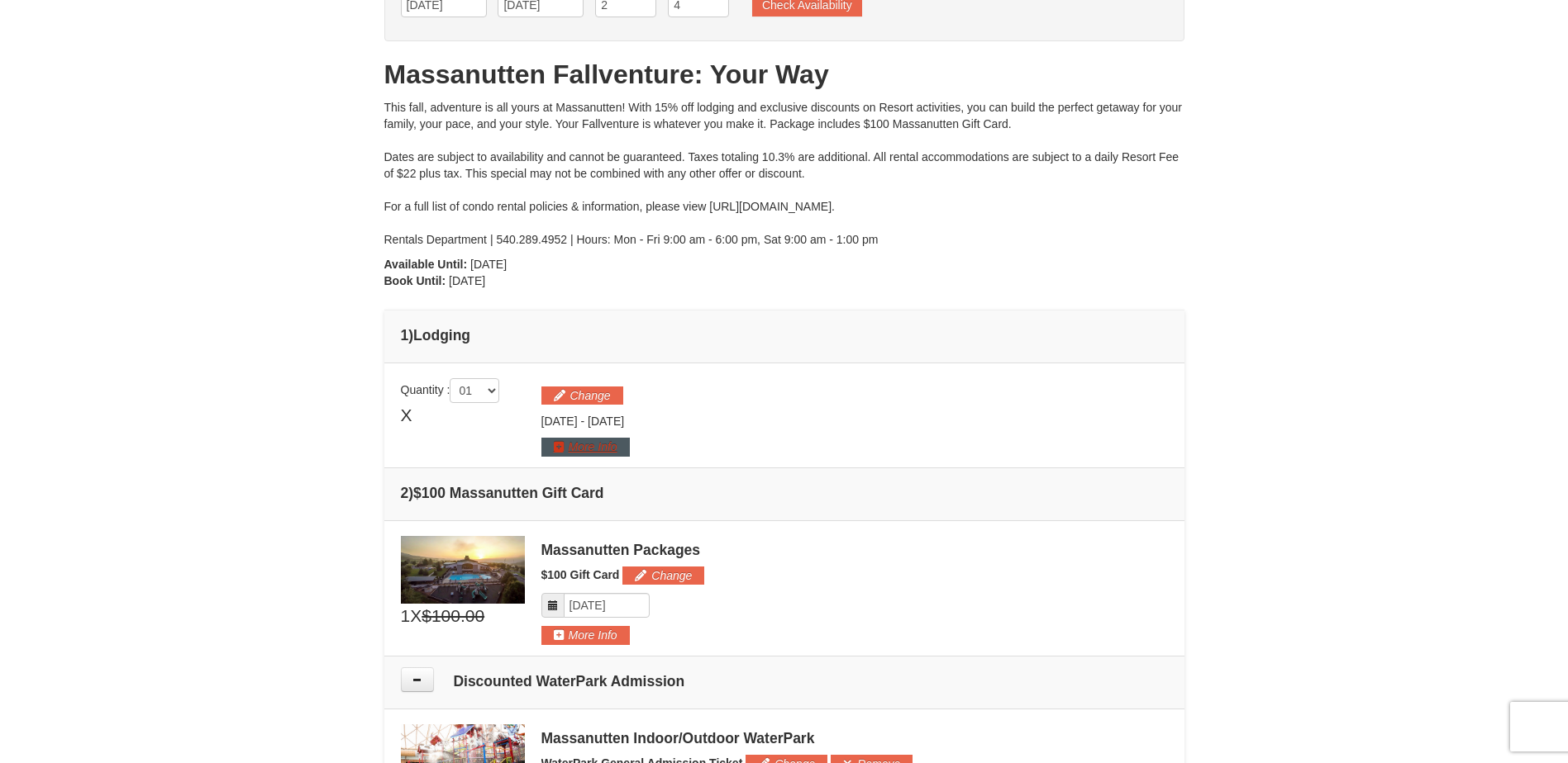
scroll to position [125, 0]
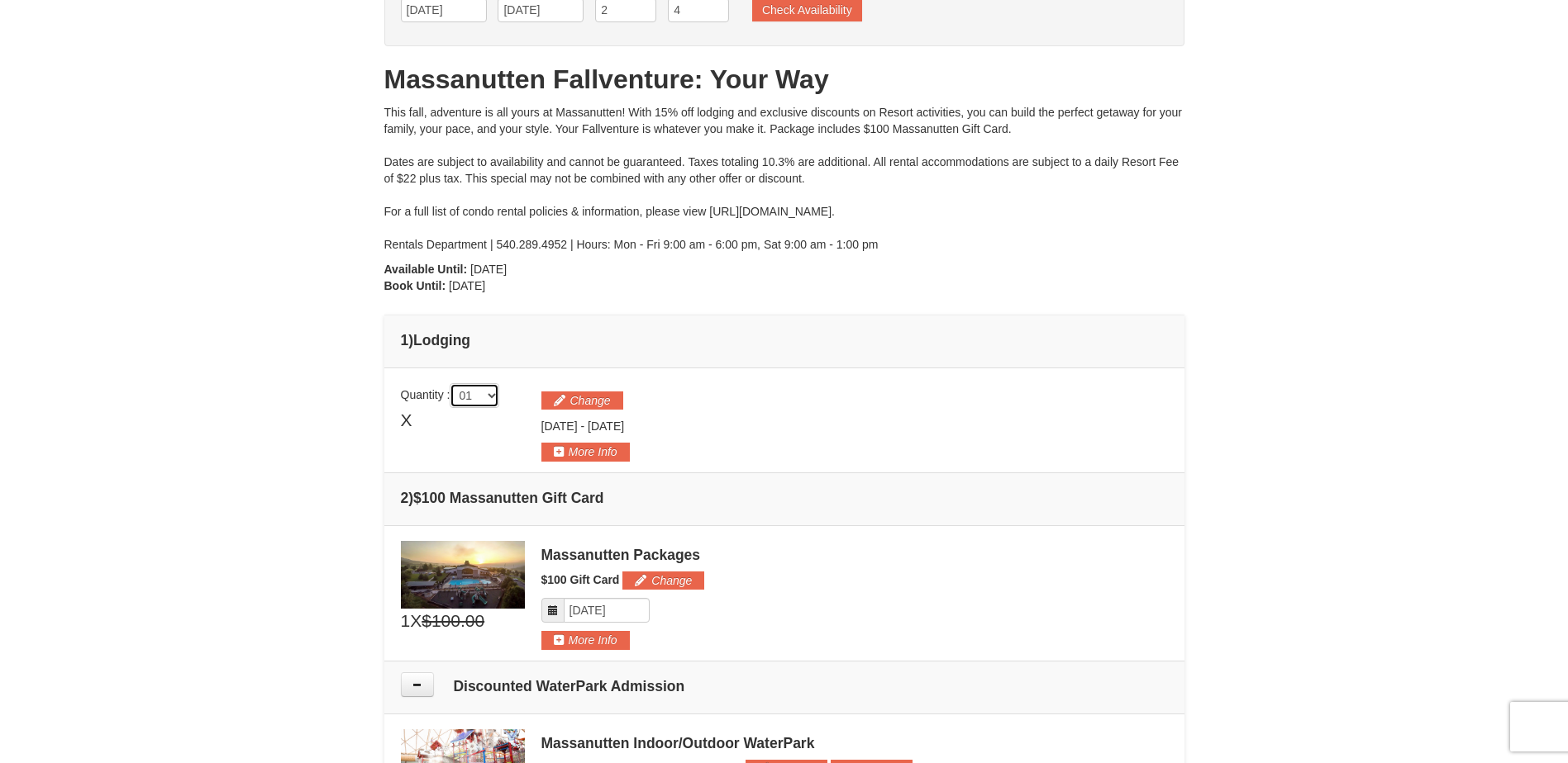
click at [497, 394] on select "01 02 03 04 05" at bounding box center [474, 396] width 50 height 25
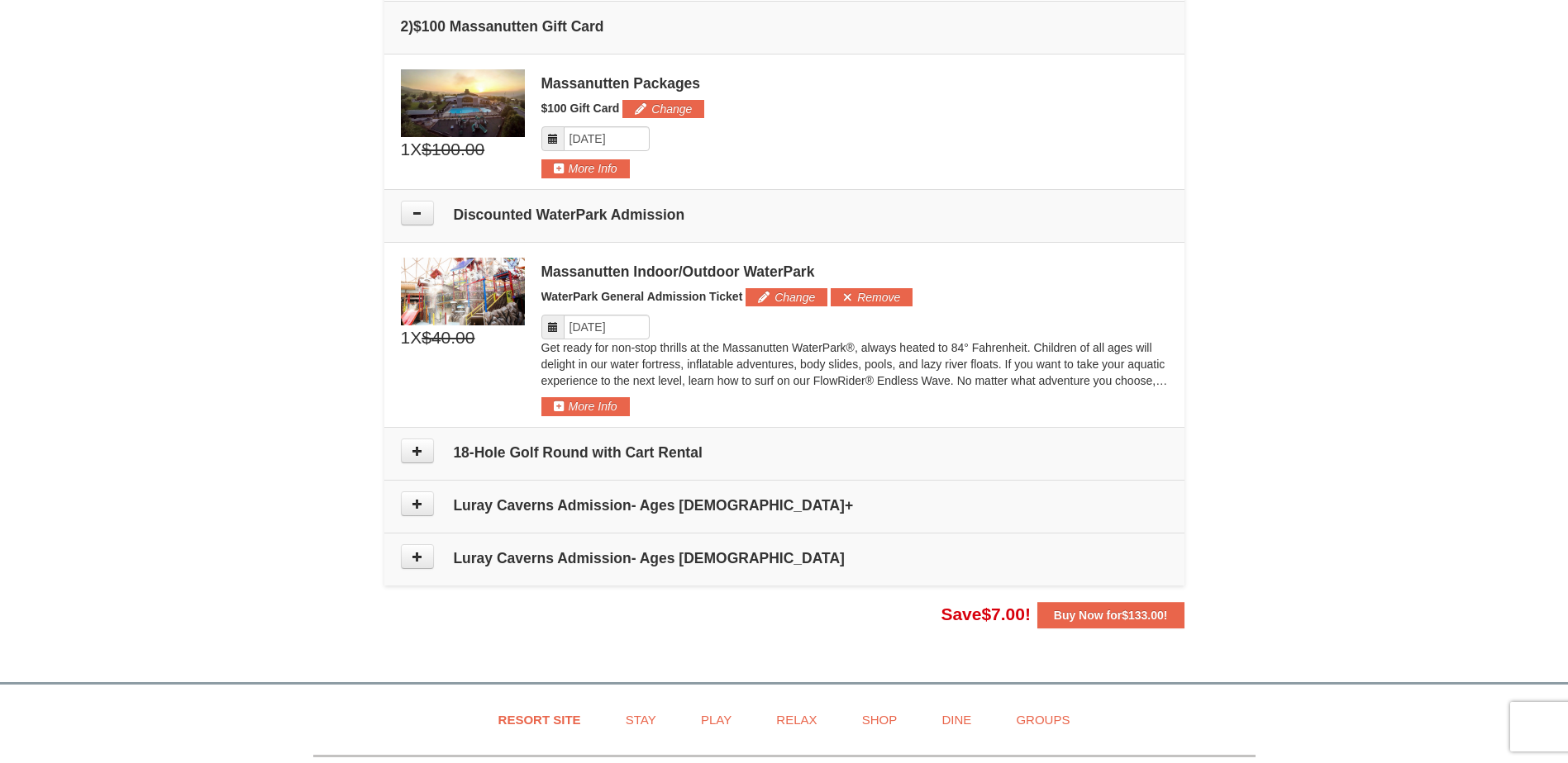
scroll to position [539, 0]
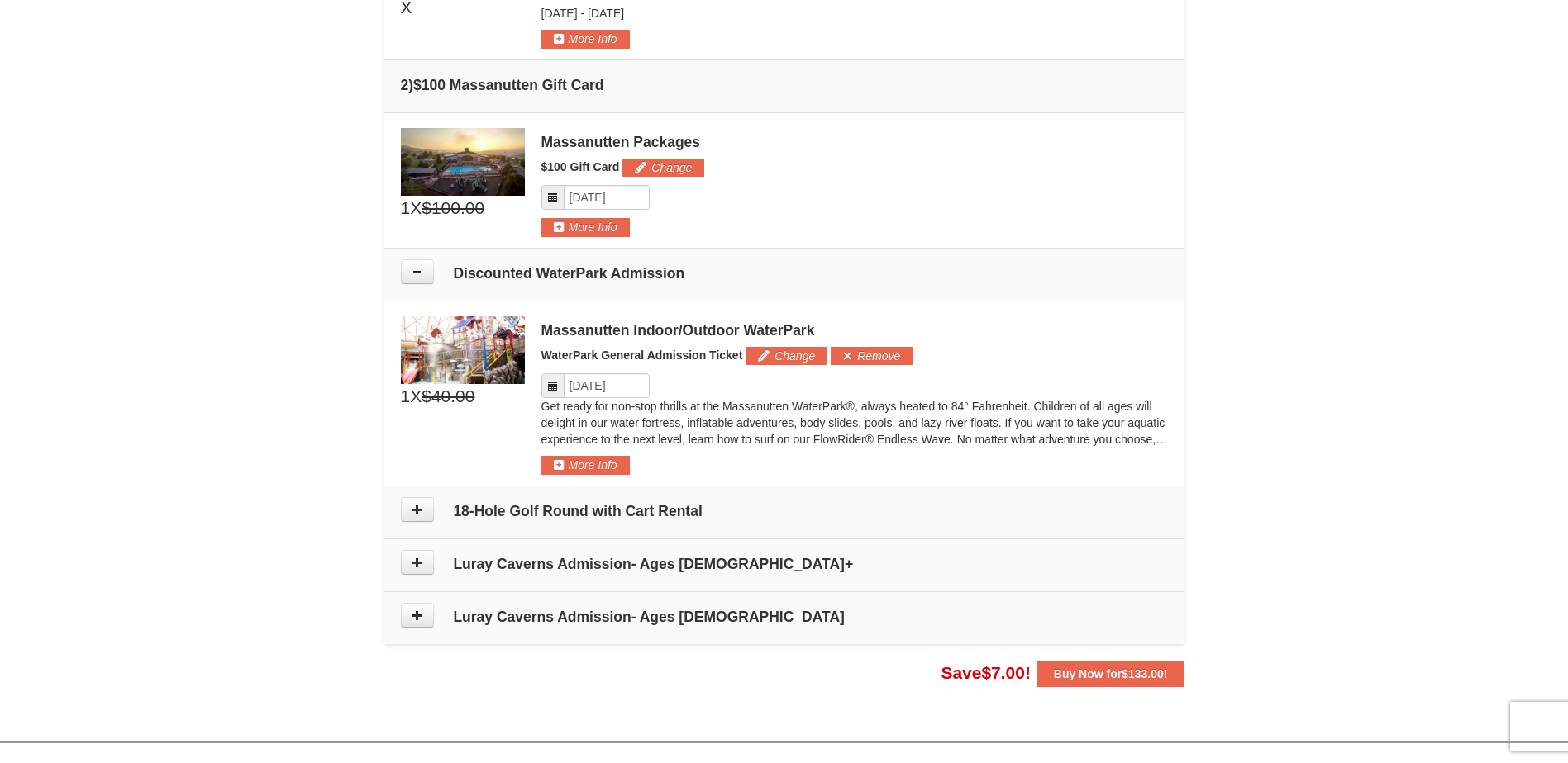
click at [734, 570] on h4 "Luray Caverns Admission- Ages 13+" at bounding box center [785, 565] width 767 height 17
click at [419, 564] on icon at bounding box center [417, 563] width 11 height 11
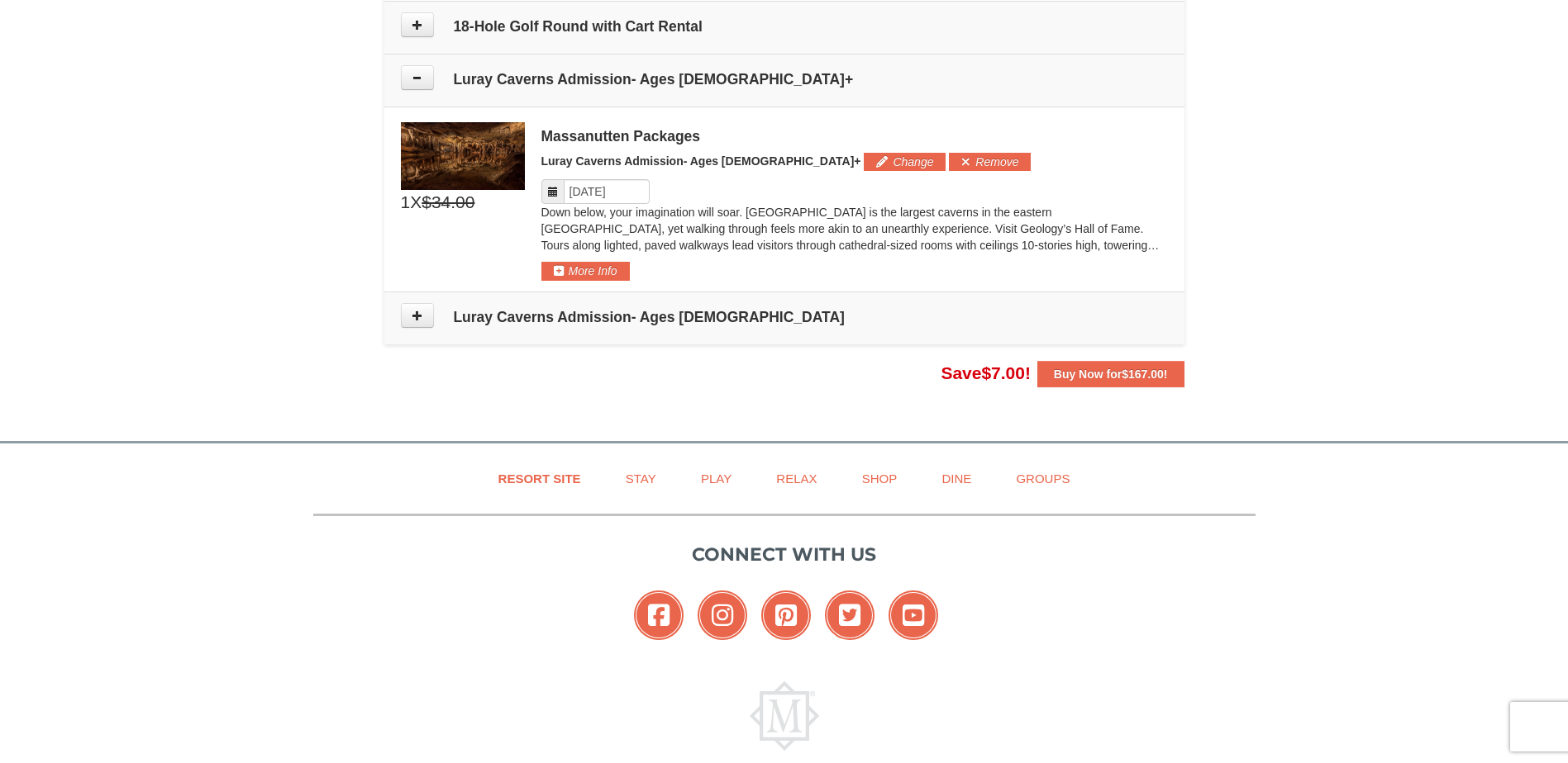
scroll to position [995, 0]
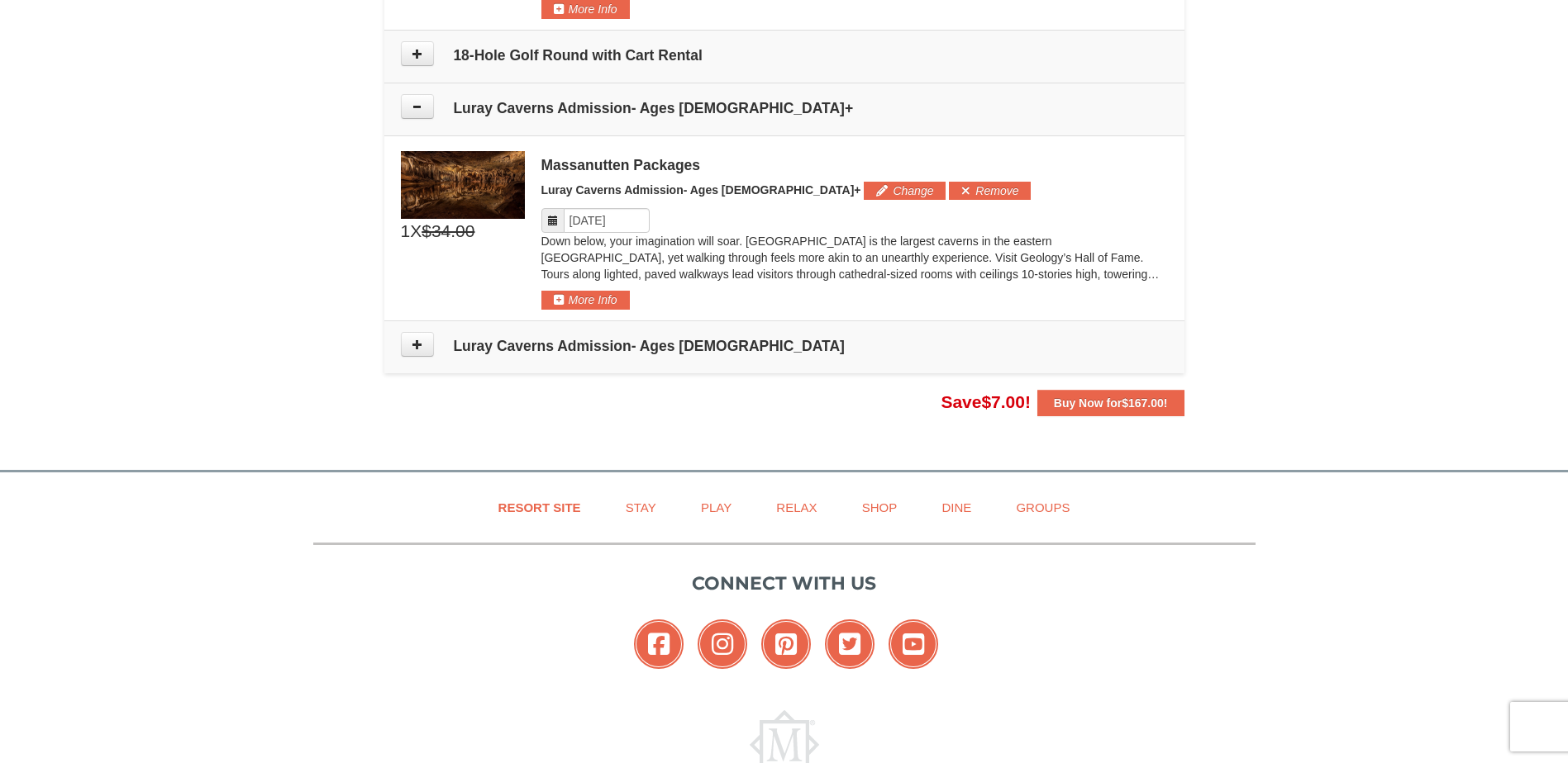
click at [548, 348] on h4 "Luray Caverns Admission- Ages 6 - 12" at bounding box center [785, 346] width 767 height 17
click at [417, 102] on icon at bounding box center [417, 107] width 11 height 11
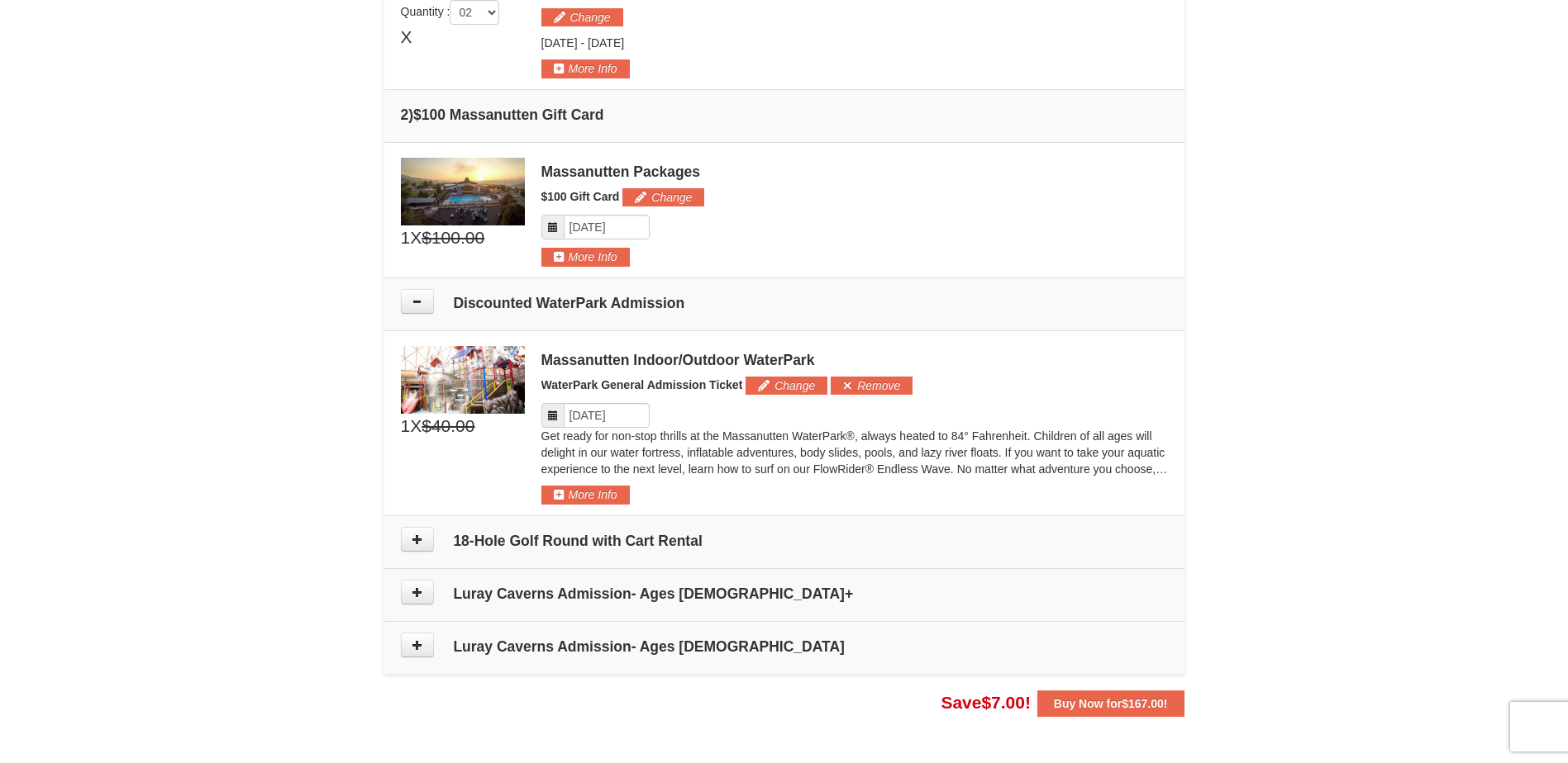
scroll to position [500, 0]
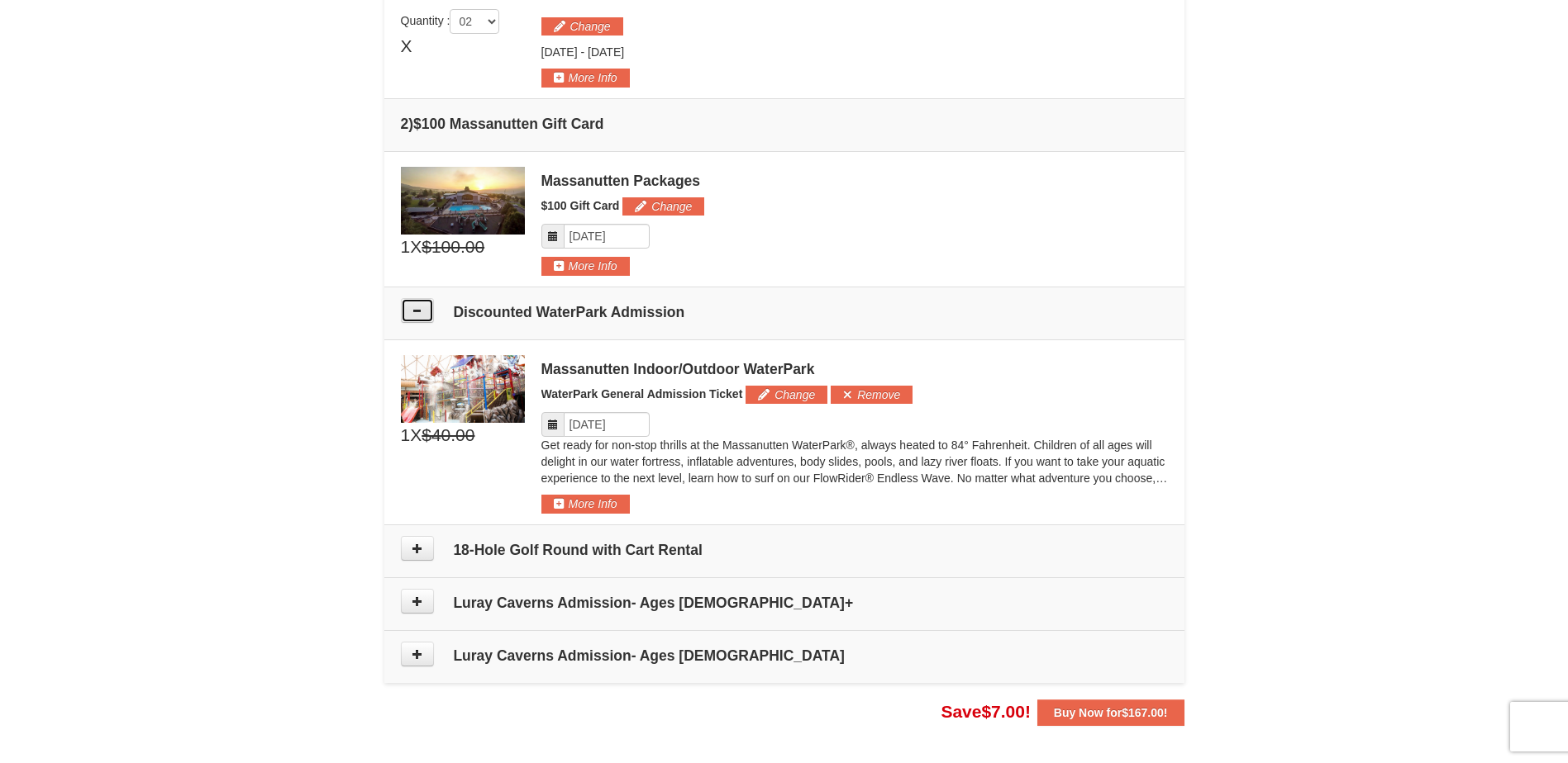
click at [432, 316] on button at bounding box center [417, 310] width 33 height 25
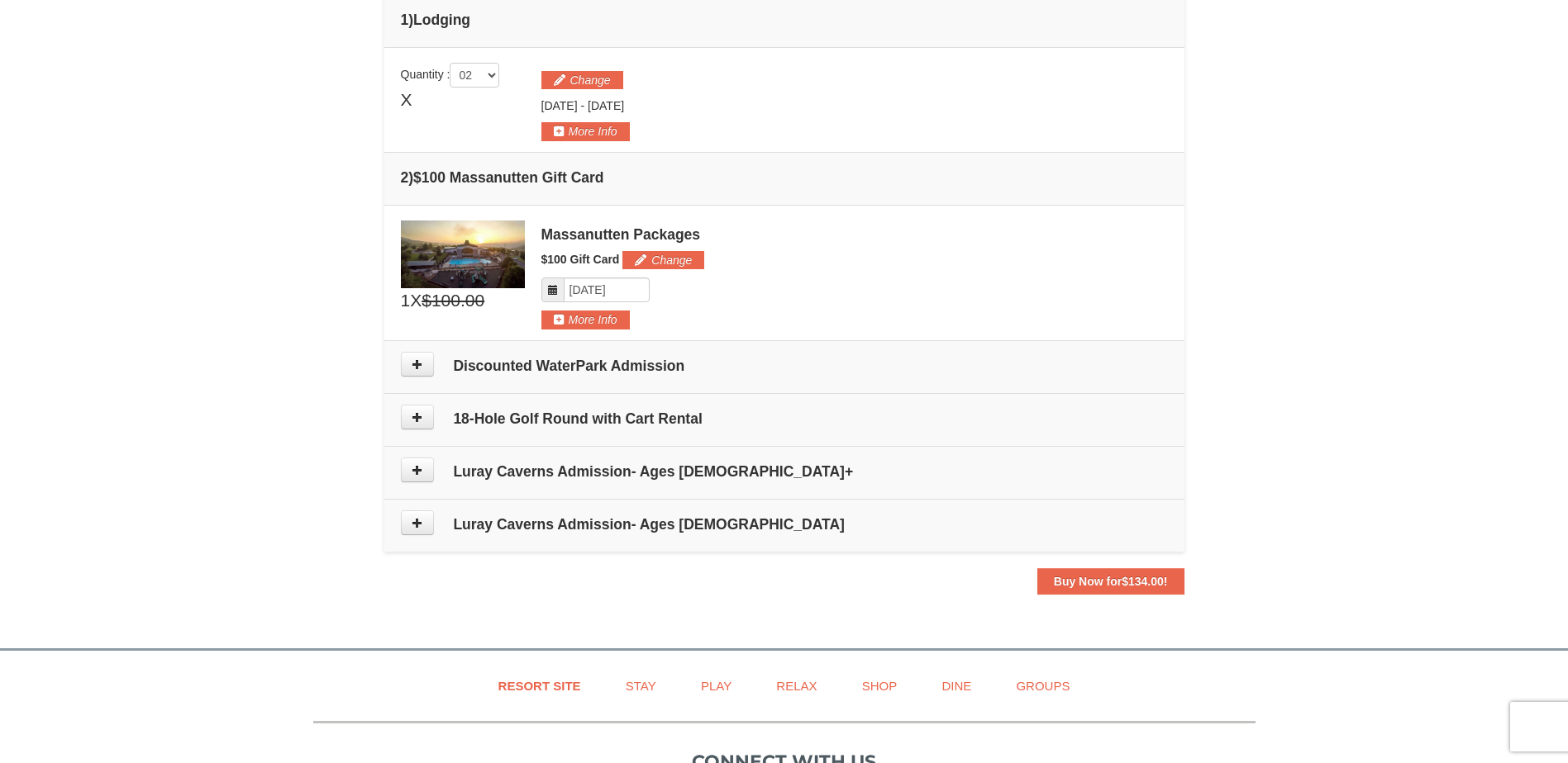
scroll to position [252, 0]
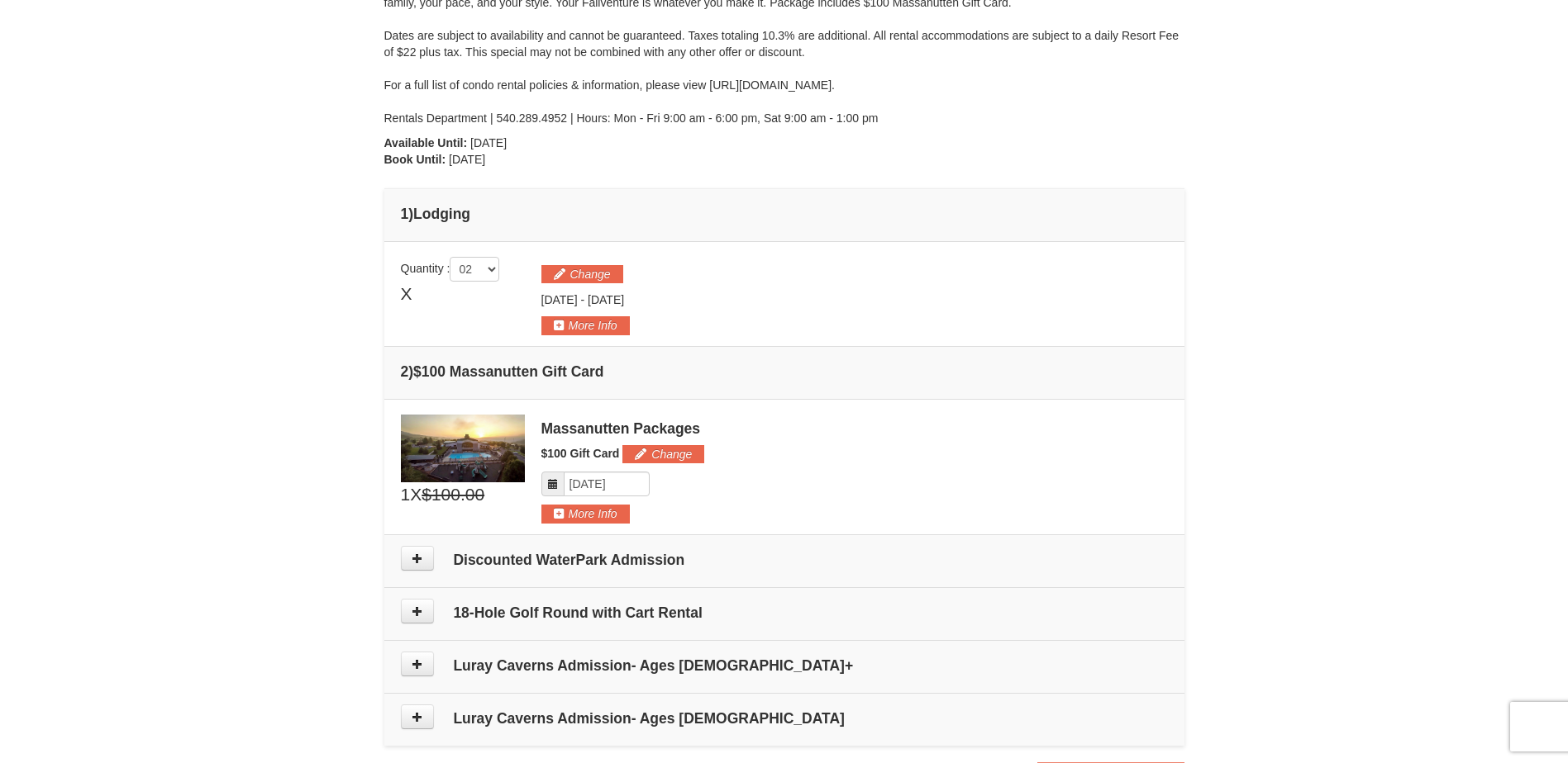
click at [399, 375] on td "2 ) $100 Massanutten Gift Card" at bounding box center [784, 372] width 800 height 53
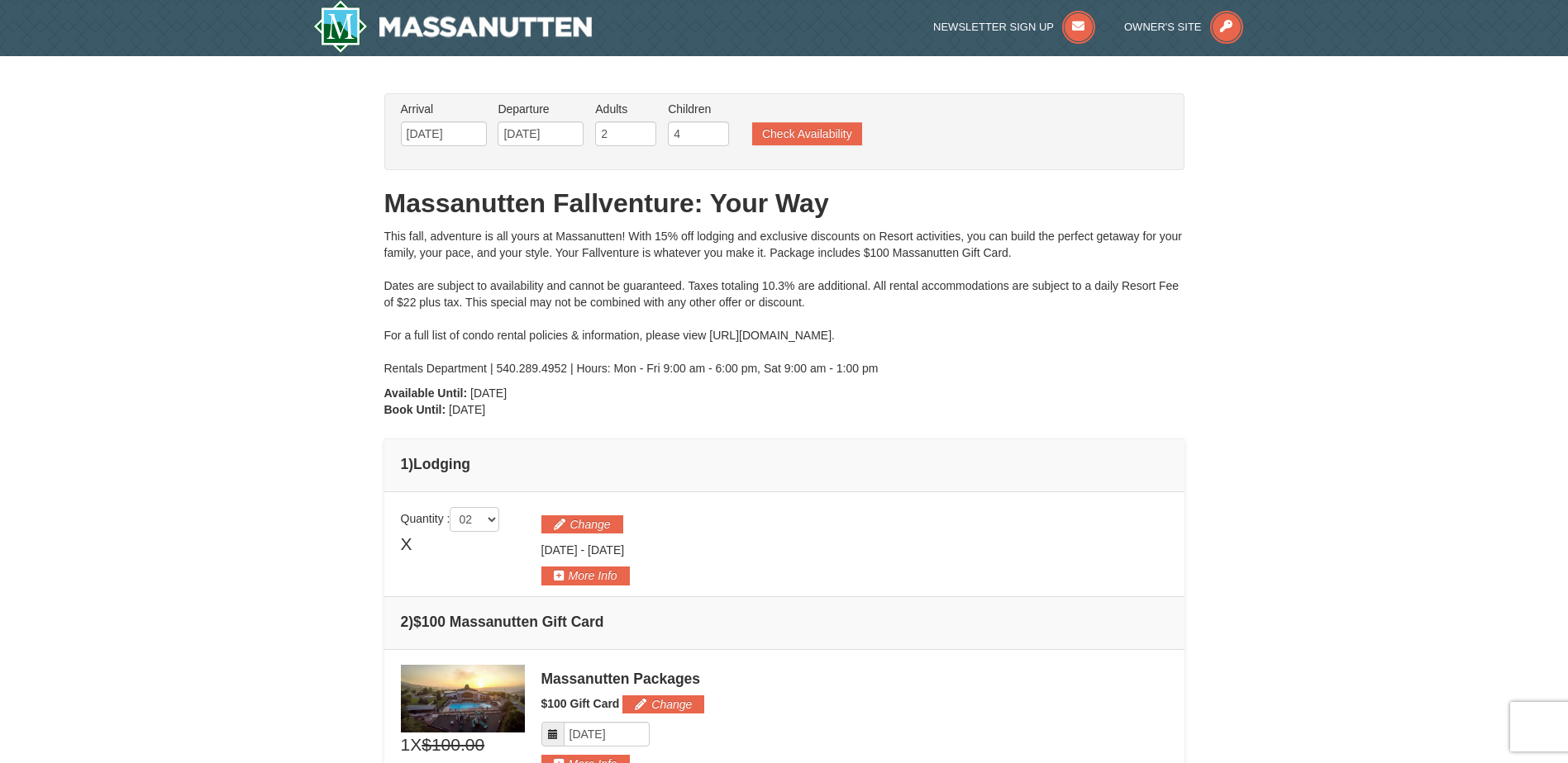
scroll to position [0, 0]
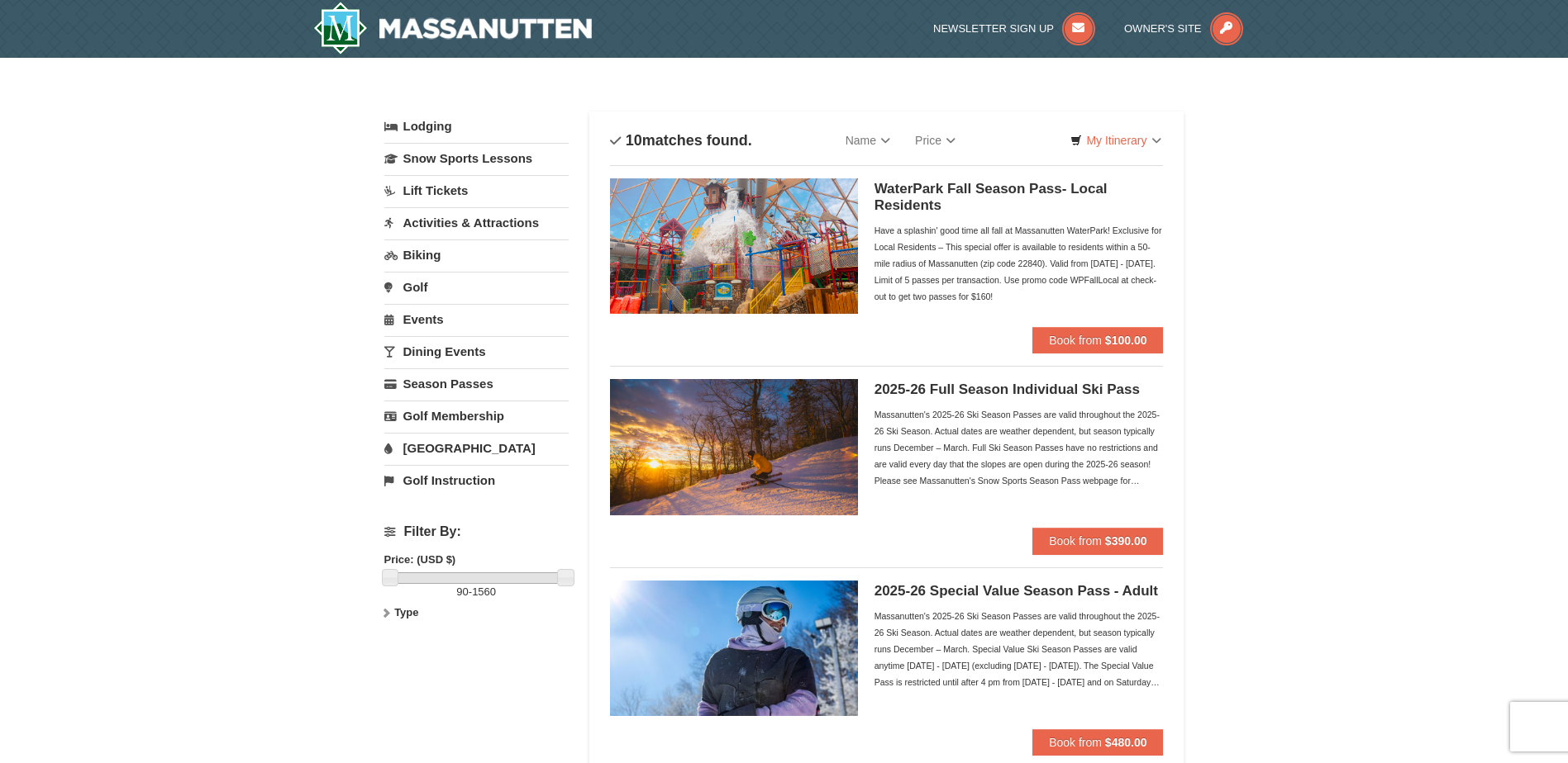
click at [432, 322] on link "Events" at bounding box center [476, 319] width 184 height 31
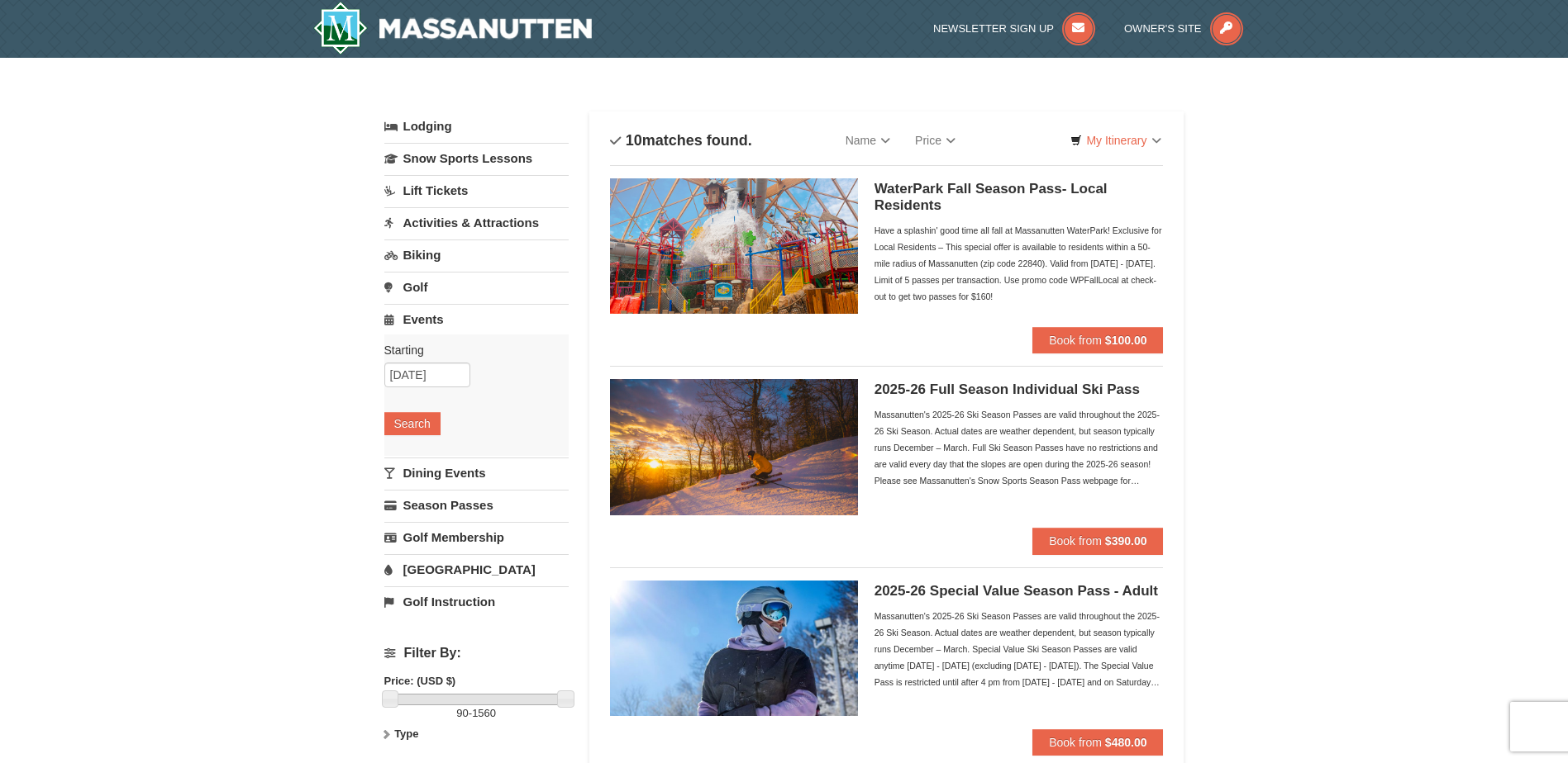
click at [432, 324] on link "Events" at bounding box center [476, 319] width 184 height 31
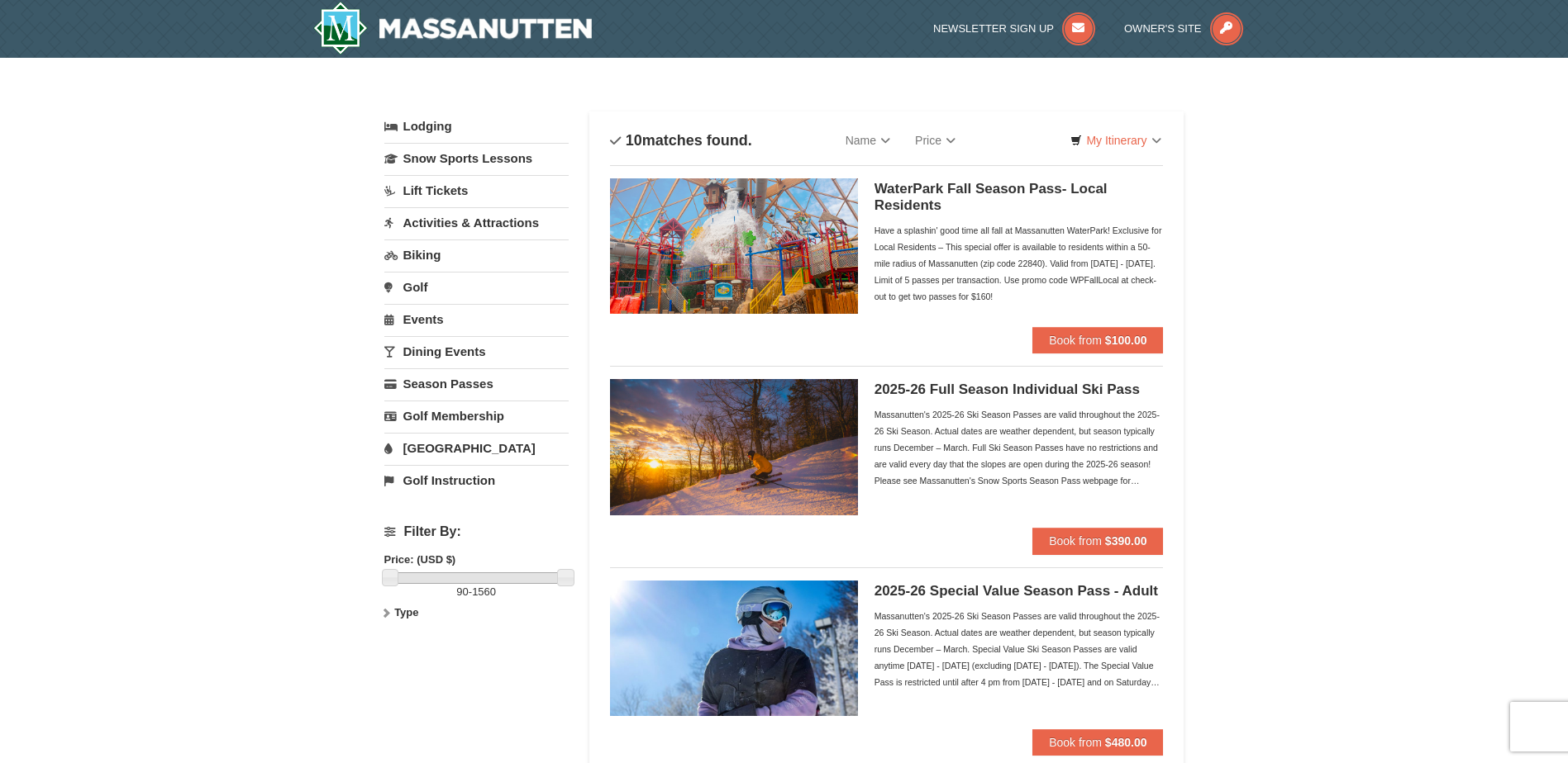
click at [438, 137] on link "Lodging" at bounding box center [476, 126] width 184 height 30
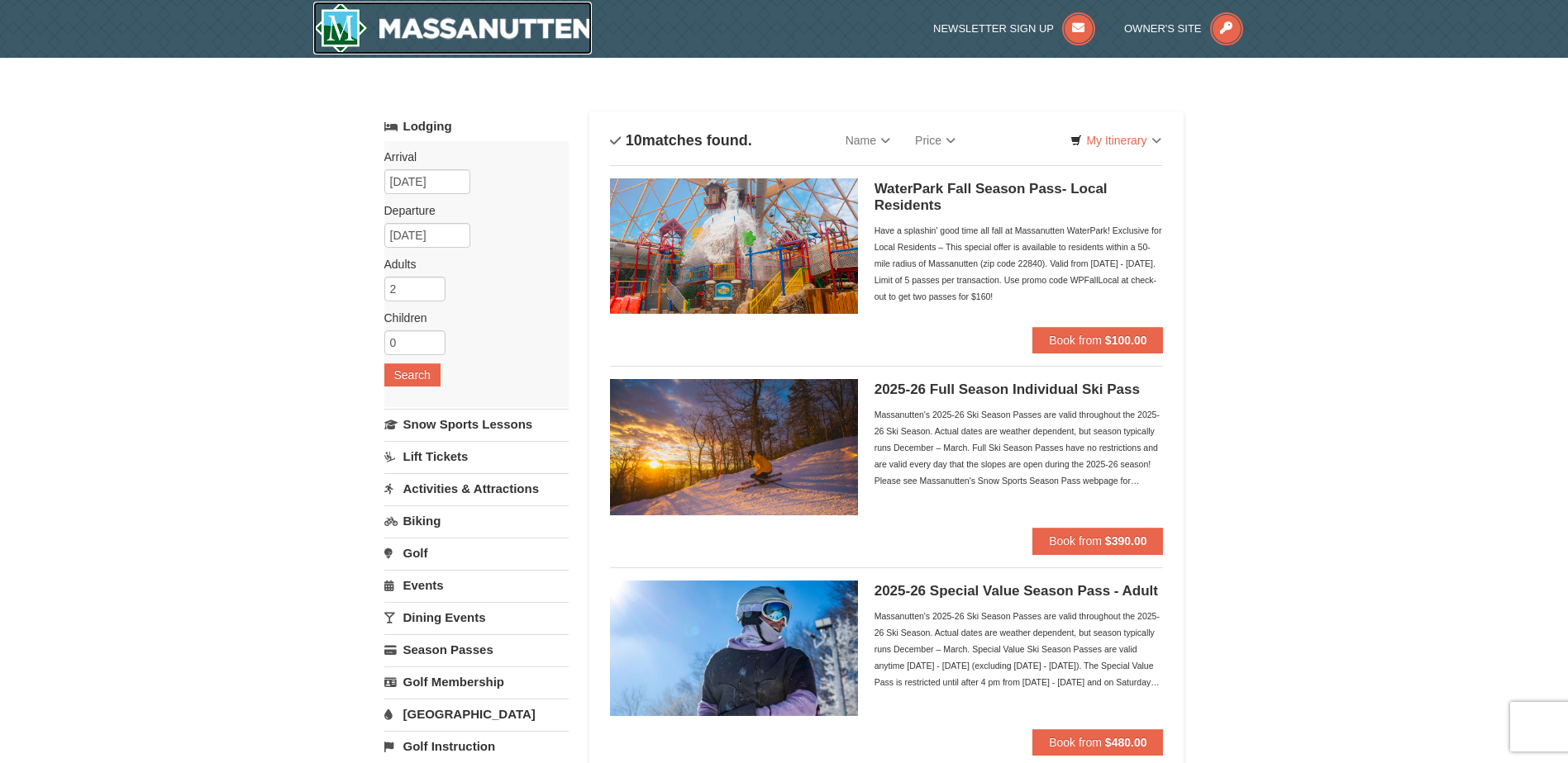
click at [400, 29] on img at bounding box center [453, 28] width 280 height 53
